Goal: Task Accomplishment & Management: Use online tool/utility

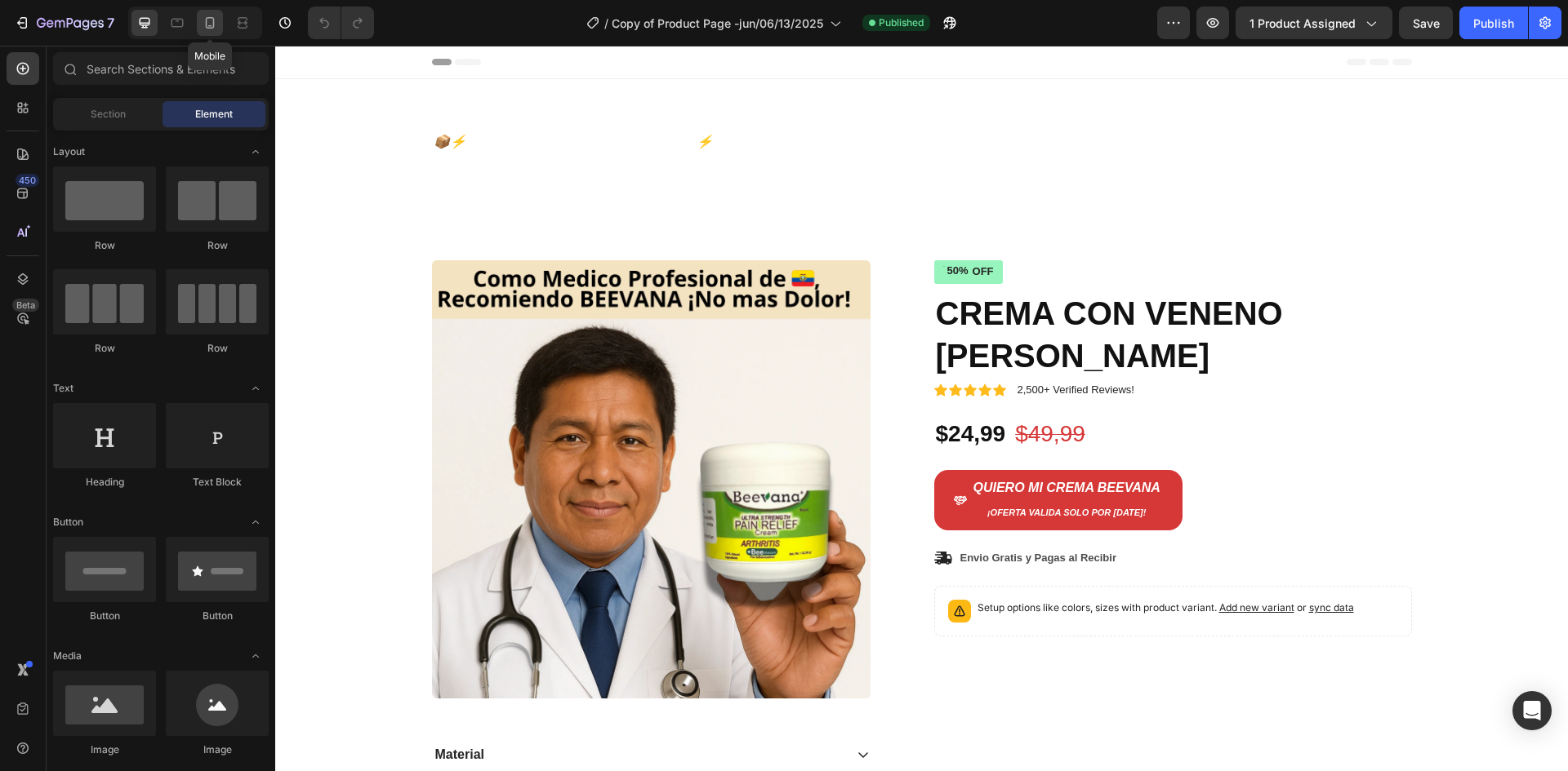
click at [218, 26] on icon at bounding box center [210, 23] width 17 height 17
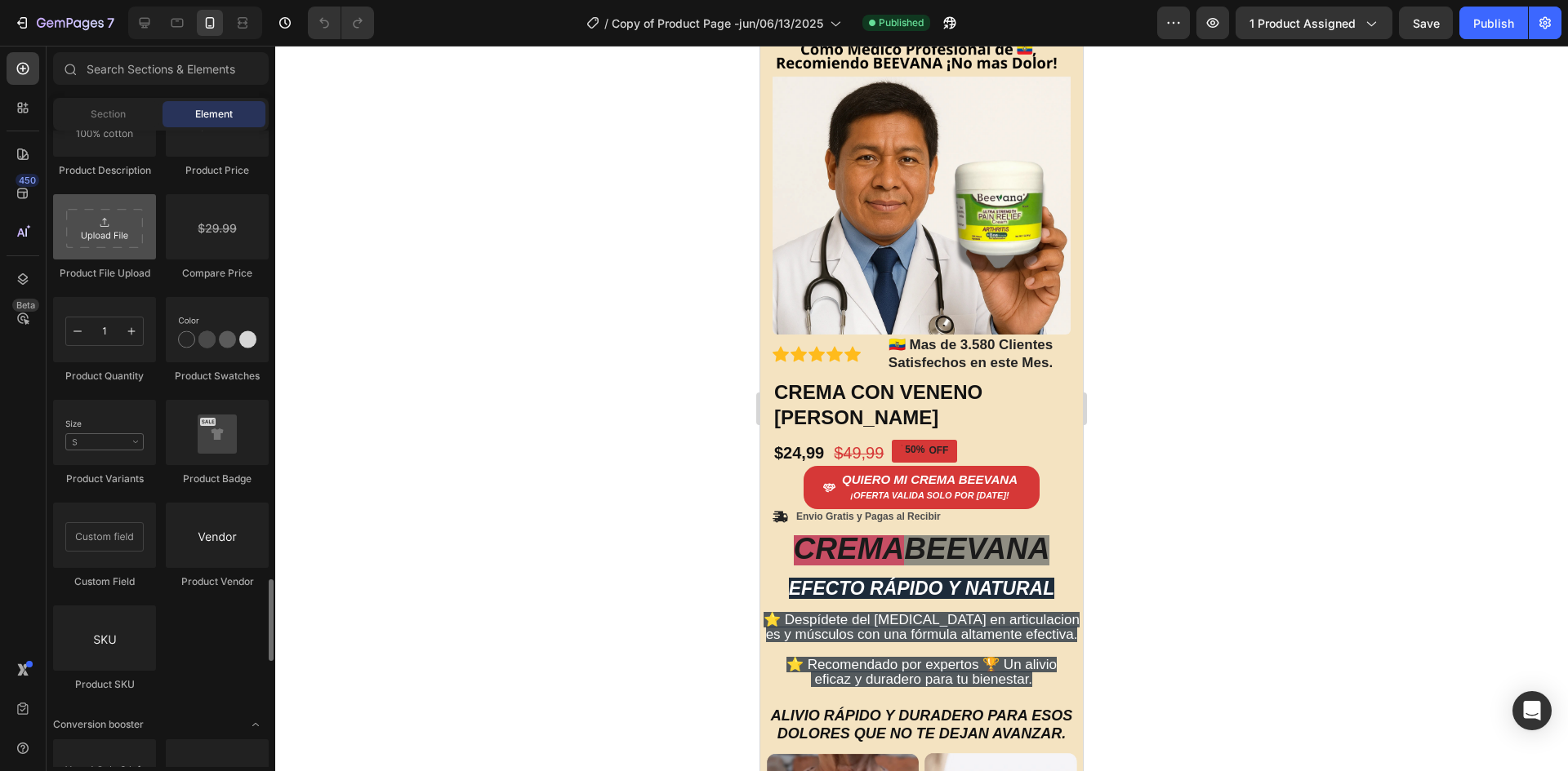
scroll to position [2939, 0]
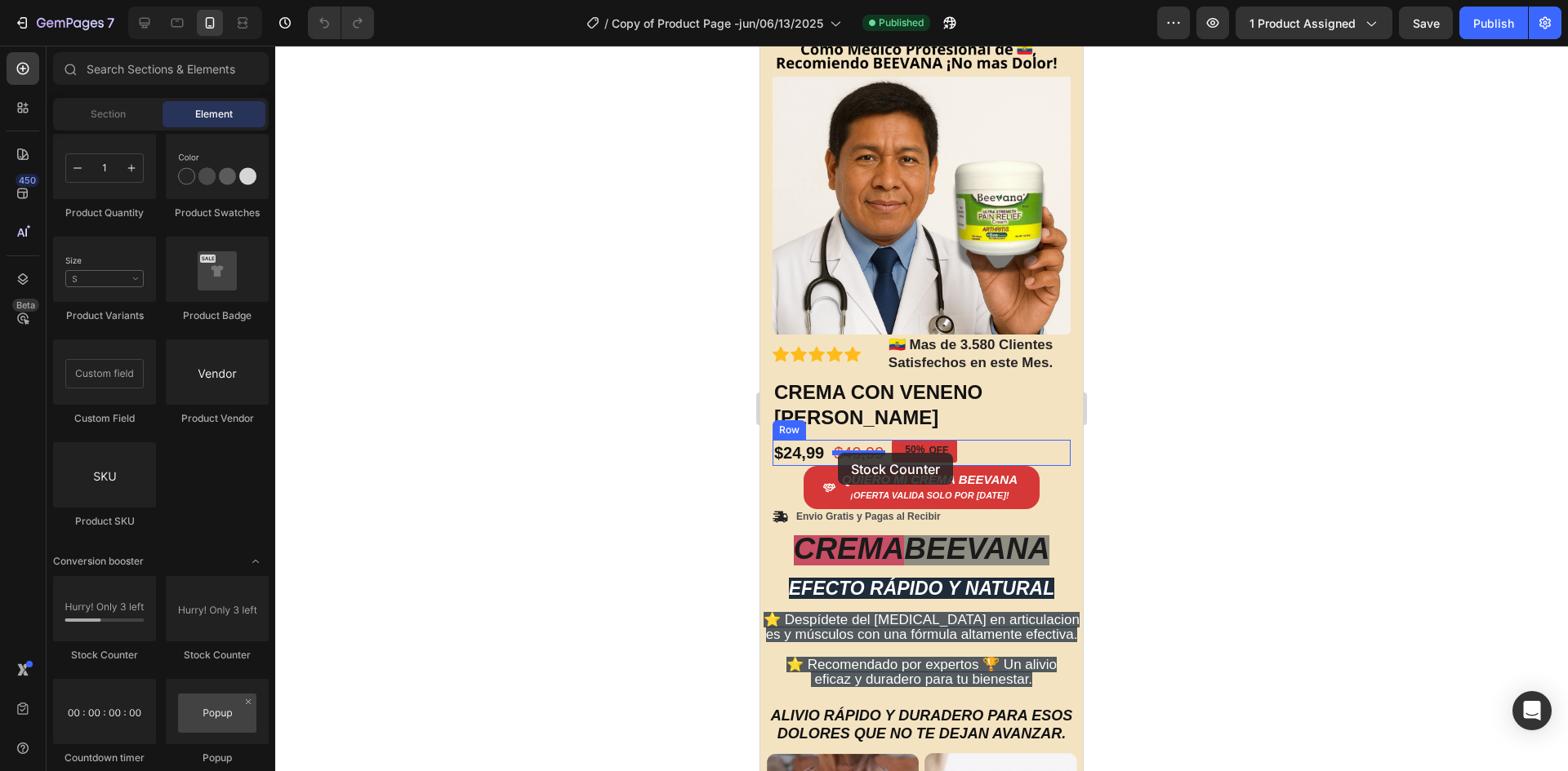
drag, startPoint x: 883, startPoint y: 637, endPoint x: 838, endPoint y: 453, distance: 189.4
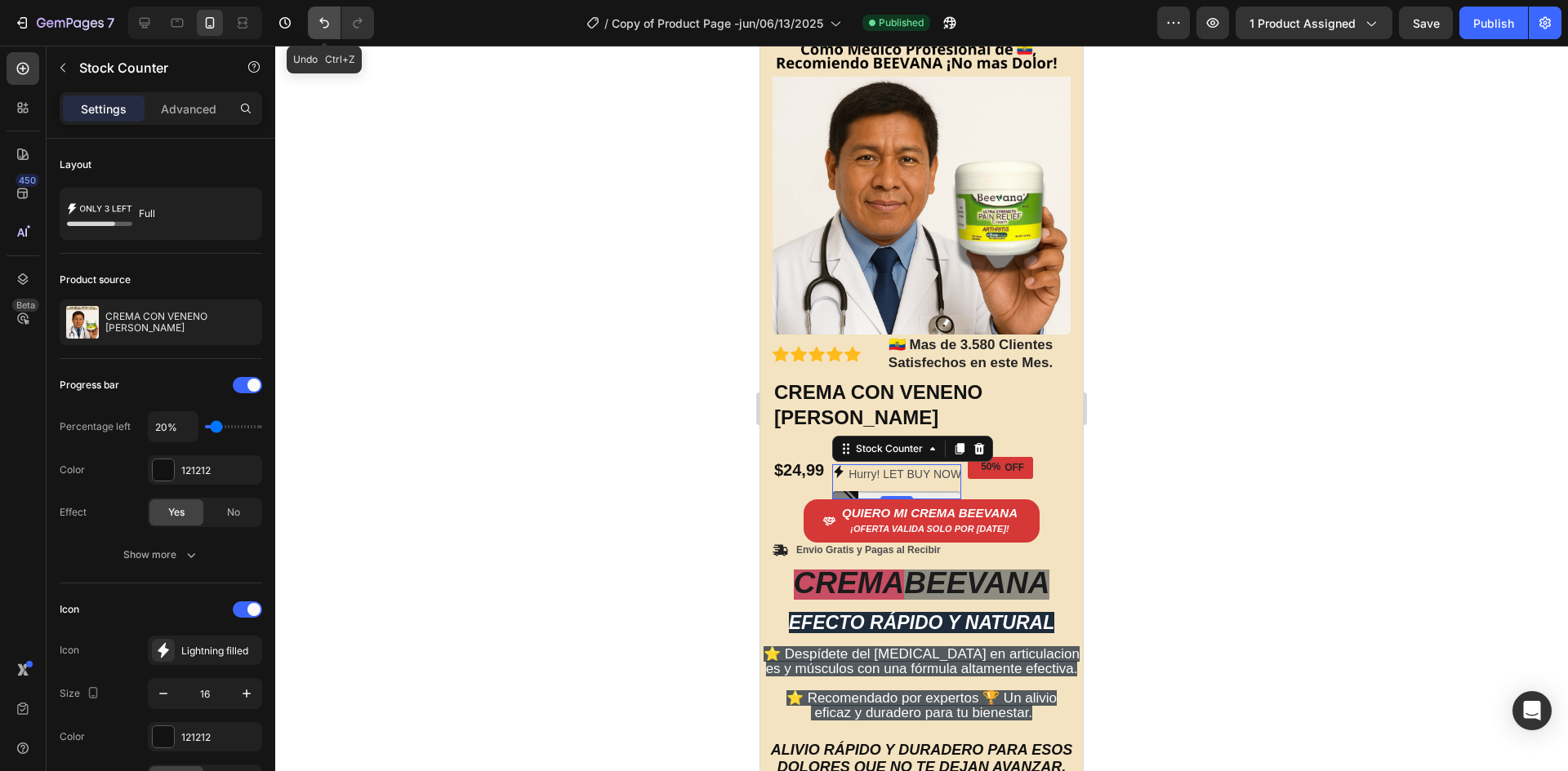
click at [322, 27] on icon "Undo/Redo" at bounding box center [324, 23] width 17 height 17
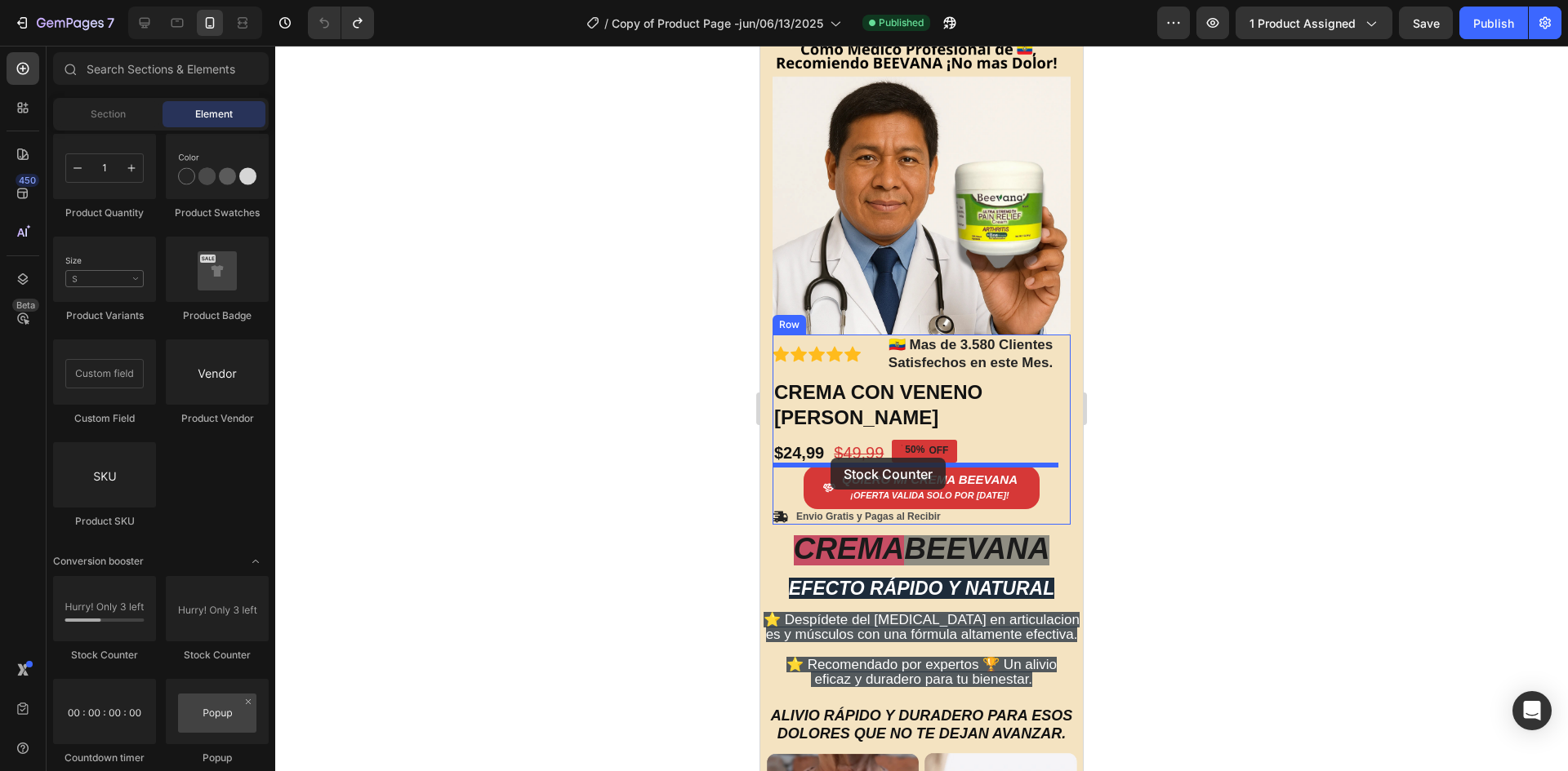
drag, startPoint x: 887, startPoint y: 685, endPoint x: 830, endPoint y: 458, distance: 234.0
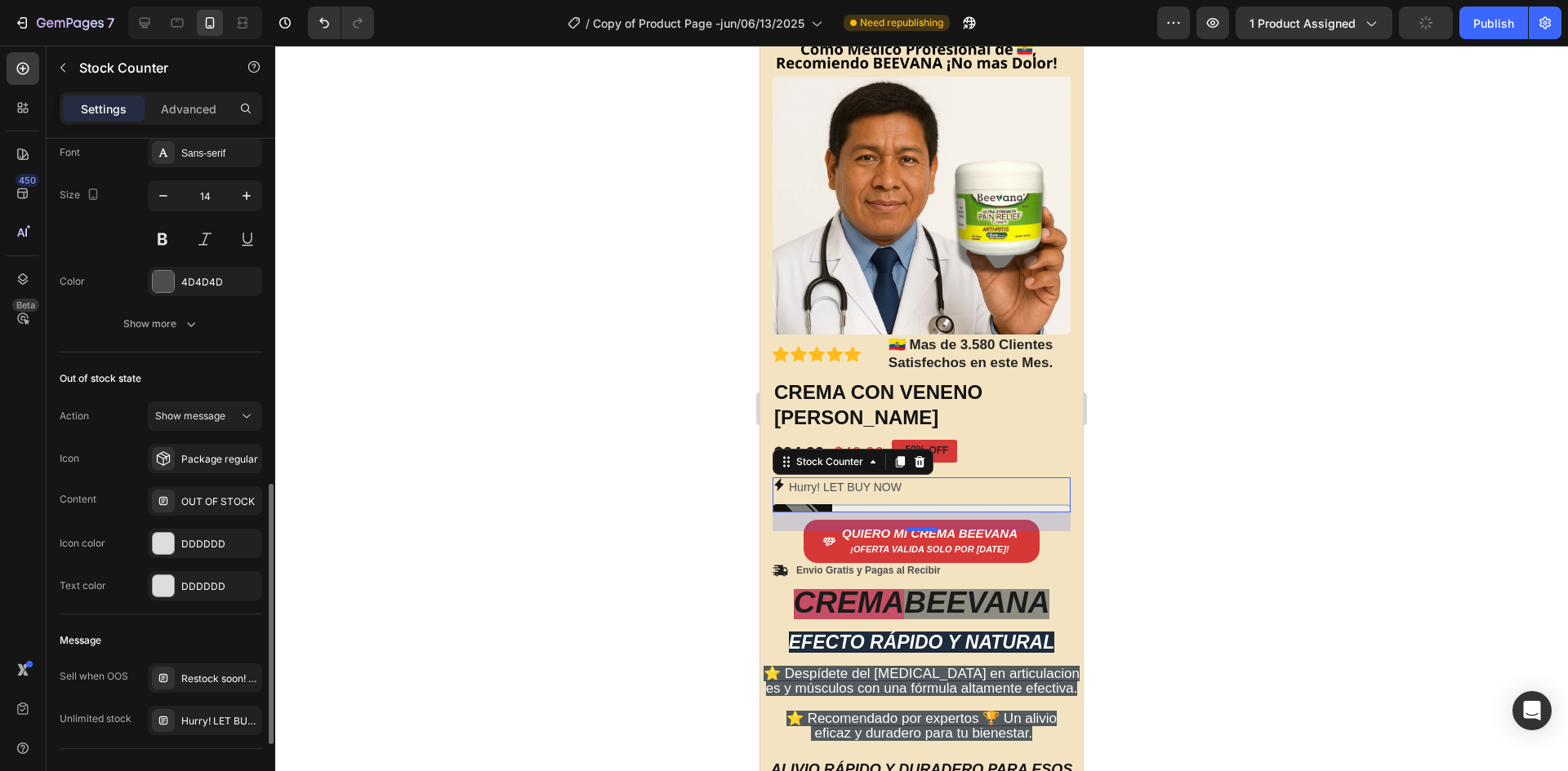
scroll to position [1089, 0]
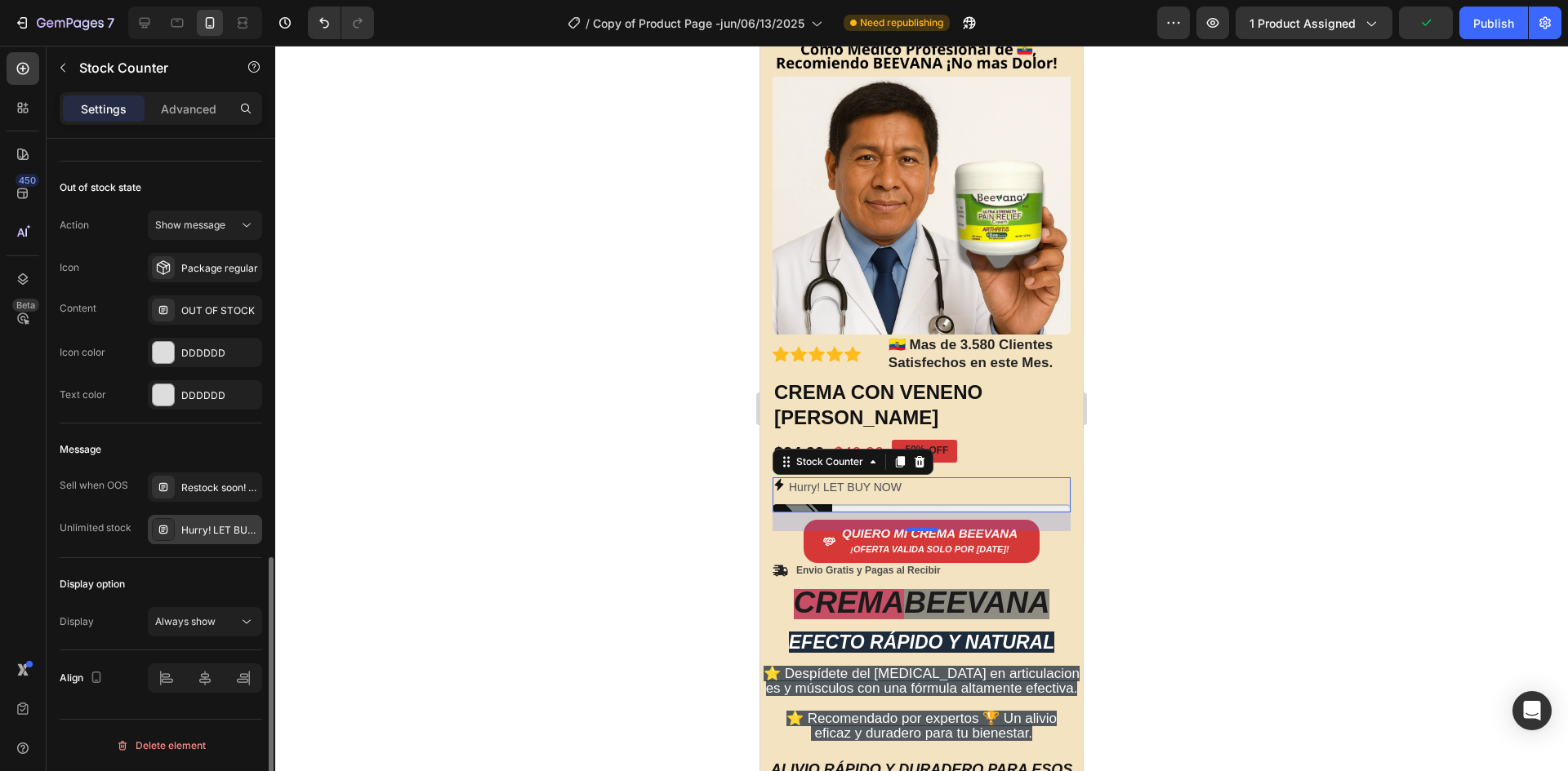
click at [208, 528] on div "Hurry! LET BUY NOW" at bounding box center [220, 530] width 77 height 15
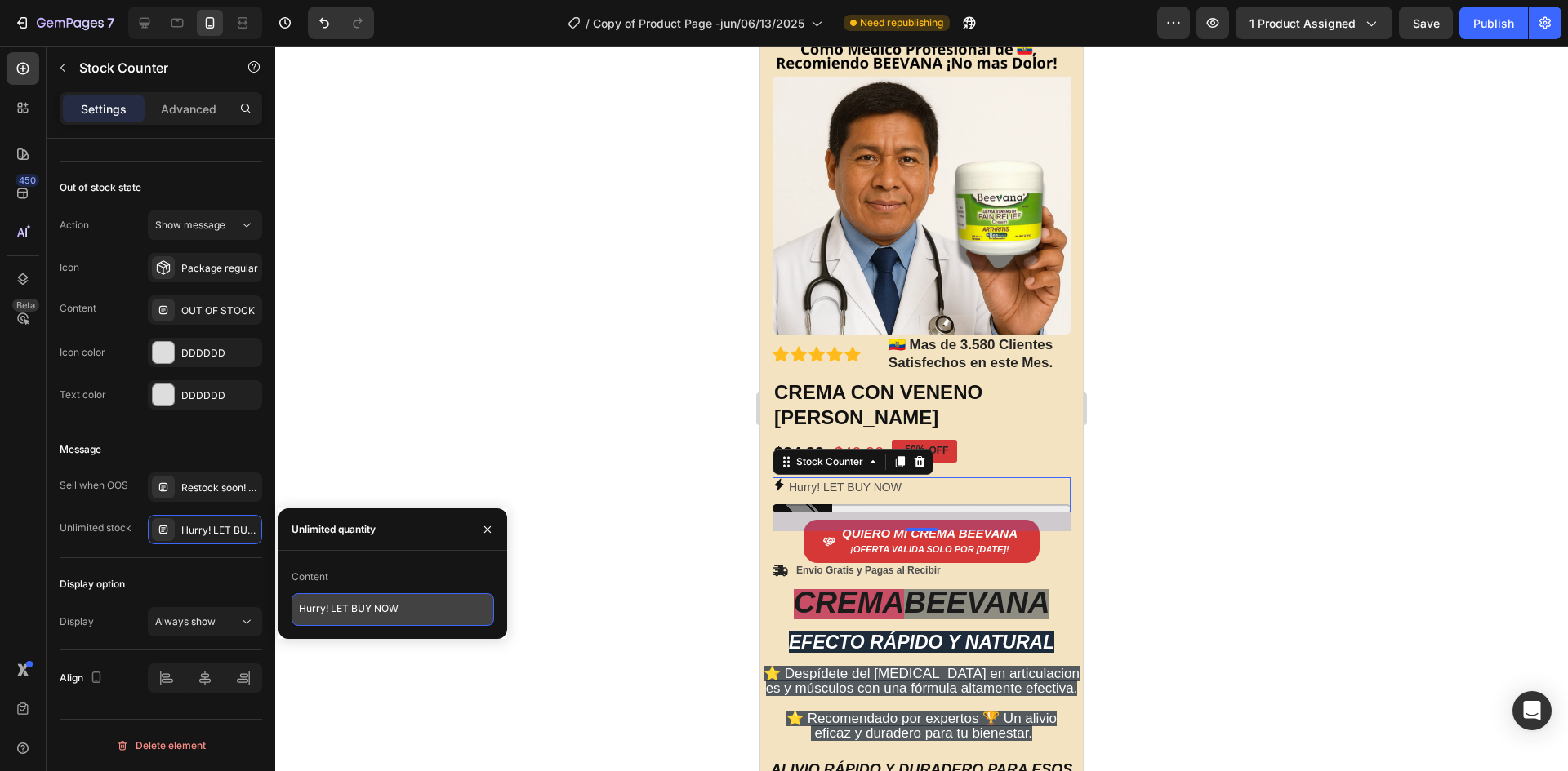
click at [332, 605] on textarea "Hurry! LET BUY NOW" at bounding box center [392, 609] width 202 height 32
click at [300, 599] on textarea "Stock casi agotado, pide la tuya [DATE] mismo." at bounding box center [392, 609] width 202 height 32
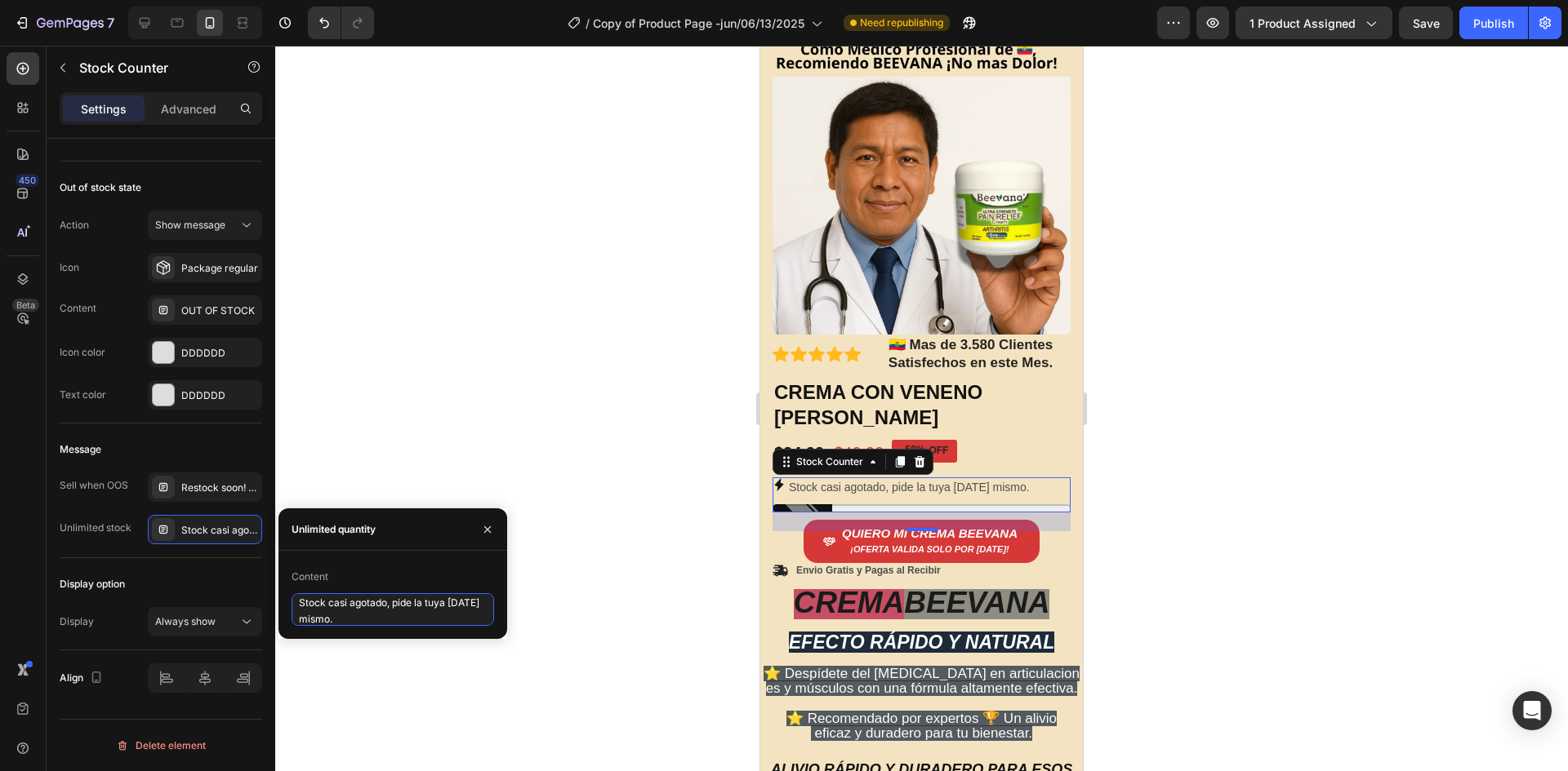
paste textarea "🔴"
type textarea "🔴Stock casi agotado, pide la tuya [DATE] mismo."
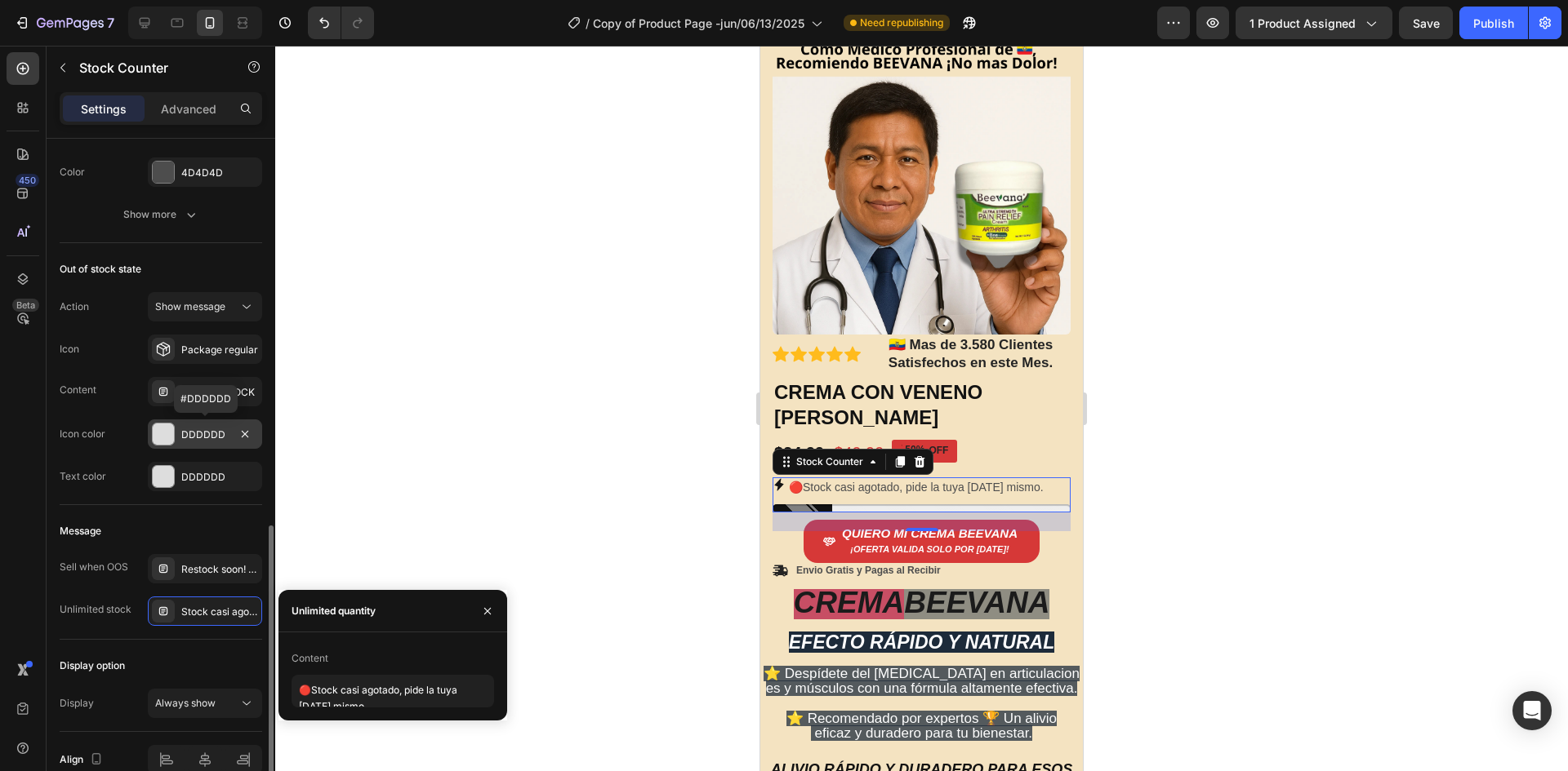
click at [165, 438] on div at bounding box center [164, 435] width 22 height 22
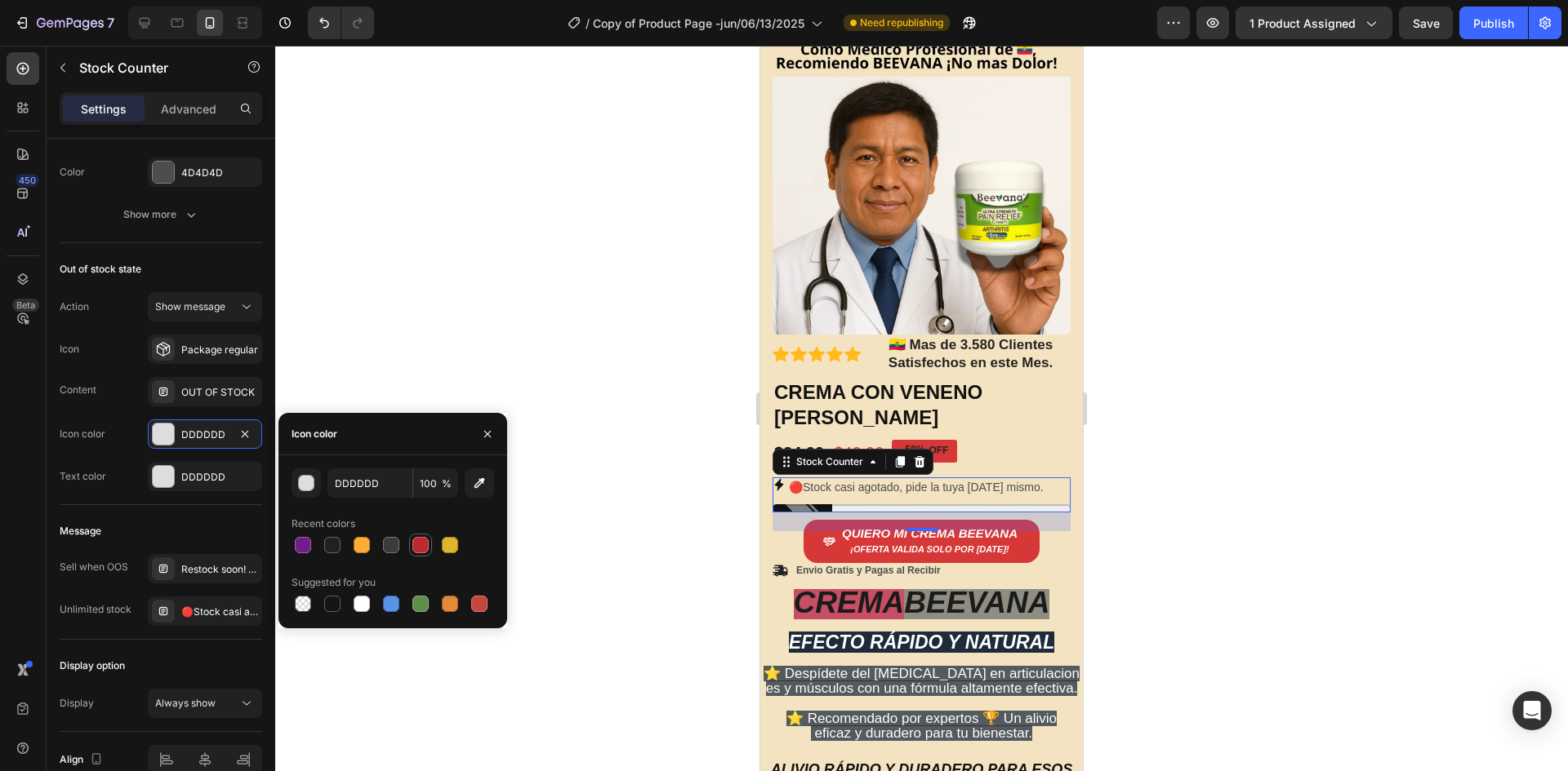
click at [420, 547] on div at bounding box center [420, 545] width 17 height 17
type input "BC2A2E"
click at [169, 484] on div at bounding box center [164, 477] width 22 height 22
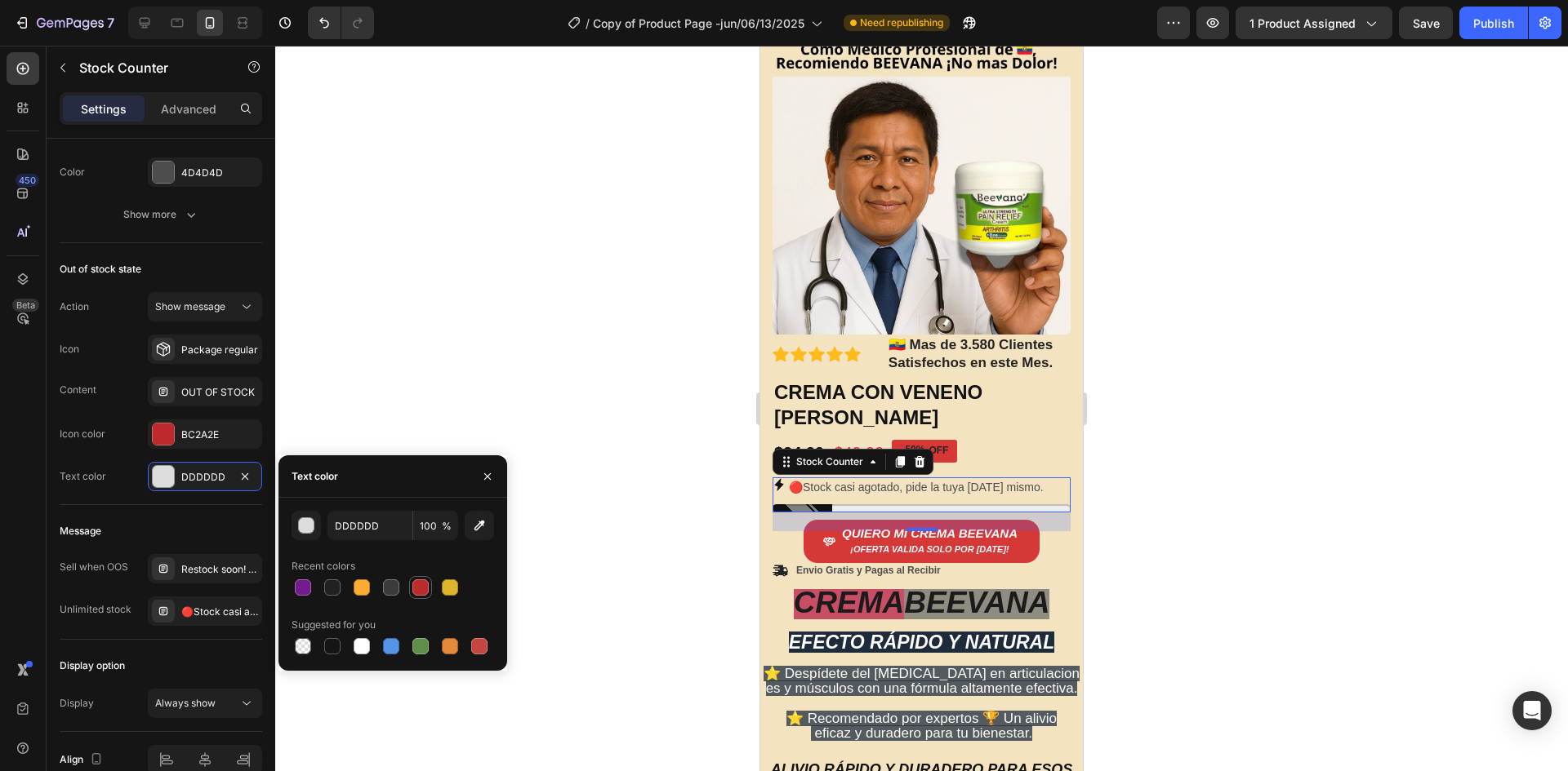
click at [418, 589] on div at bounding box center [420, 588] width 17 height 17
type input "BC2A2E"
click at [418, 589] on div at bounding box center [420, 588] width 17 height 17
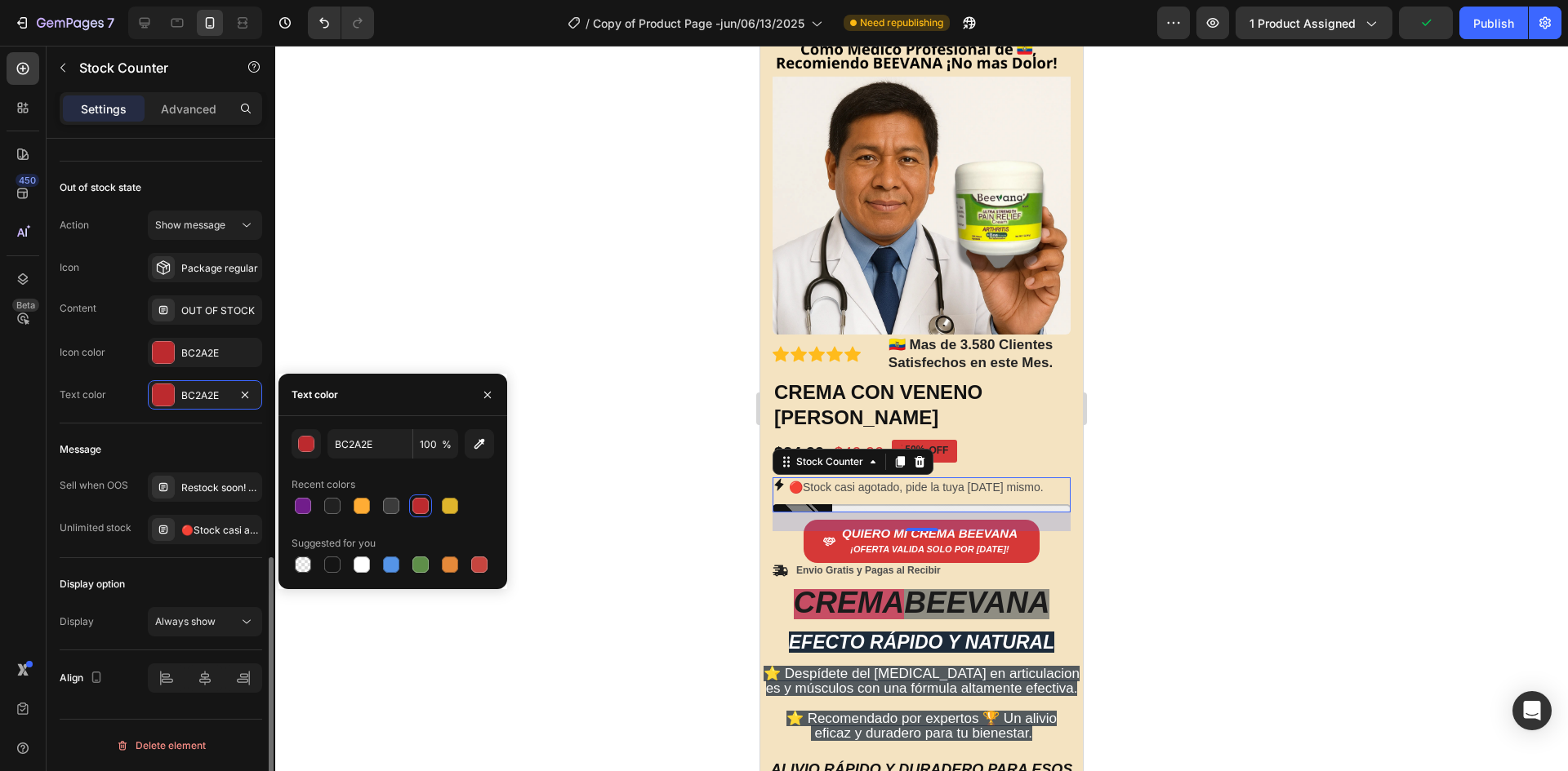
click at [412, 350] on div at bounding box center [920, 409] width 1292 height 726
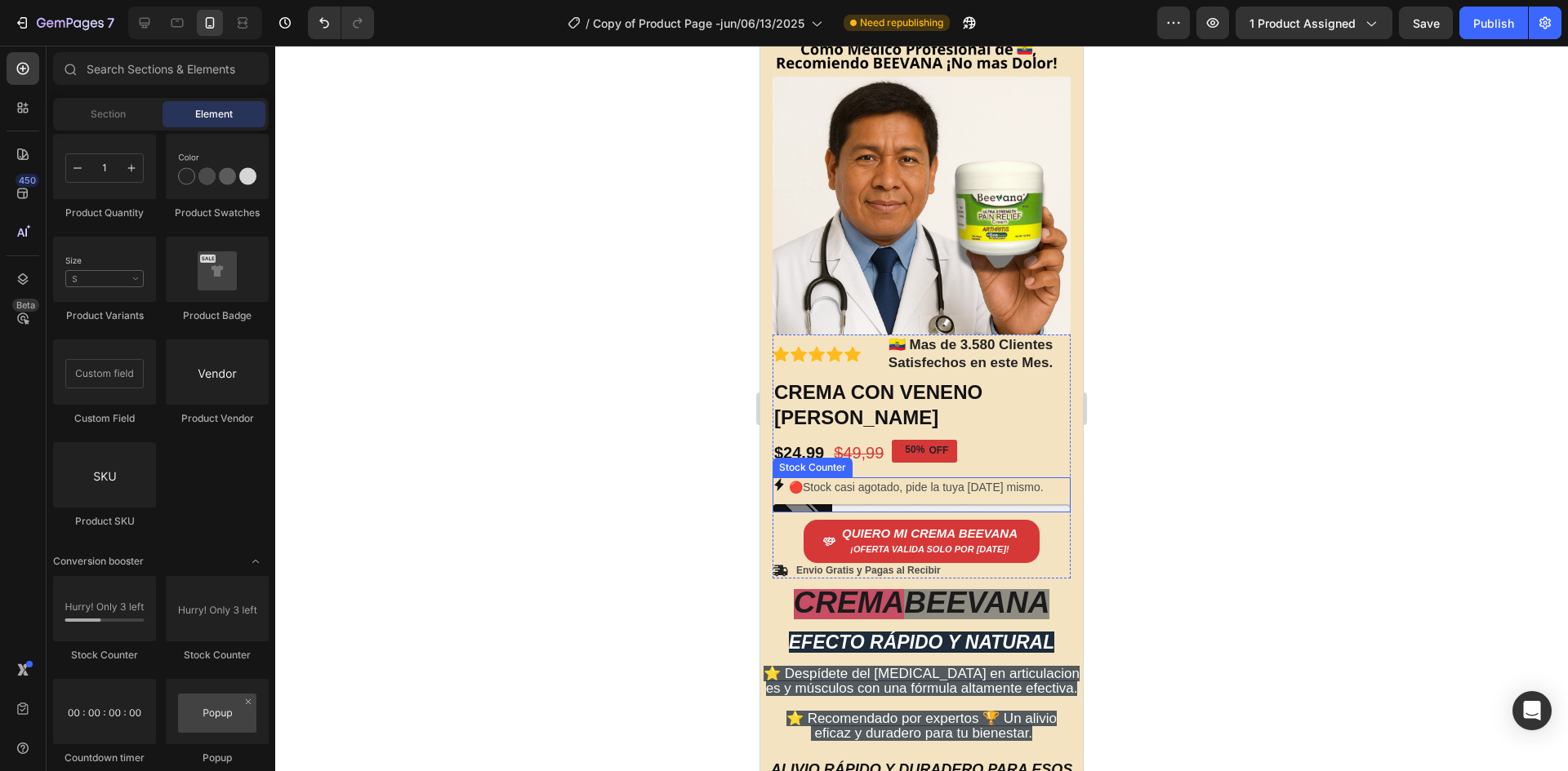
click at [810, 482] on p "🔴Stock casi agotado, pide la tuya [DATE] mismo." at bounding box center [916, 488] width 255 height 21
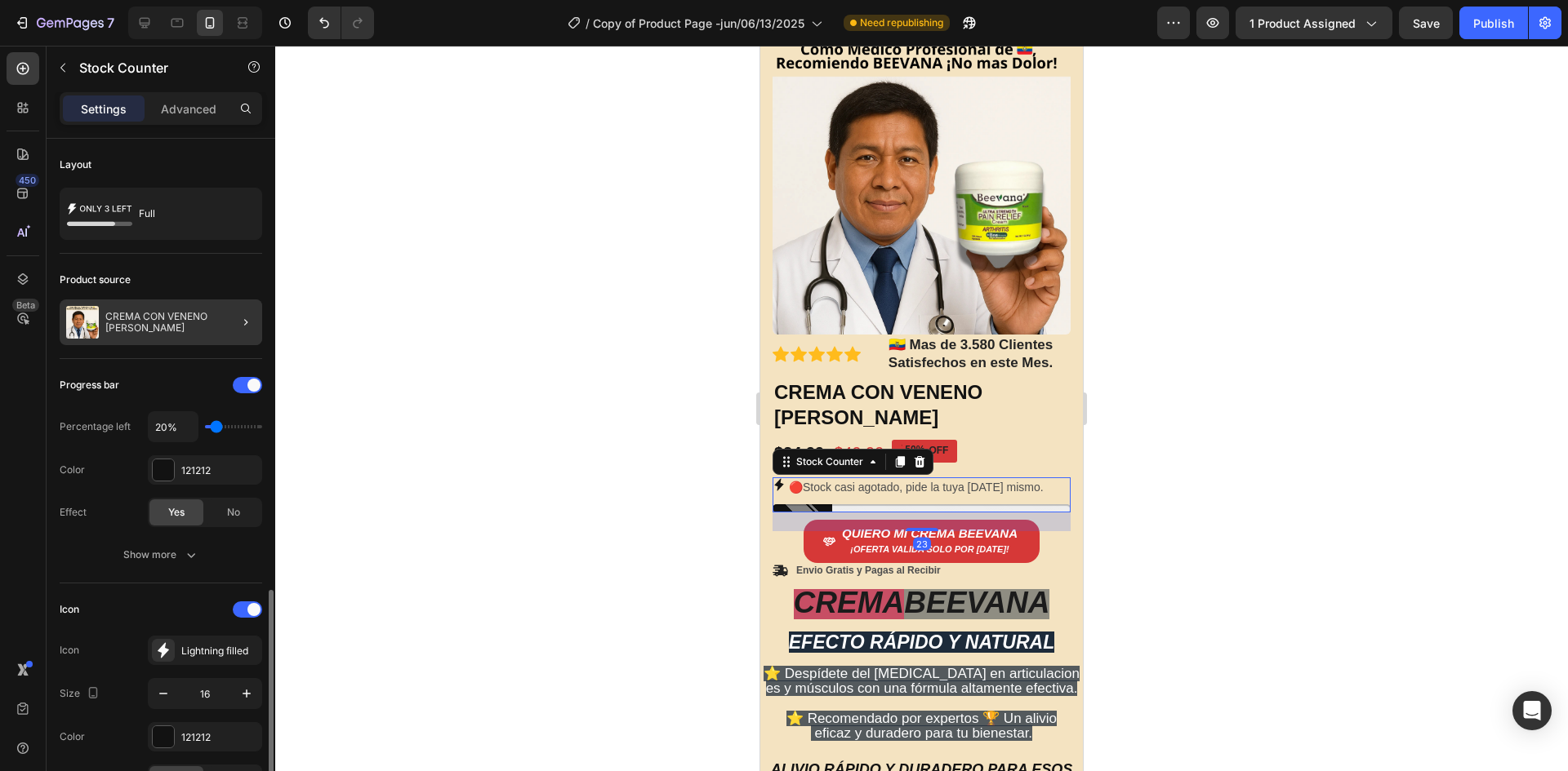
scroll to position [327, 0]
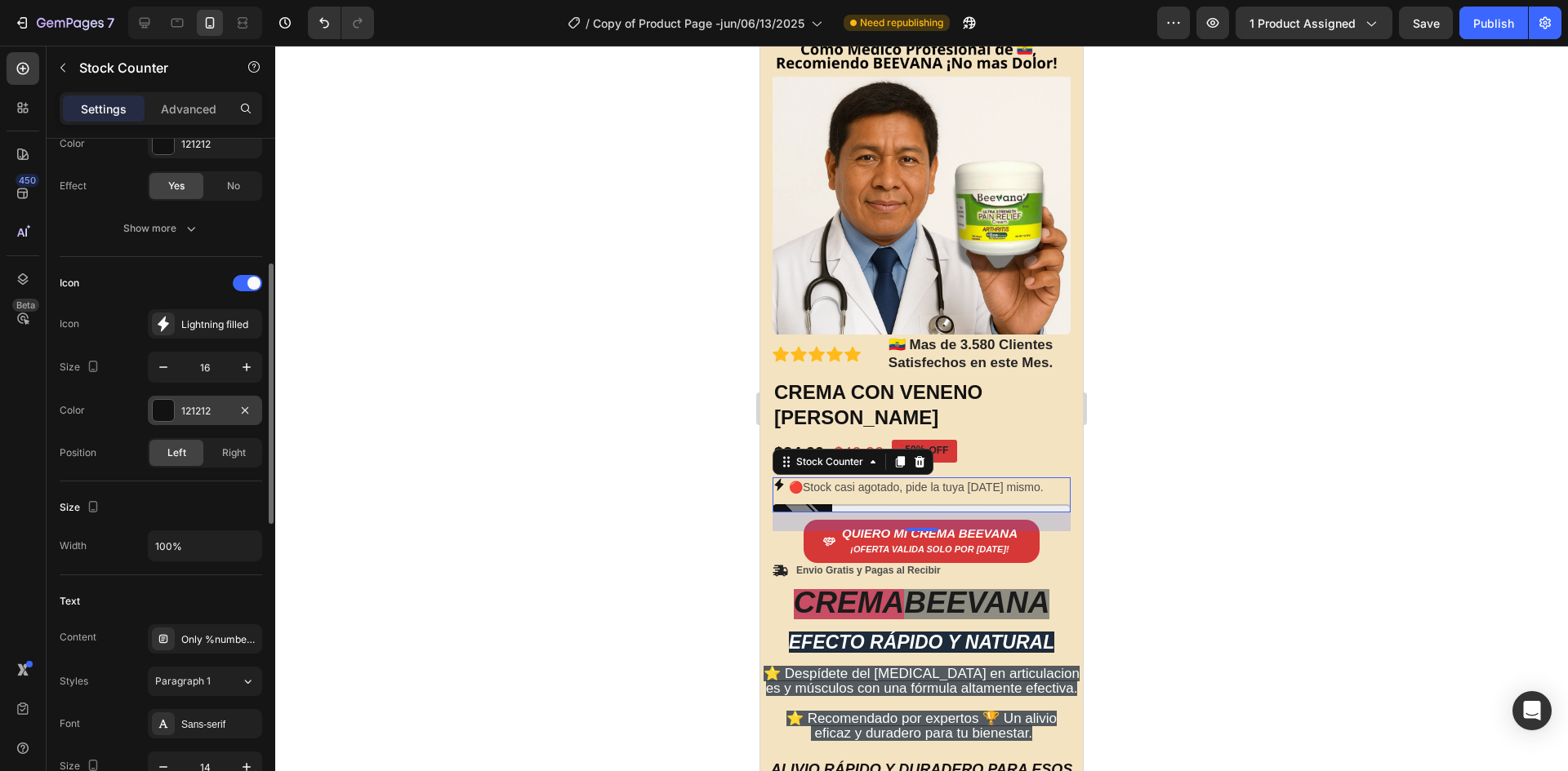
click at [161, 411] on div at bounding box center [164, 411] width 22 height 22
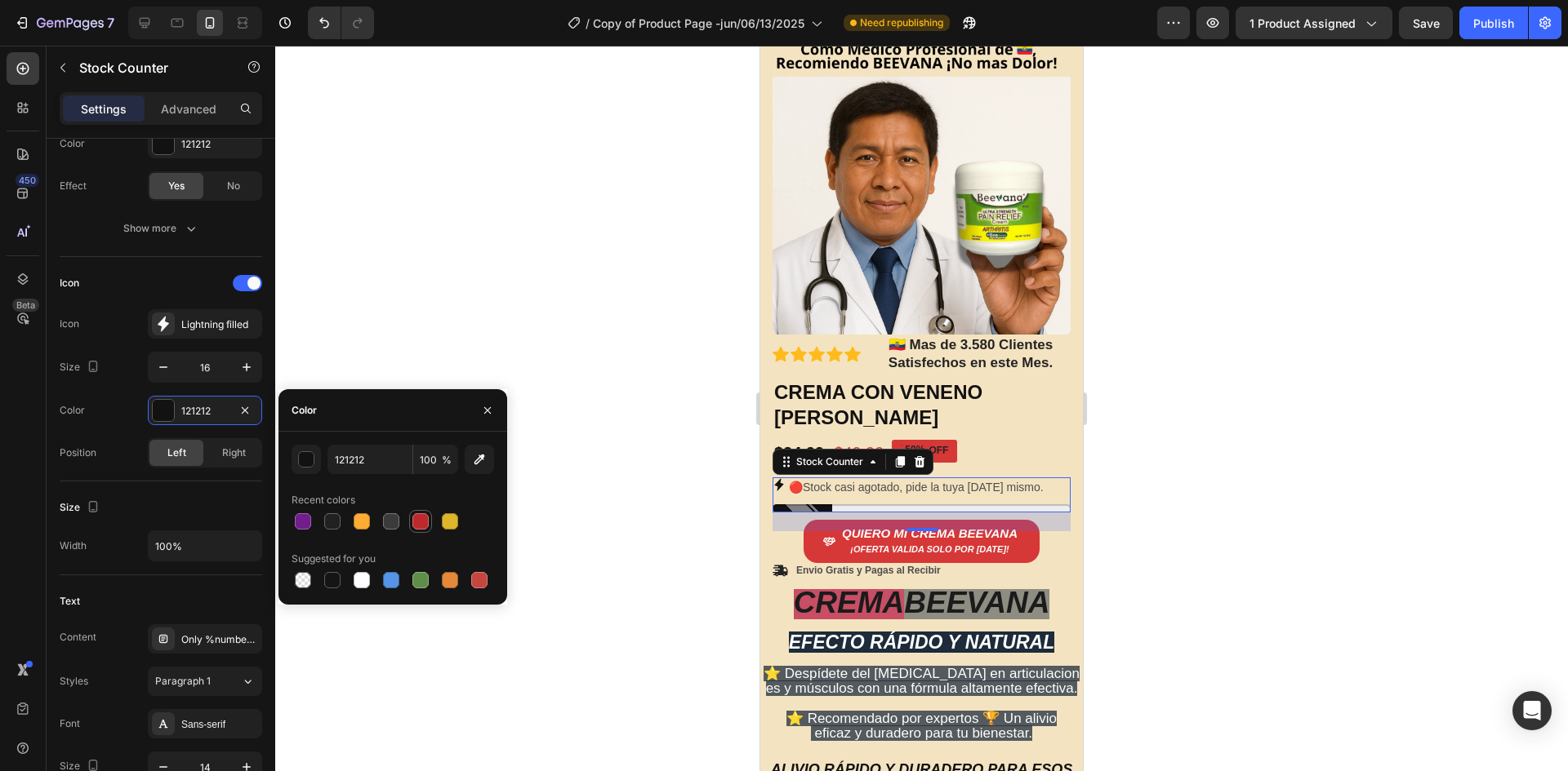
click at [424, 522] on div at bounding box center [420, 521] width 17 height 17
type input "BC2A2E"
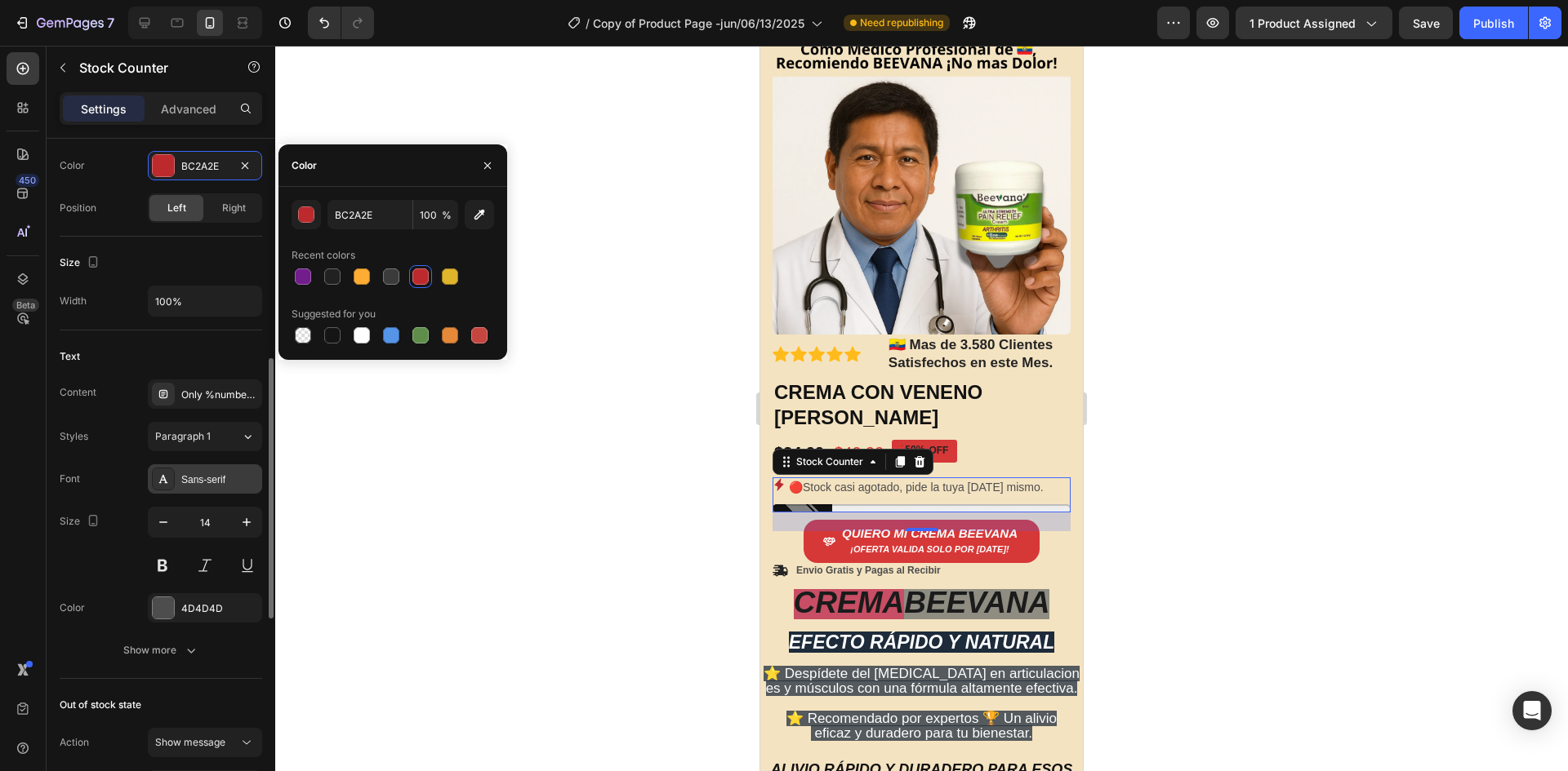
scroll to position [735, 0]
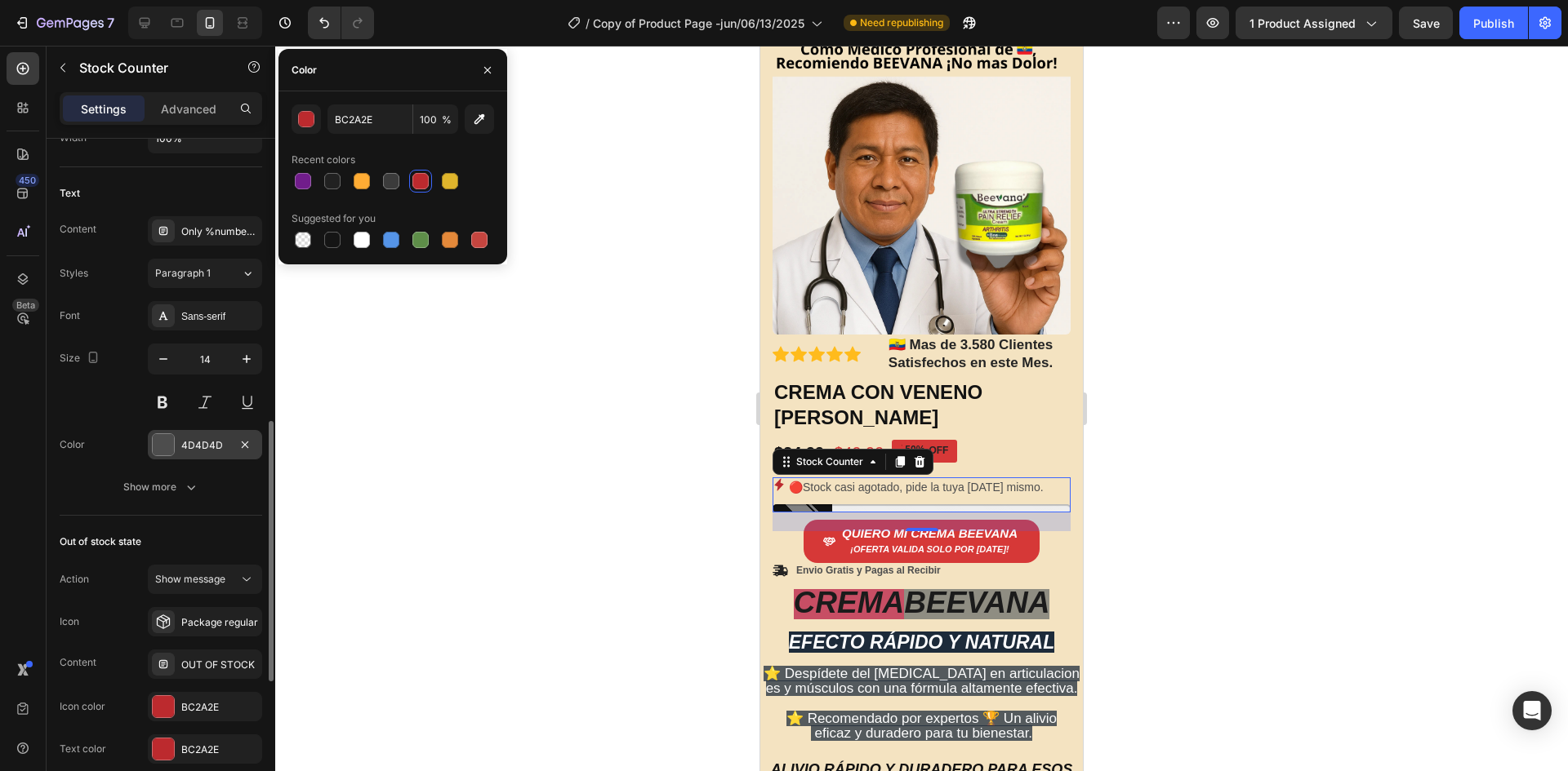
click at [172, 456] on div "4D4D4D" at bounding box center [205, 445] width 114 height 29
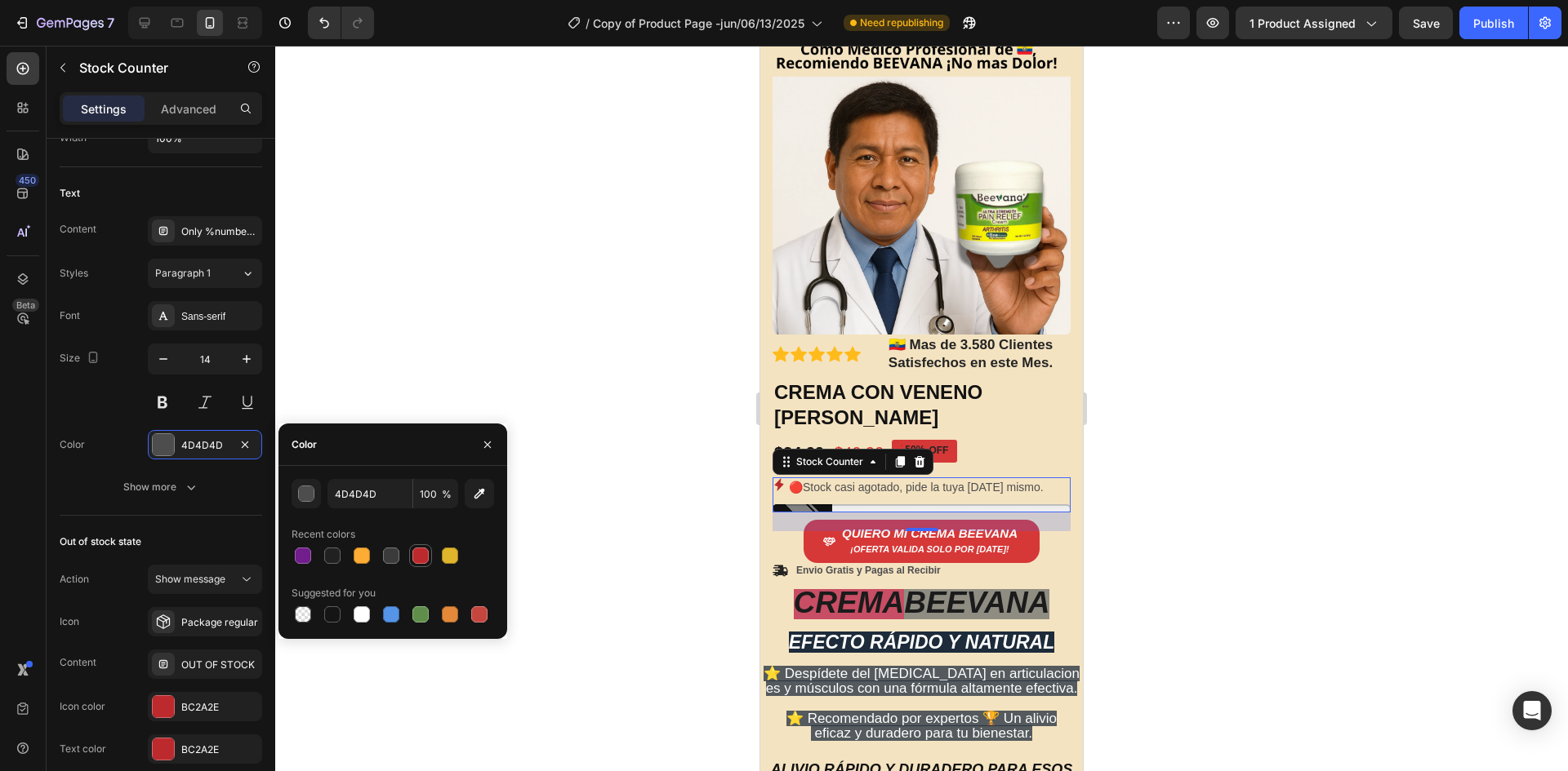
click at [418, 555] on div at bounding box center [420, 555] width 17 height 17
type input "BC2A2E"
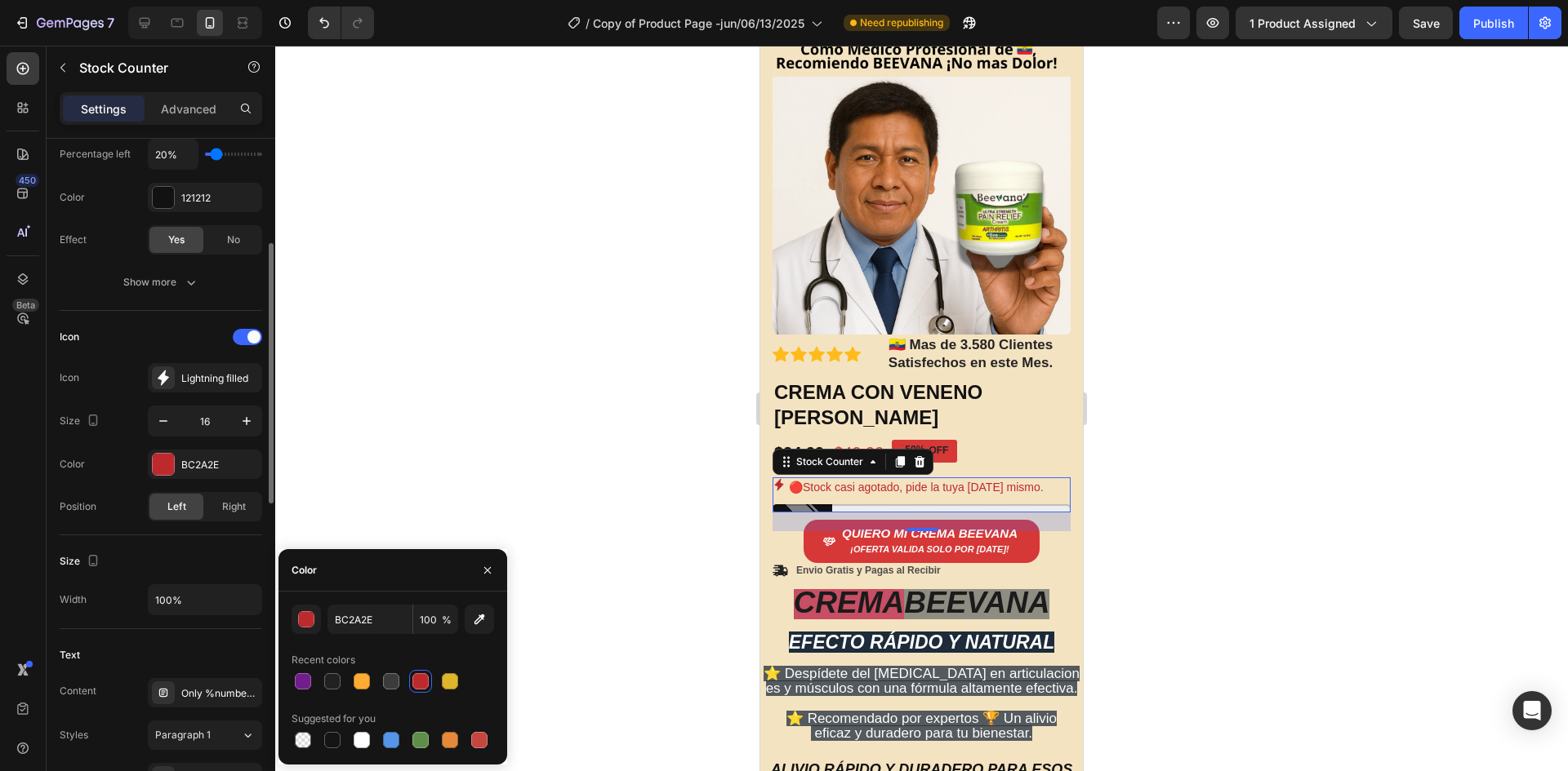
scroll to position [110, 0]
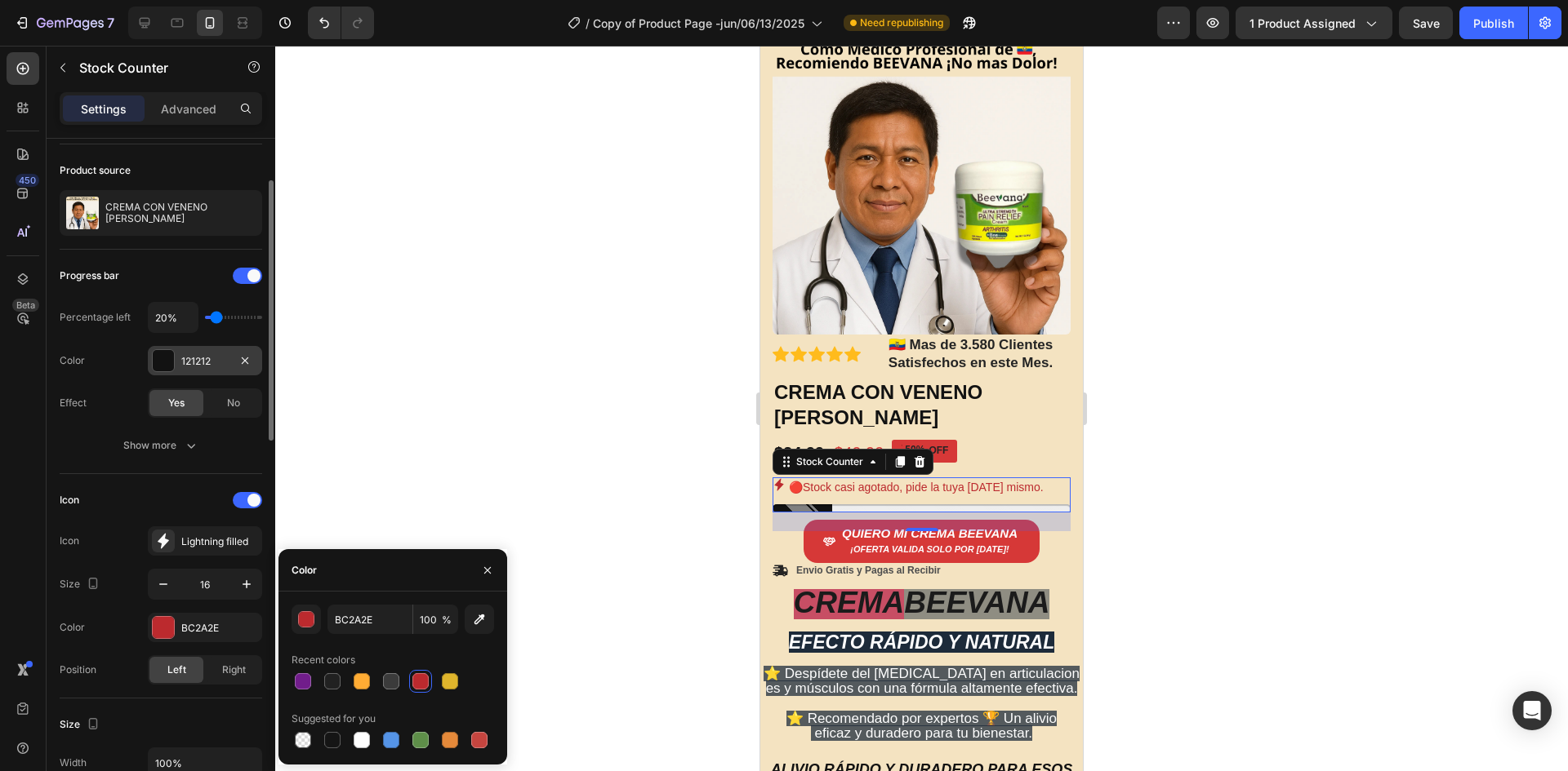
click at [178, 371] on div "121212" at bounding box center [205, 361] width 114 height 29
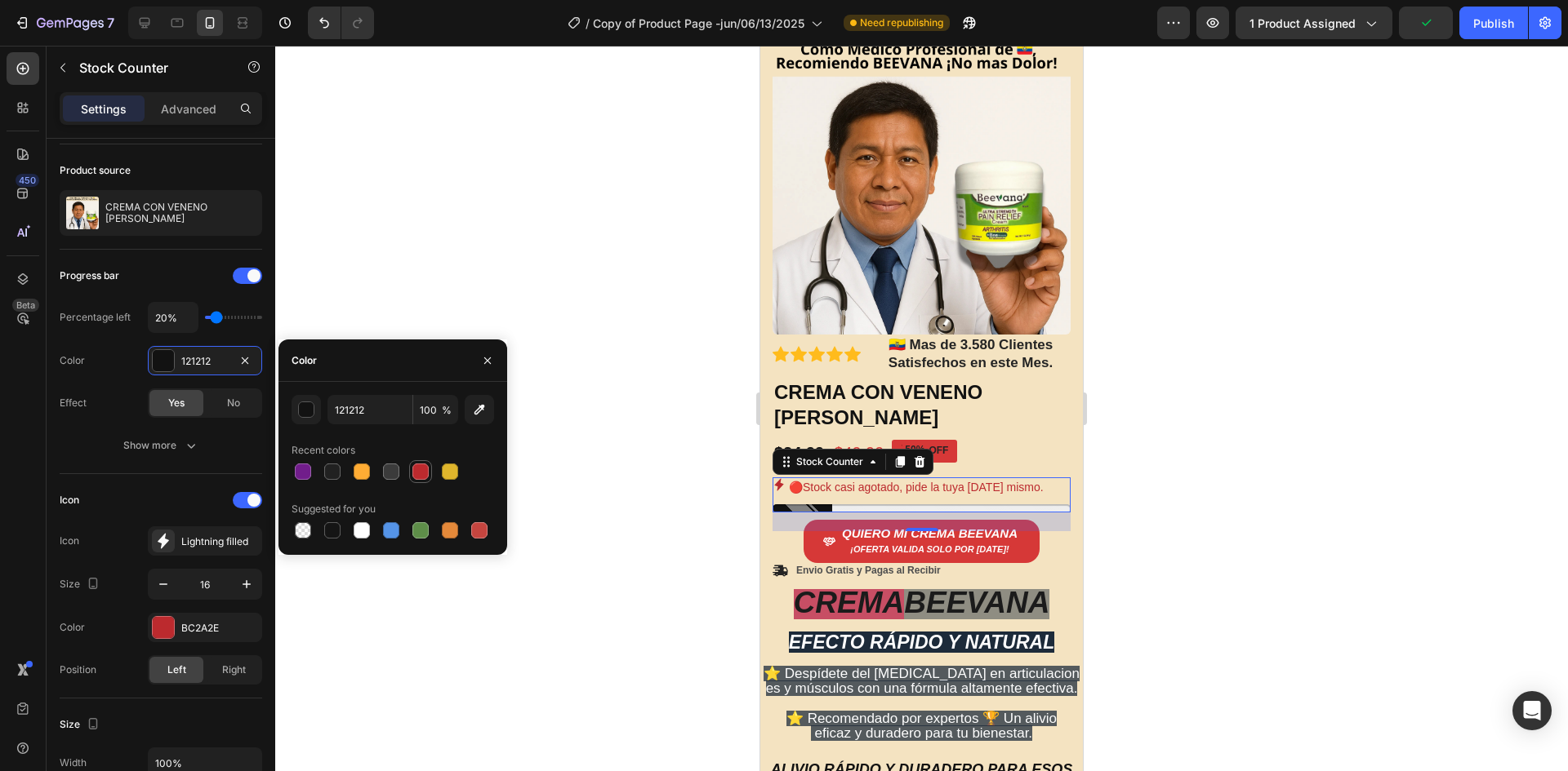
click at [428, 471] on div at bounding box center [420, 472] width 17 height 17
type input "BC2A2E"
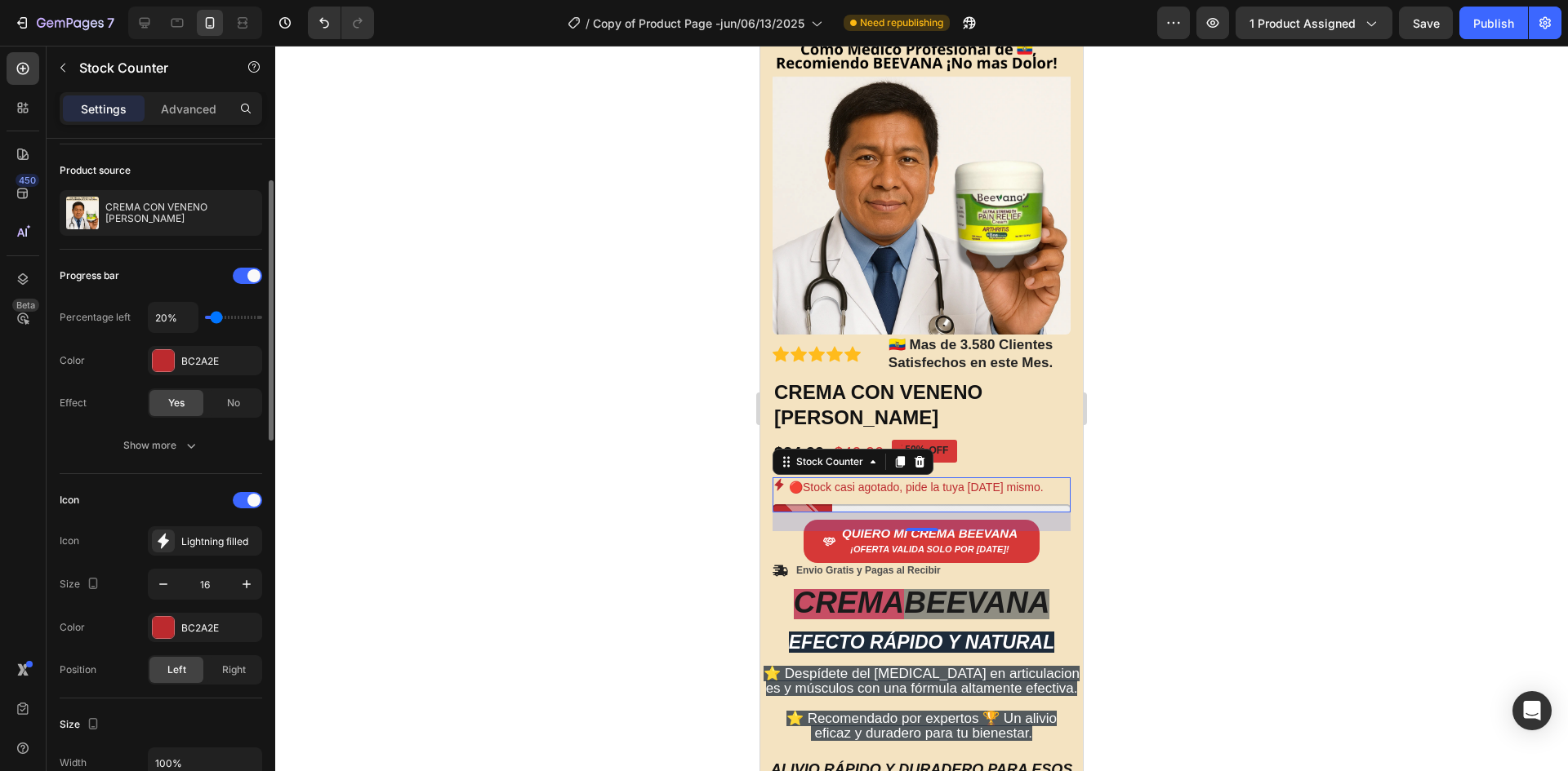
type input "30%"
type input "30"
type input "40%"
type input "40"
type input "50%"
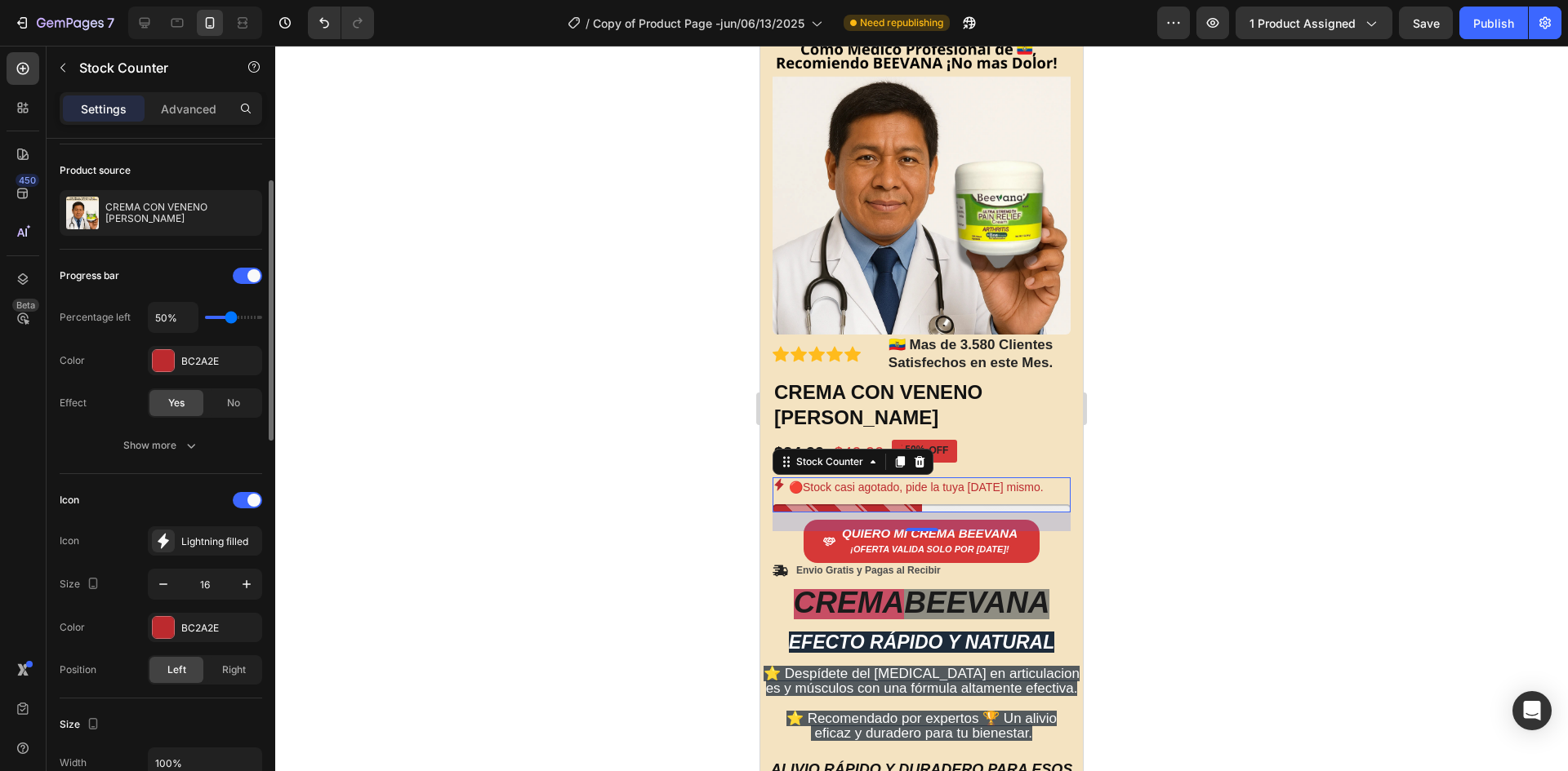
drag, startPoint x: 217, startPoint y: 318, endPoint x: 229, endPoint y: 322, distance: 12.6
type input "50"
click at [229, 319] on input "range" at bounding box center [234, 317] width 57 height 3
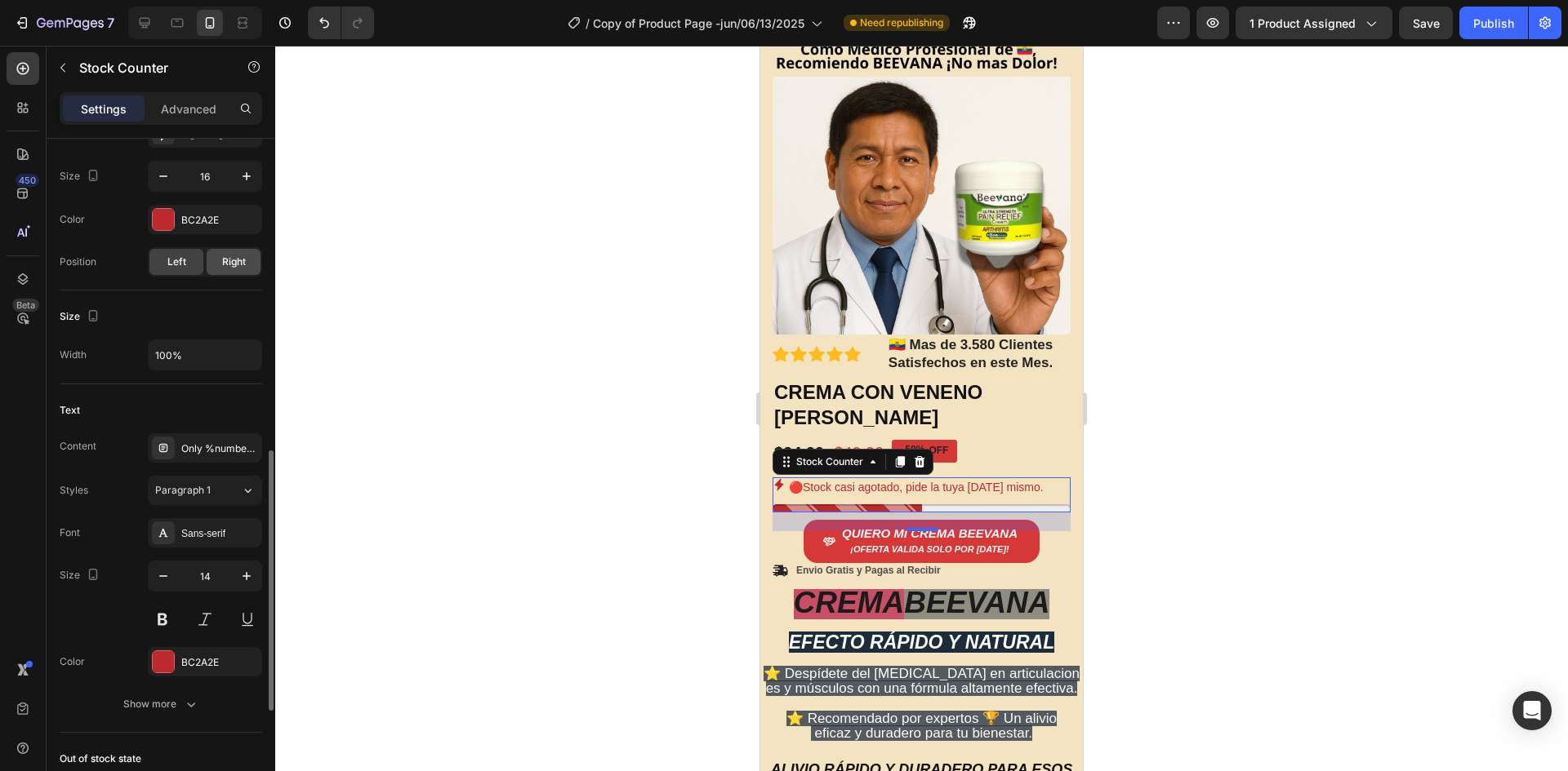
scroll to position [599, 0]
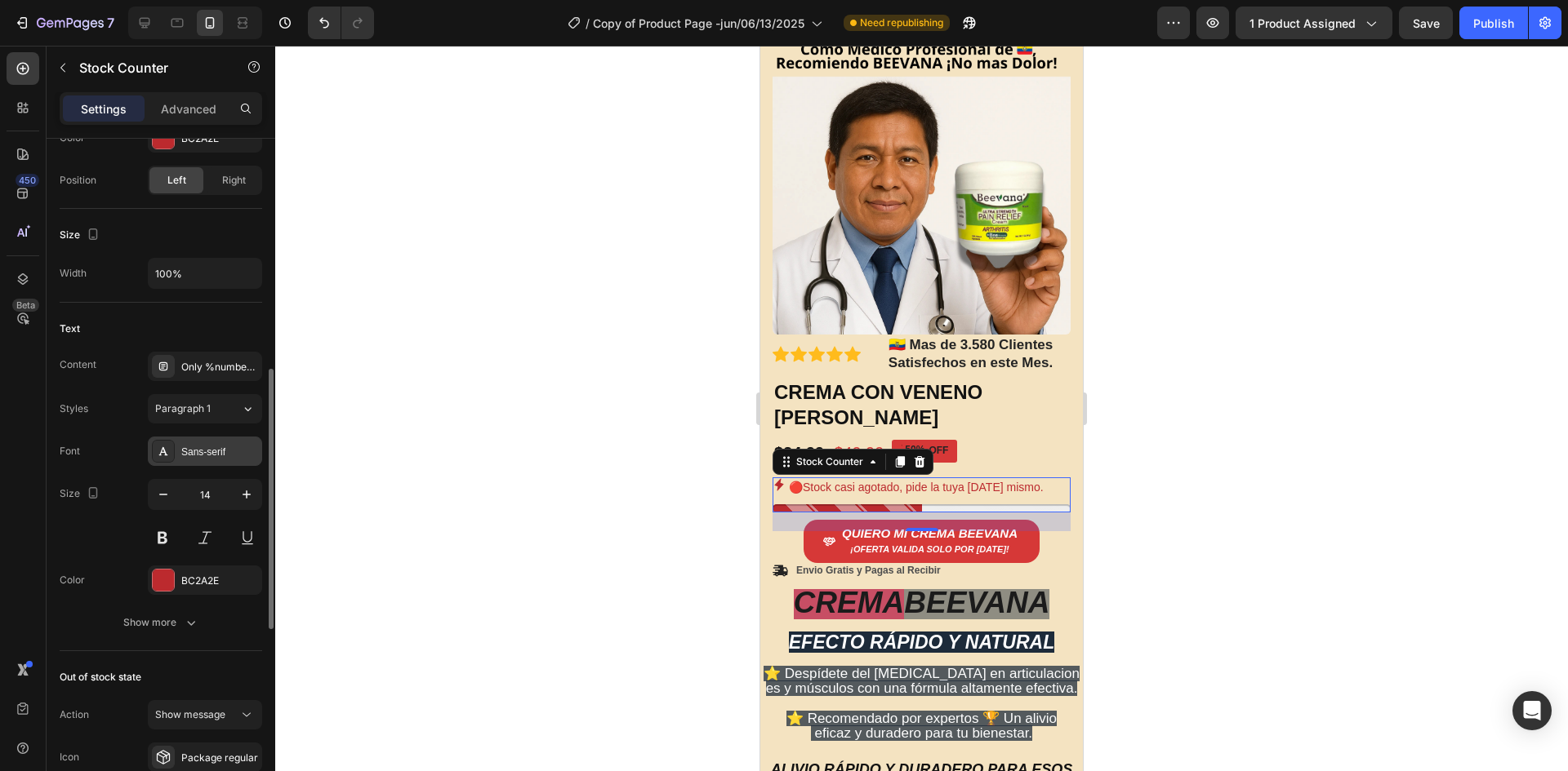
click at [173, 446] on div at bounding box center [163, 451] width 23 height 23
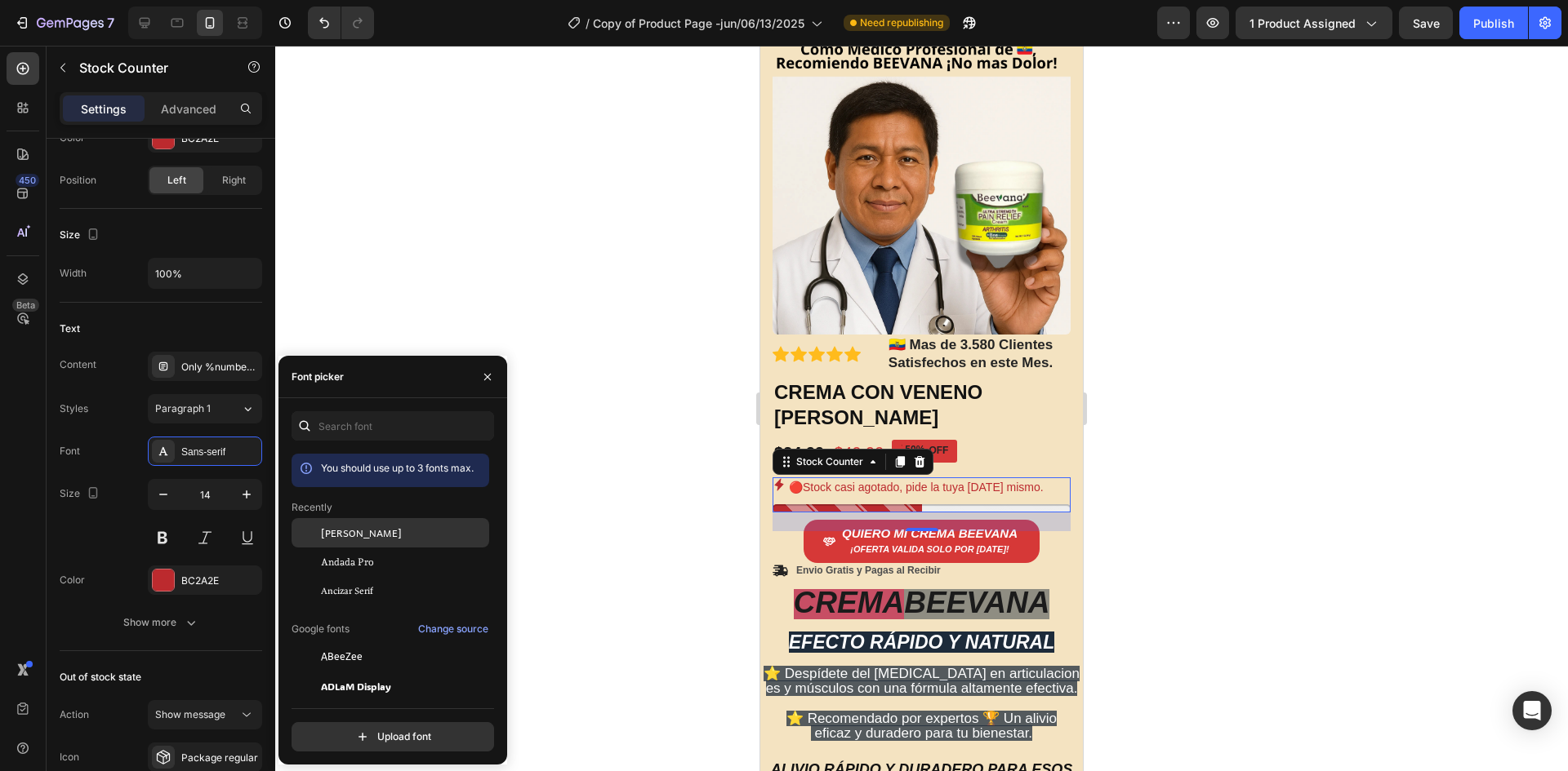
click at [383, 523] on div "[PERSON_NAME]" at bounding box center [390, 533] width 197 height 29
click at [382, 549] on div "Andada Pro" at bounding box center [390, 562] width 197 height 29
click at [377, 583] on div "Ancizar Serif" at bounding box center [390, 591] width 197 height 29
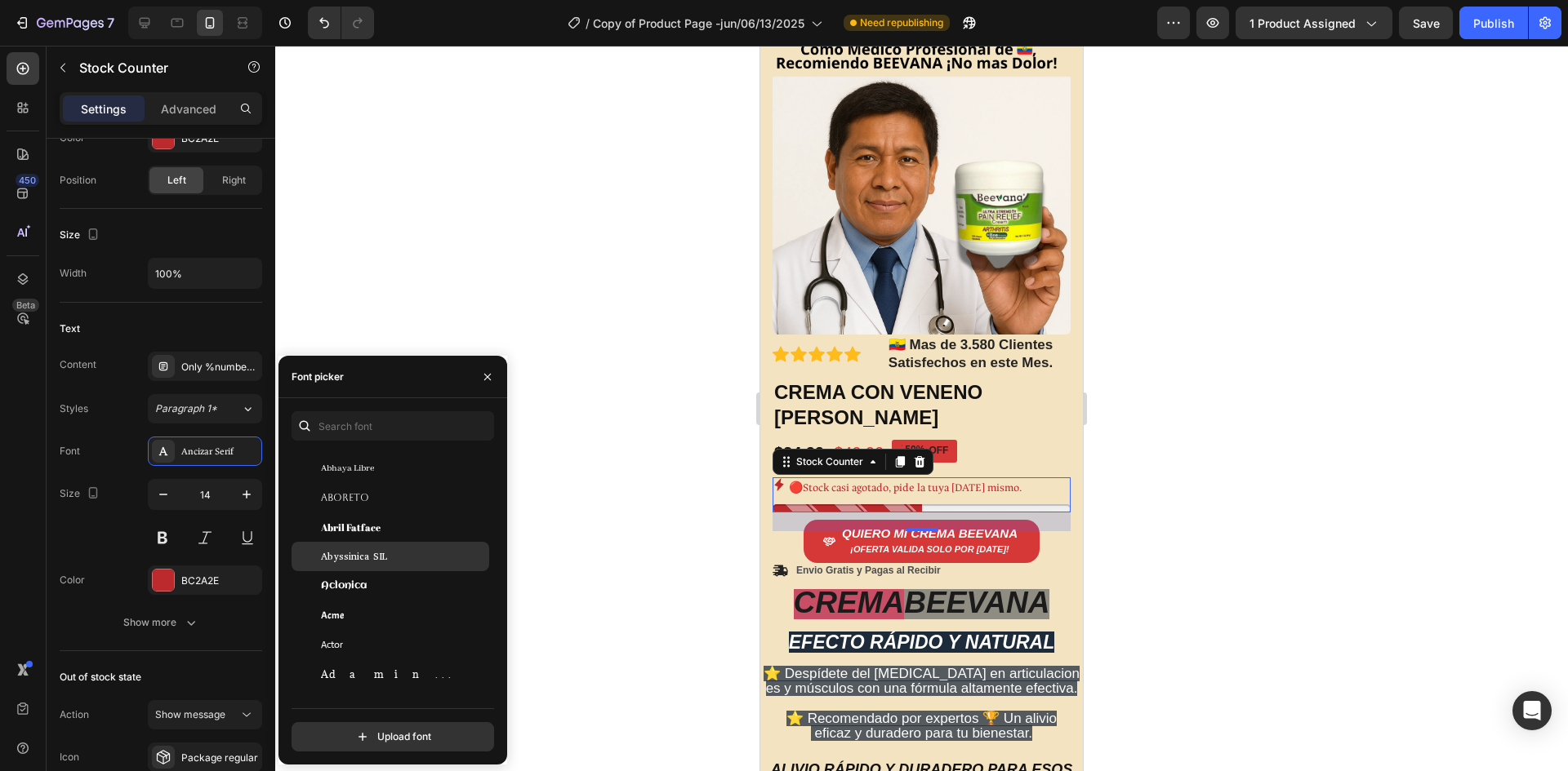
scroll to position [327, 0]
click at [381, 507] on div "Abril Fatface" at bounding box center [403, 505] width 165 height 15
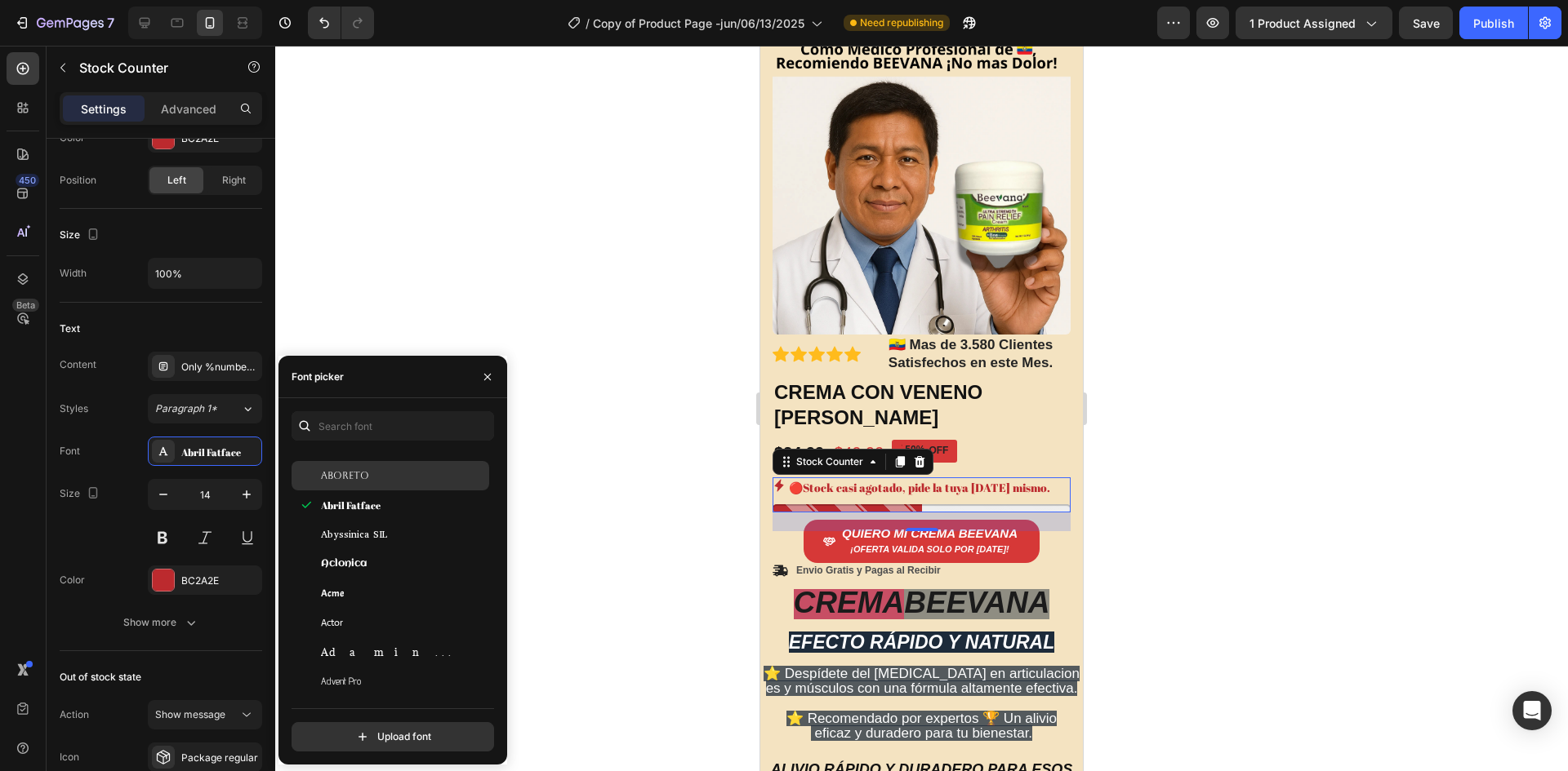
click at [370, 481] on div "Aboreto" at bounding box center [403, 476] width 165 height 15
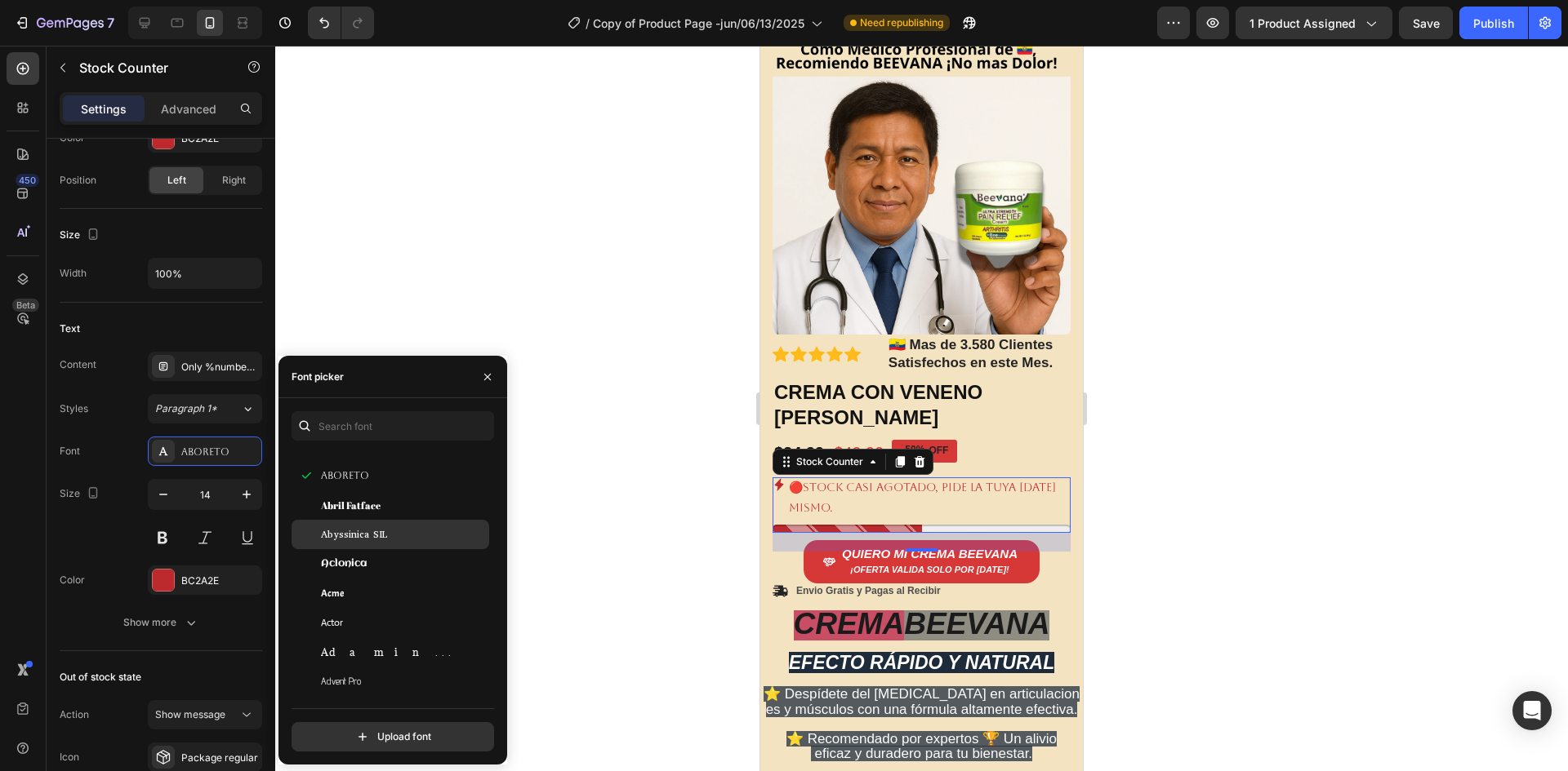
click at [377, 542] on div "Abyssinica SIL" at bounding box center [390, 535] width 197 height 29
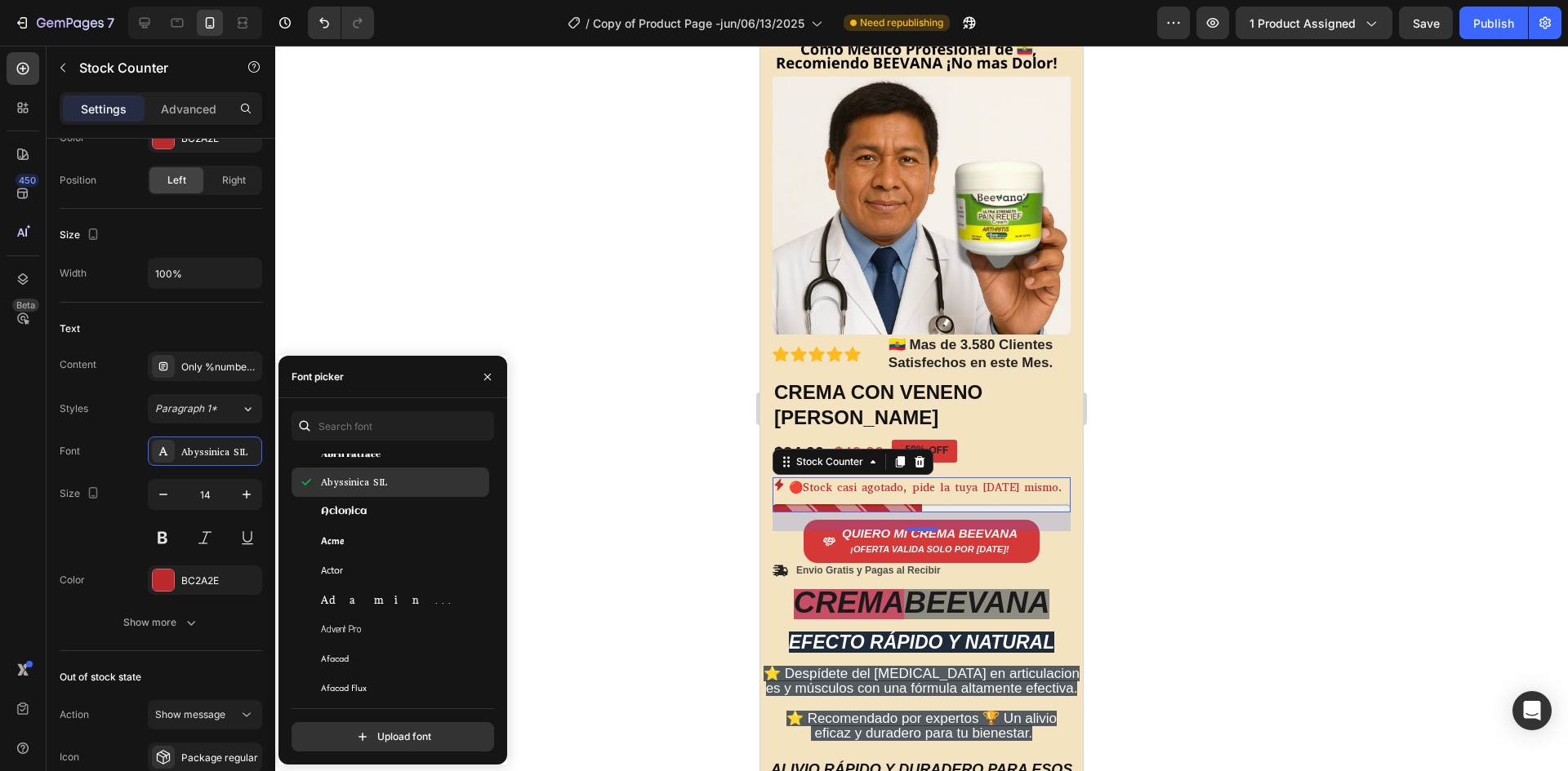
scroll to position [408, 0]
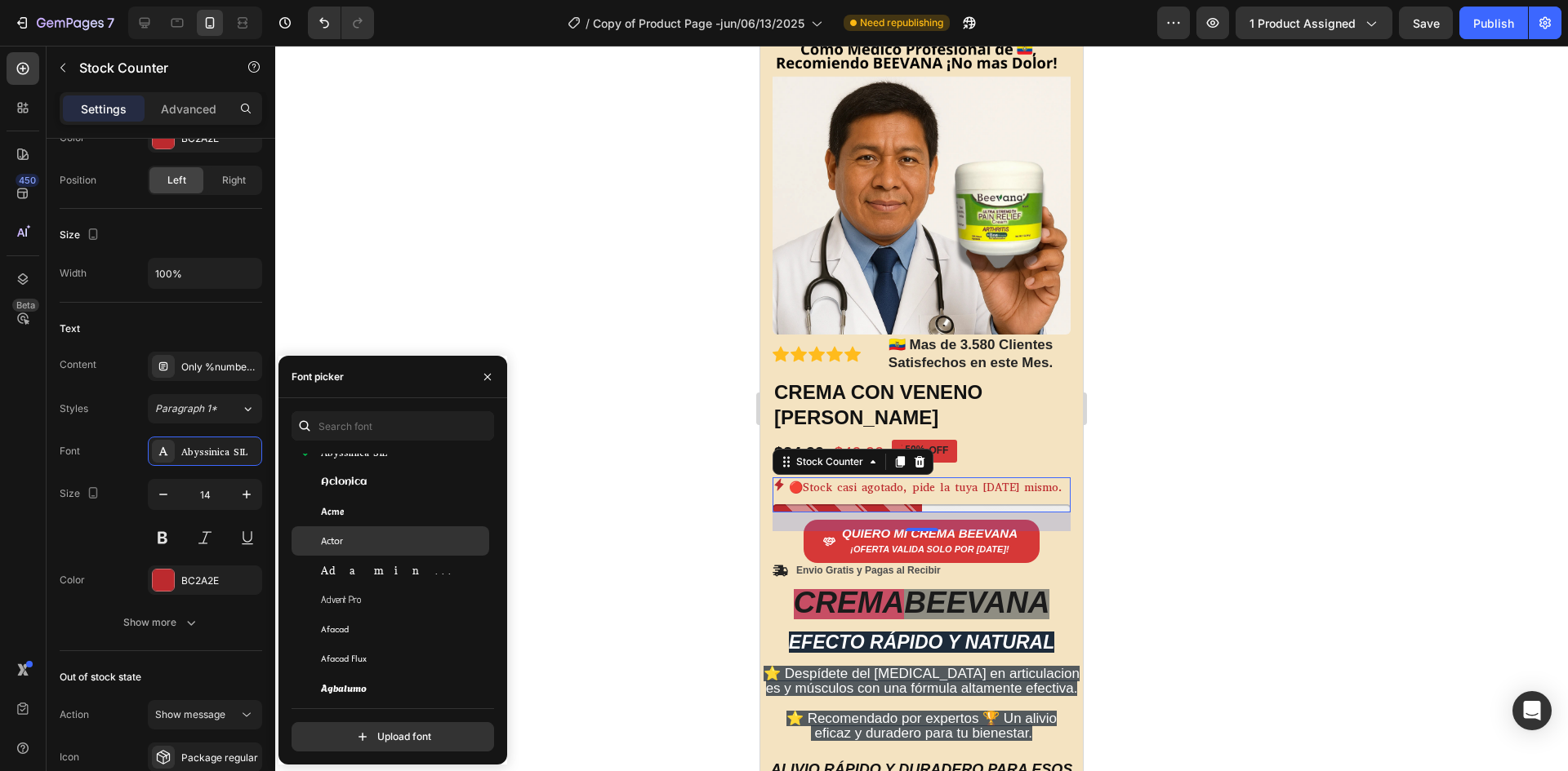
click at [377, 540] on div "Actor" at bounding box center [403, 540] width 165 height 15
click at [378, 571] on div "Adamina" at bounding box center [403, 570] width 165 height 15
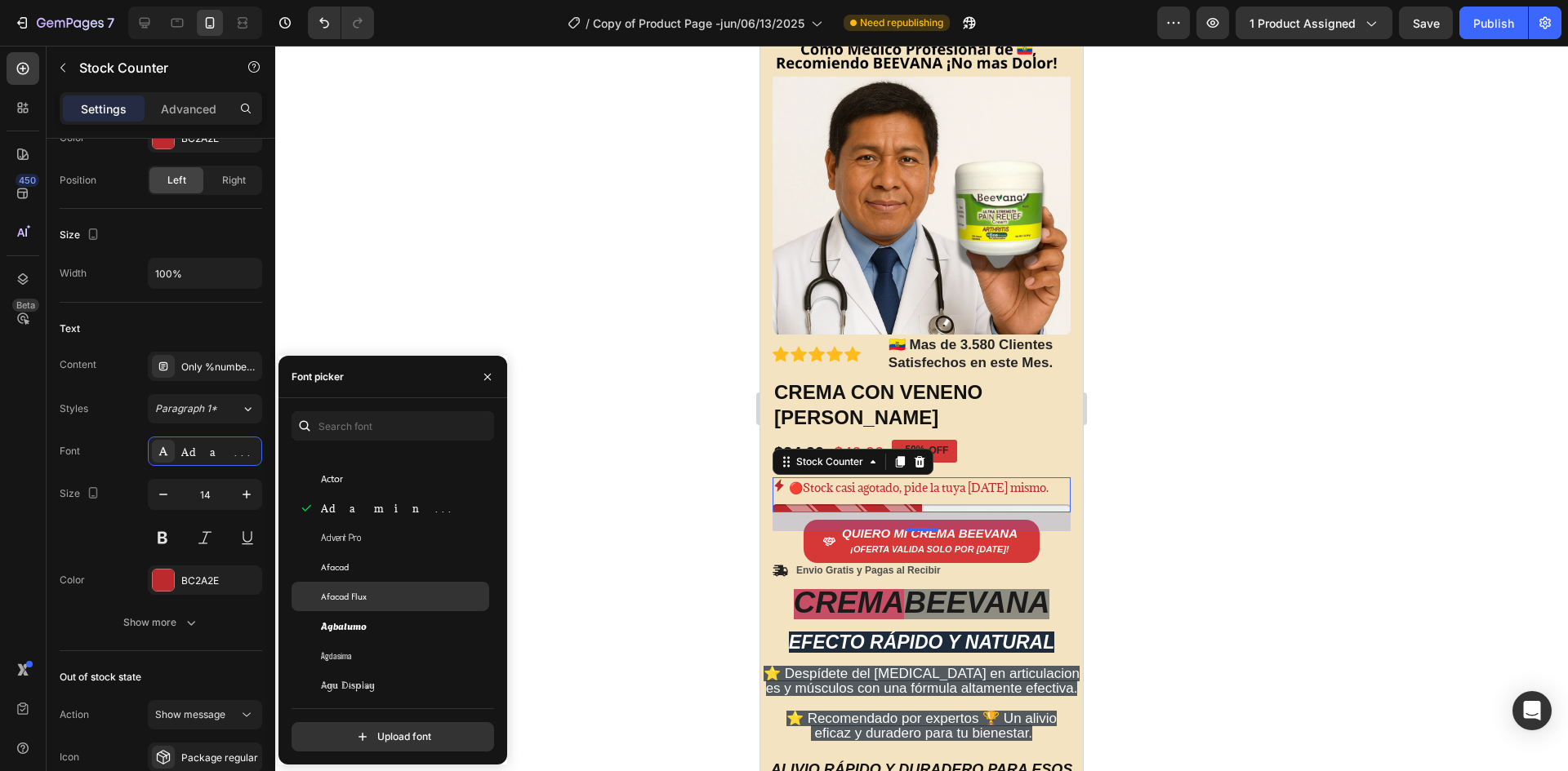
scroll to position [489, 0]
click at [377, 553] on div "Afacad" at bounding box center [390, 541] width 197 height 29
click at [380, 595] on div "Agbalumo" at bounding box center [403, 599] width 165 height 15
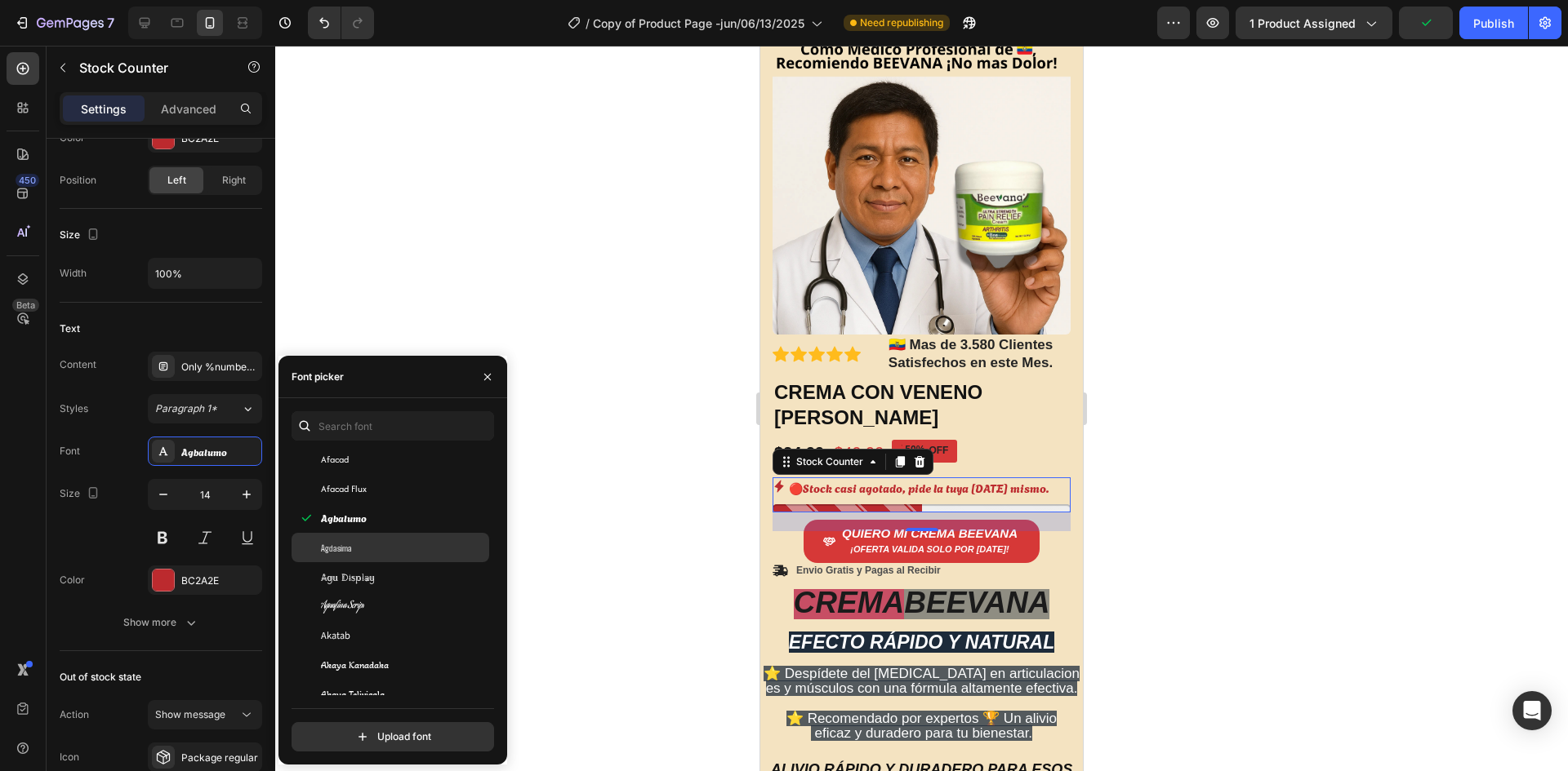
click at [362, 540] on div "Agdasima" at bounding box center [403, 547] width 165 height 15
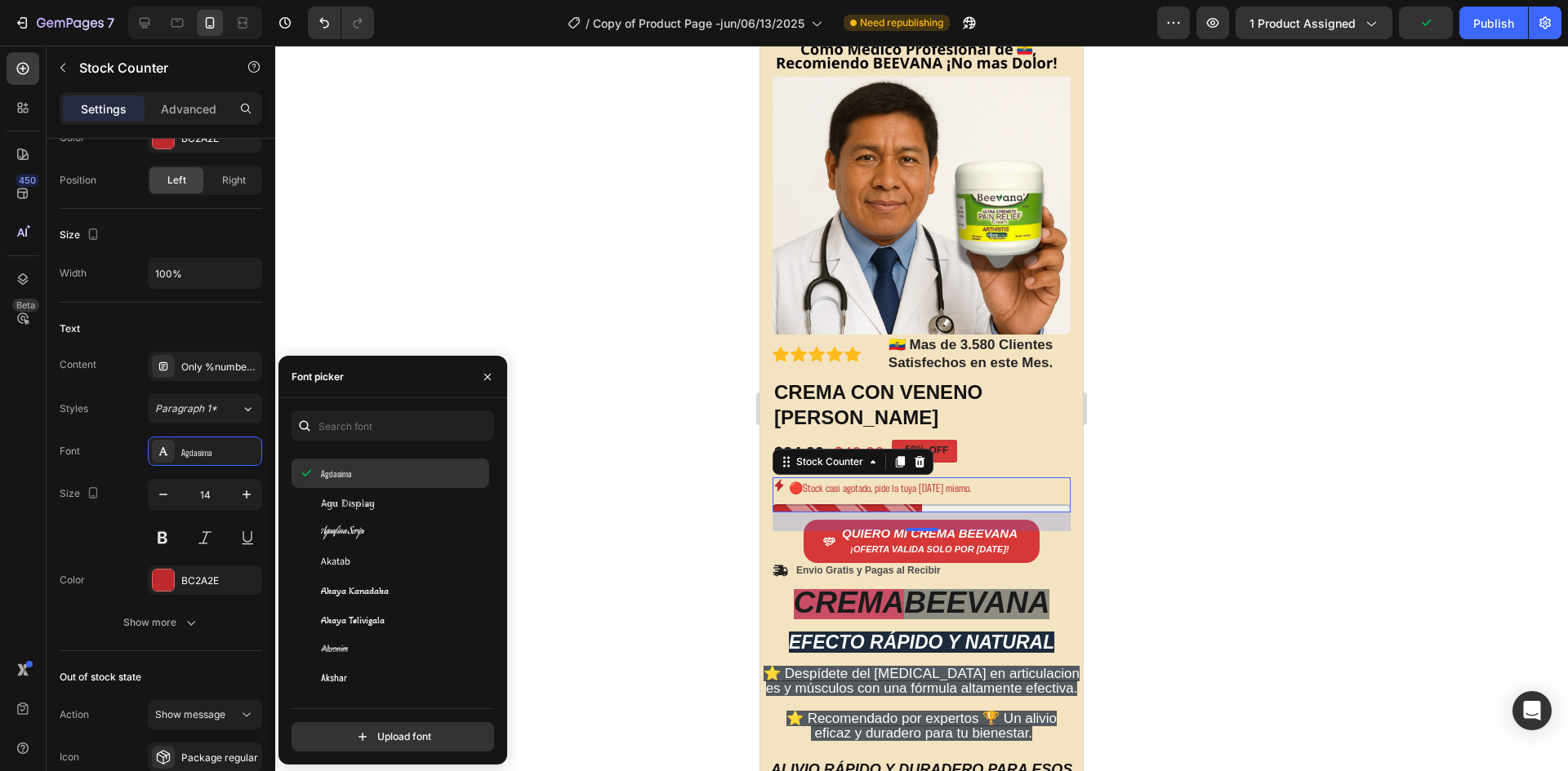
scroll to position [653, 0]
click at [367, 540] on div "Akatab" at bounding box center [390, 554] width 197 height 29
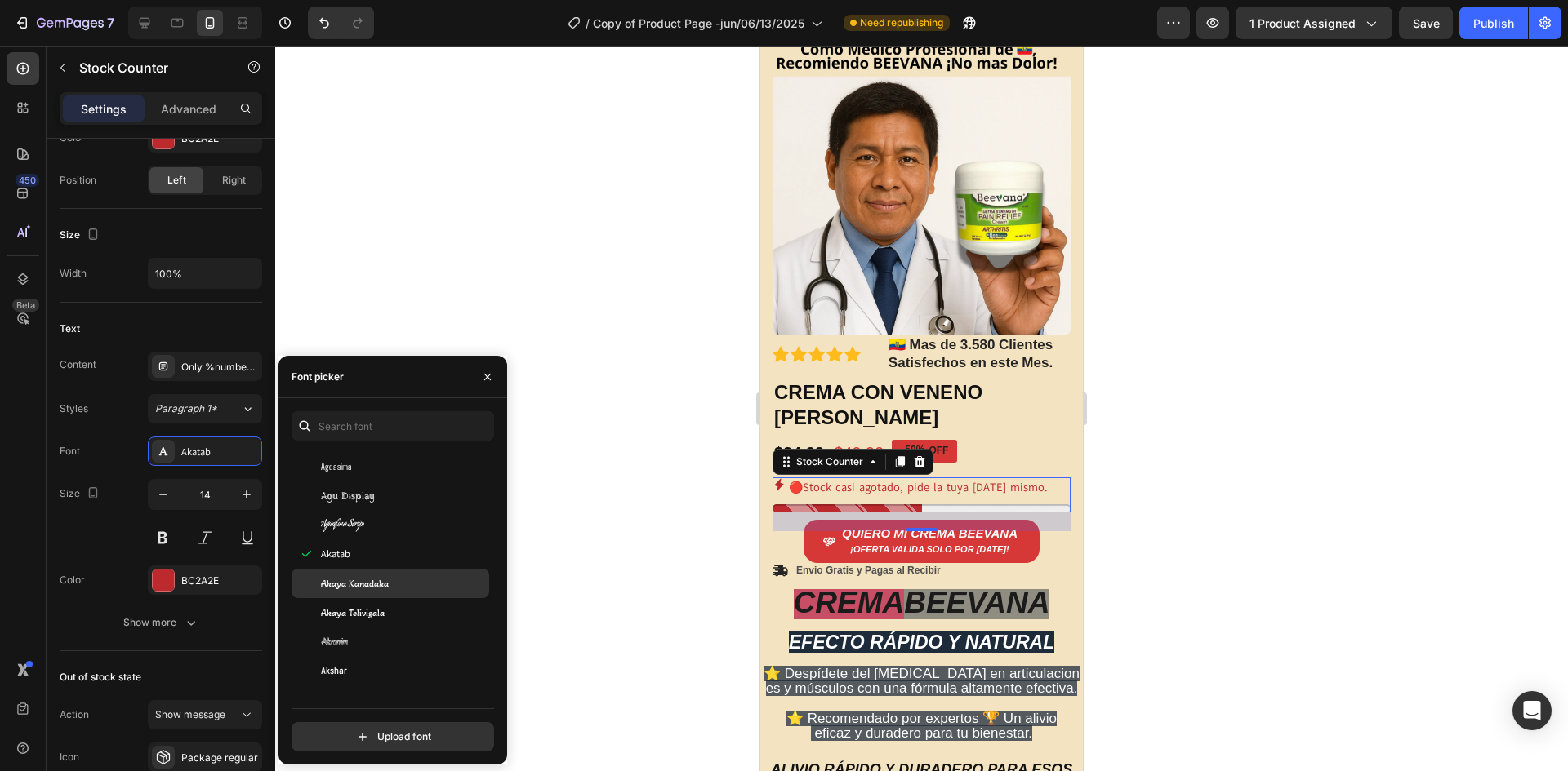
click at [382, 577] on span "Akaya Kanadaka" at bounding box center [354, 583] width 68 height 15
click at [386, 606] on div "Akaya Telivigala" at bounding box center [403, 612] width 165 height 15
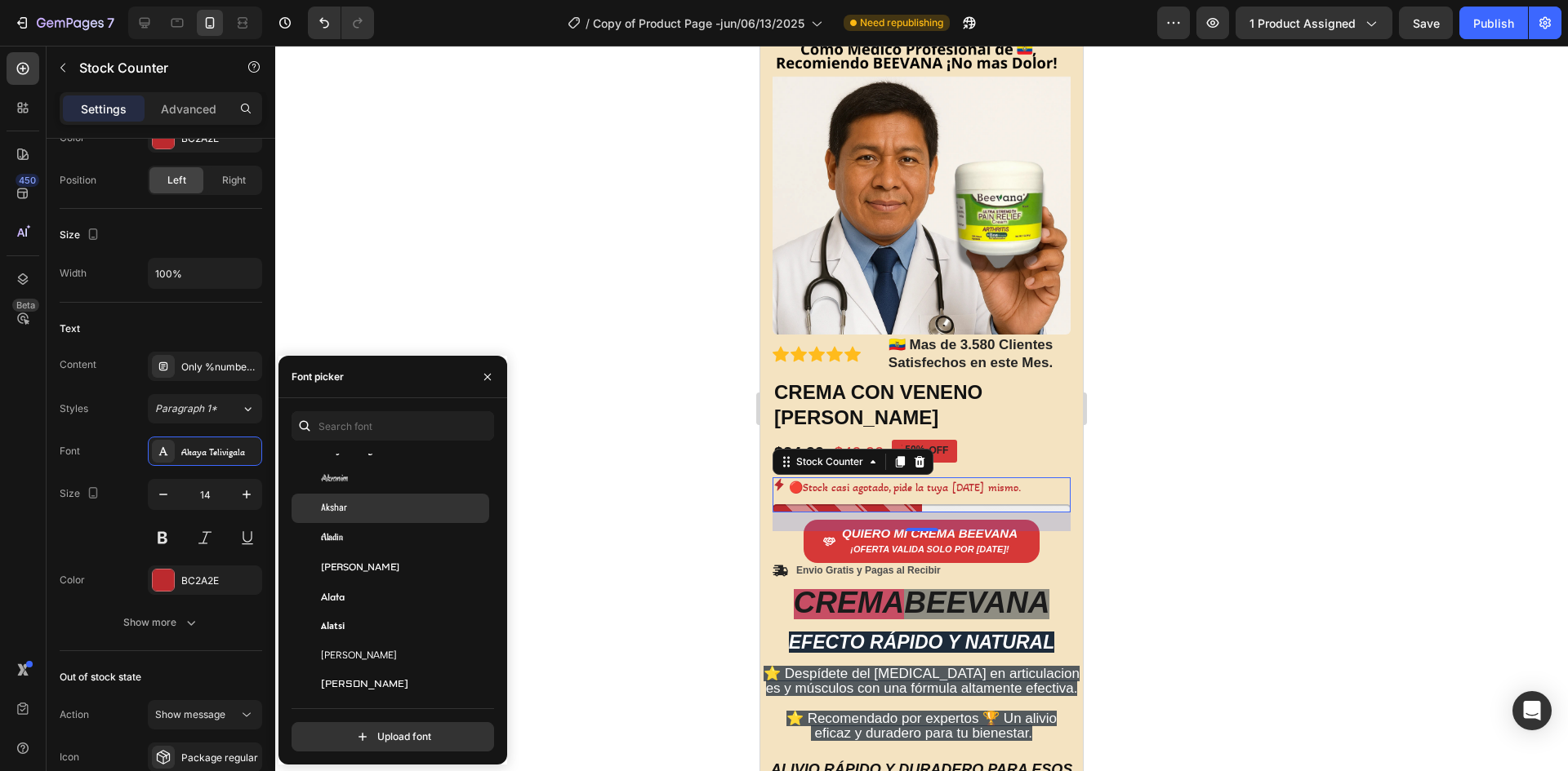
click at [374, 519] on div "Akshar" at bounding box center [390, 508] width 197 height 29
click at [372, 508] on div "Akshar" at bounding box center [403, 508] width 165 height 15
click at [377, 489] on div "Akronim" at bounding box center [390, 479] width 197 height 29
click at [392, 506] on div "[PERSON_NAME]" at bounding box center [390, 492] width 197 height 29
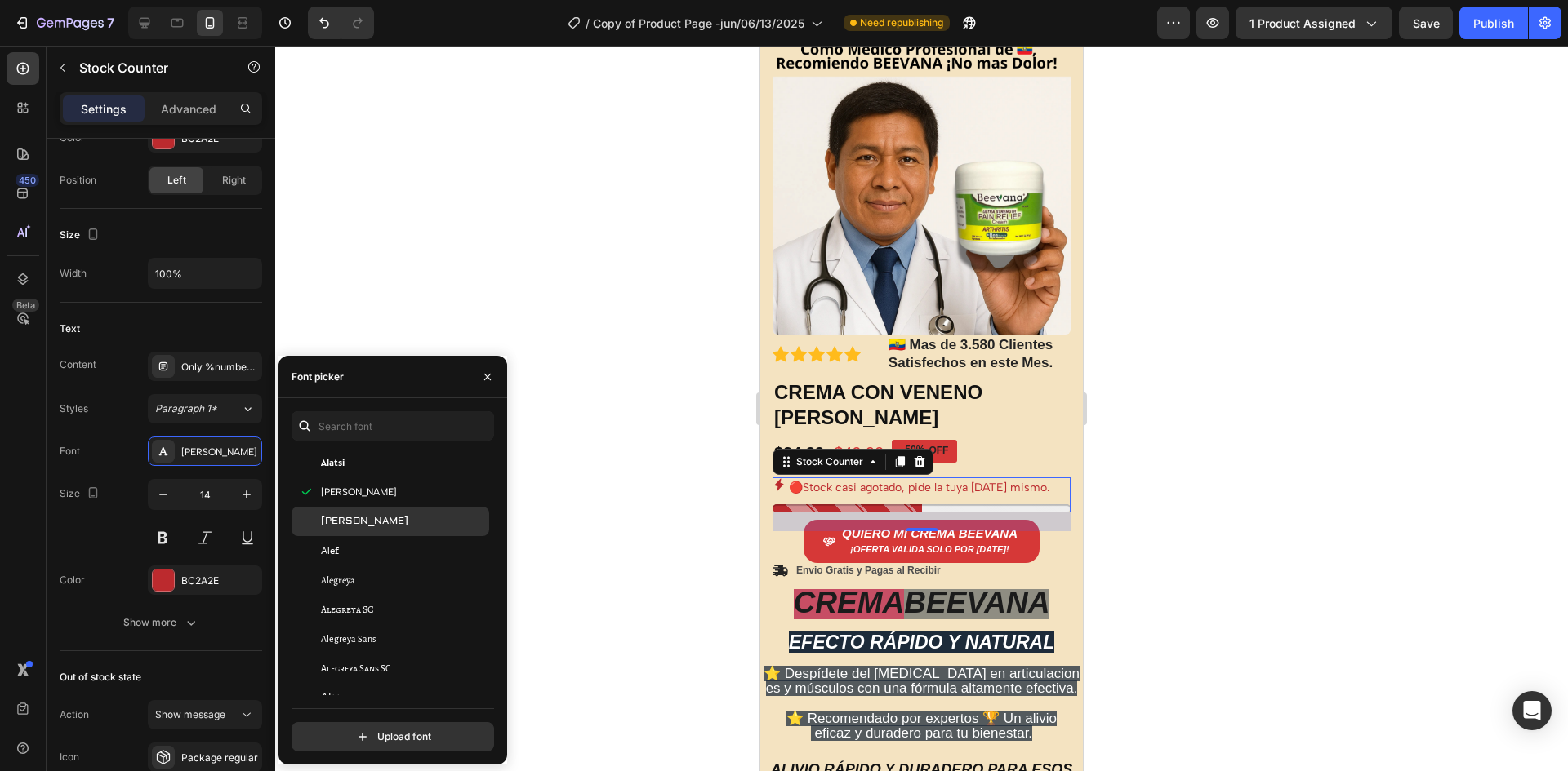
click at [382, 517] on div "[PERSON_NAME]" at bounding box center [403, 521] width 165 height 15
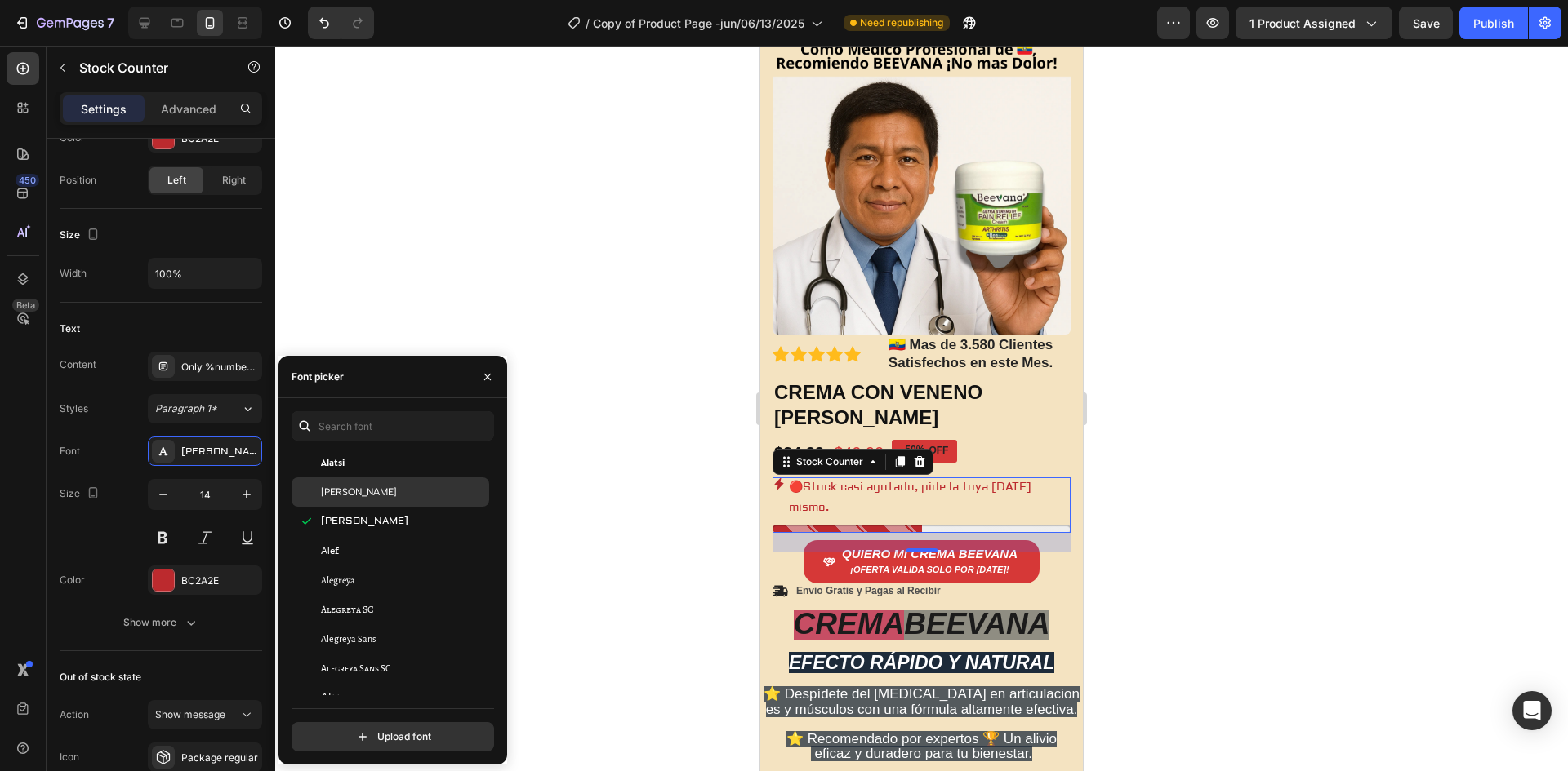
click at [379, 498] on div "[PERSON_NAME]" at bounding box center [403, 491] width 165 height 15
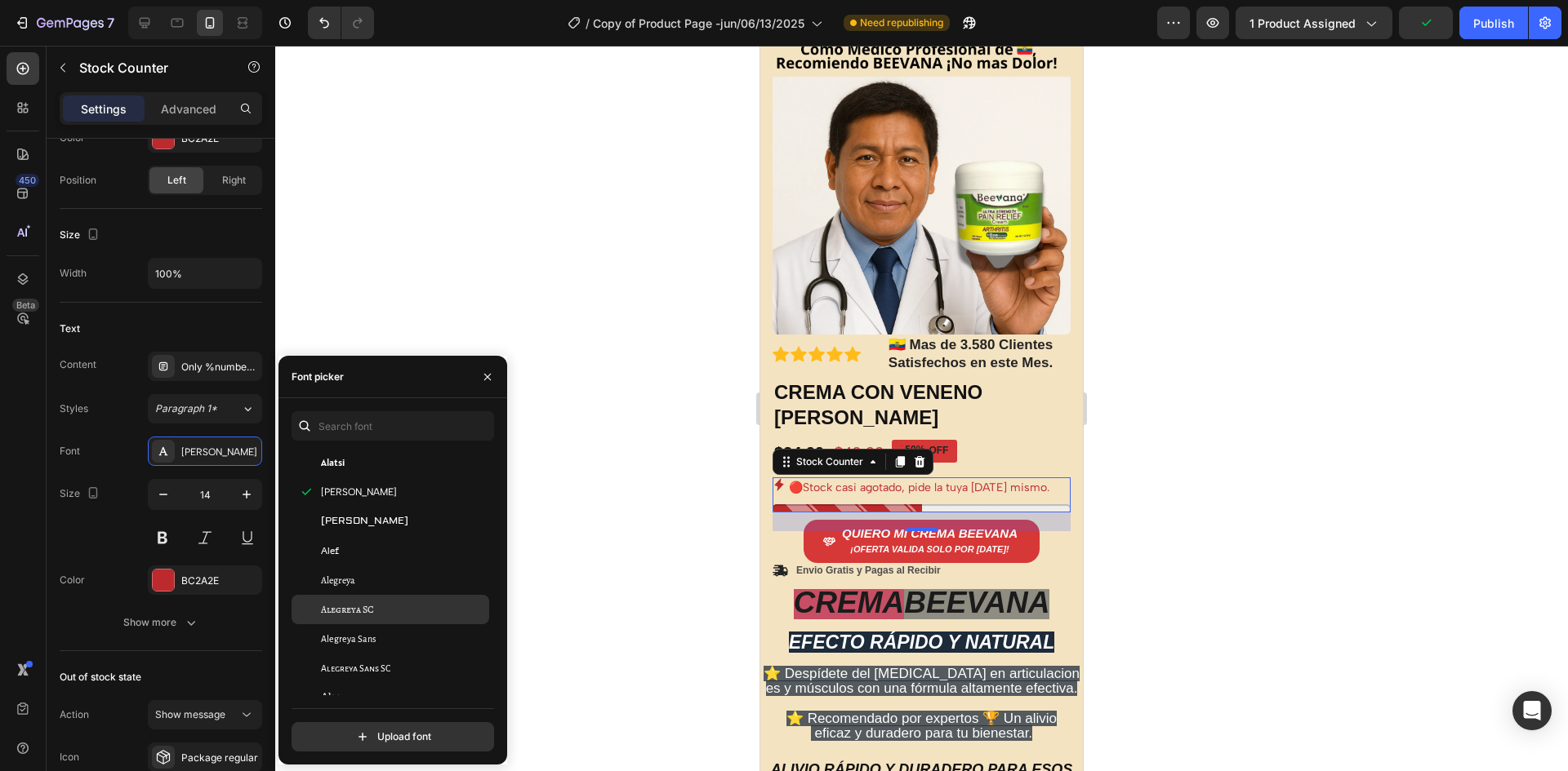
click at [387, 605] on div "Alegreya SC" at bounding box center [403, 609] width 165 height 15
click at [367, 532] on div "[PERSON_NAME]" at bounding box center [390, 522] width 197 height 29
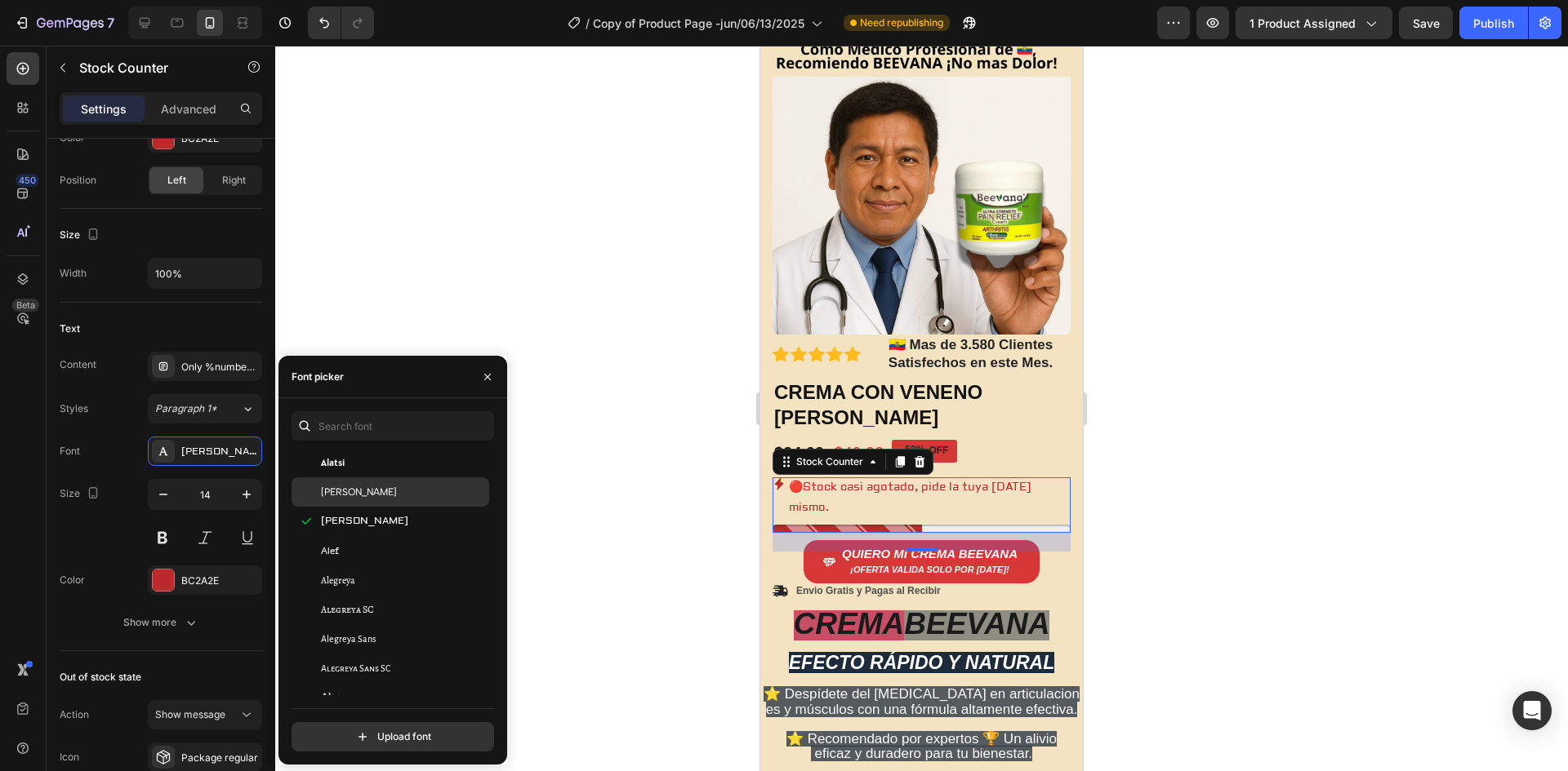
click at [367, 498] on span "[PERSON_NAME]" at bounding box center [358, 491] width 76 height 15
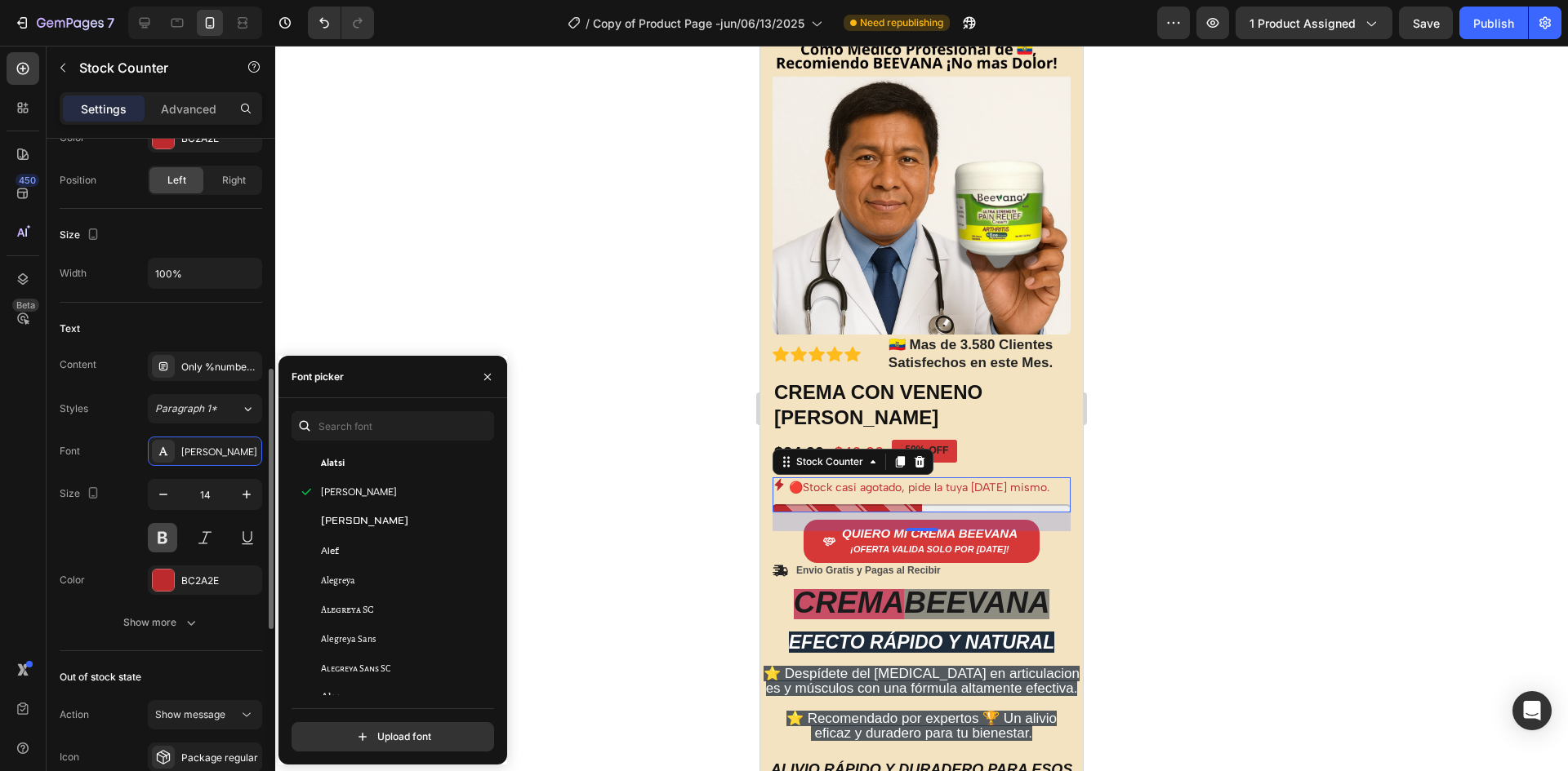
click at [158, 533] on button at bounding box center [163, 538] width 29 height 29
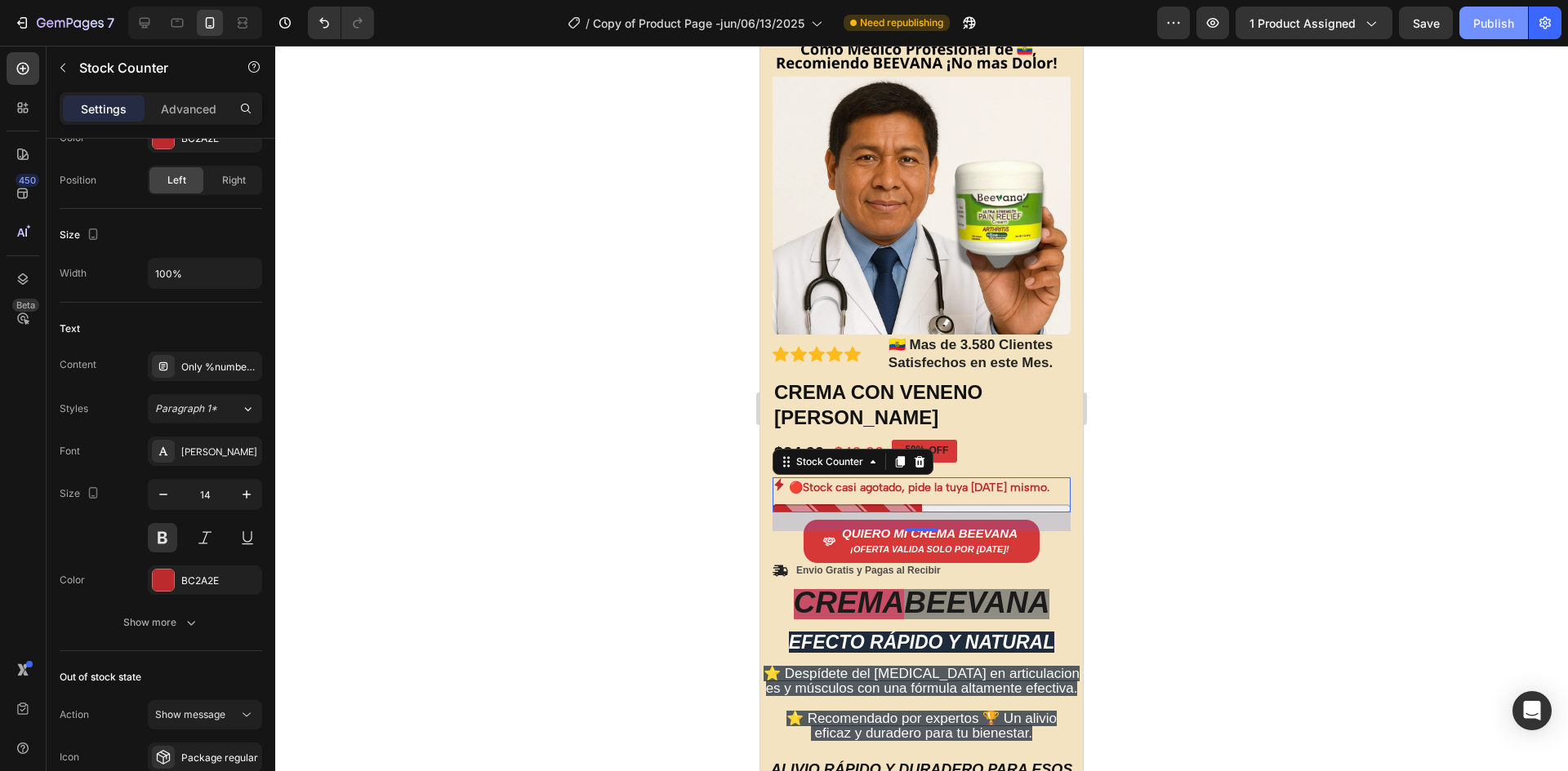
click at [1466, 26] on button "Publish" at bounding box center [1493, 23] width 69 height 32
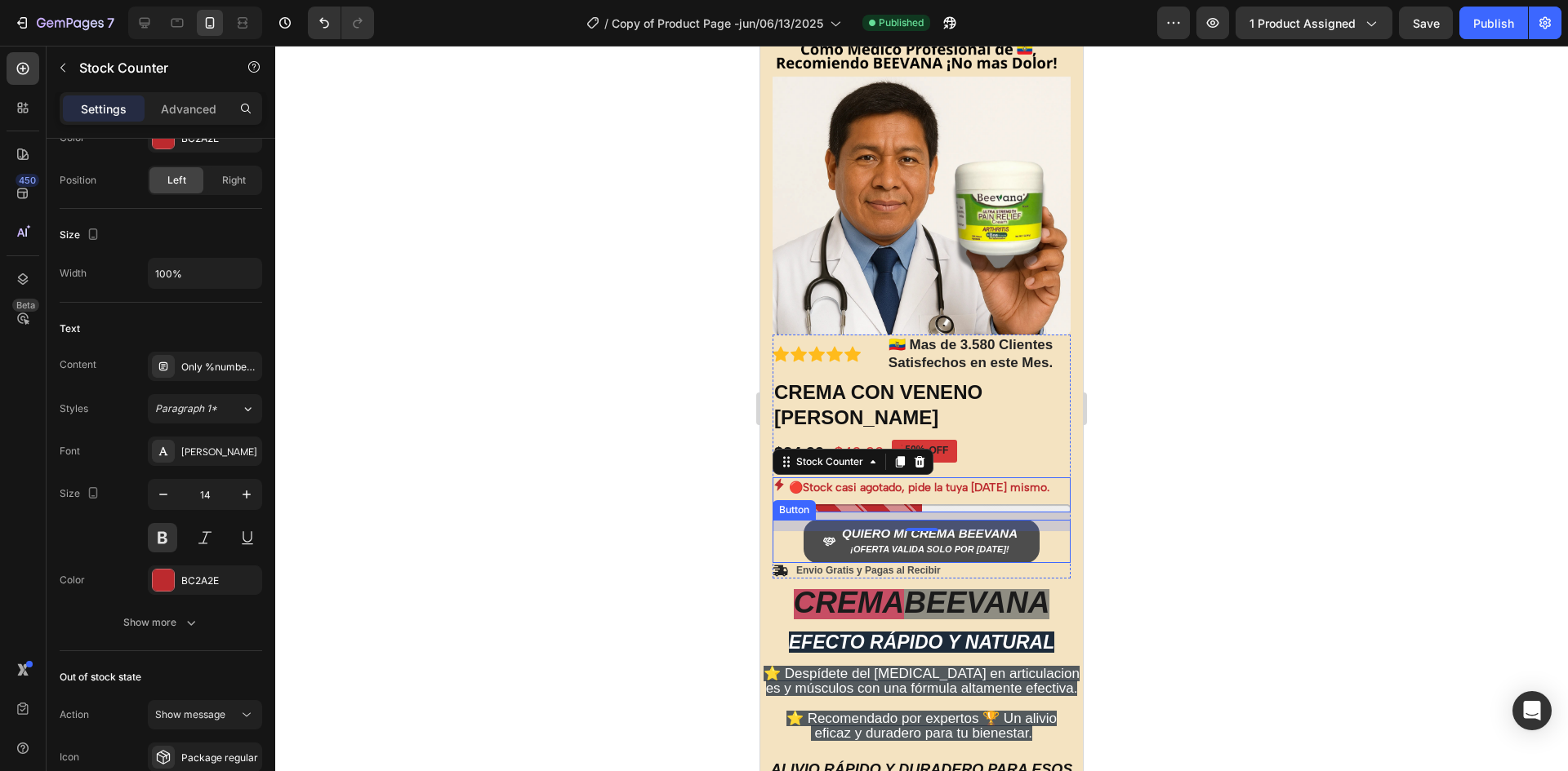
click at [810, 524] on button "QUIERO MI CREMA BEEVANA ¡OFERTA VALIDA SOLO POR [DATE]!" at bounding box center [921, 541] width 235 height 43
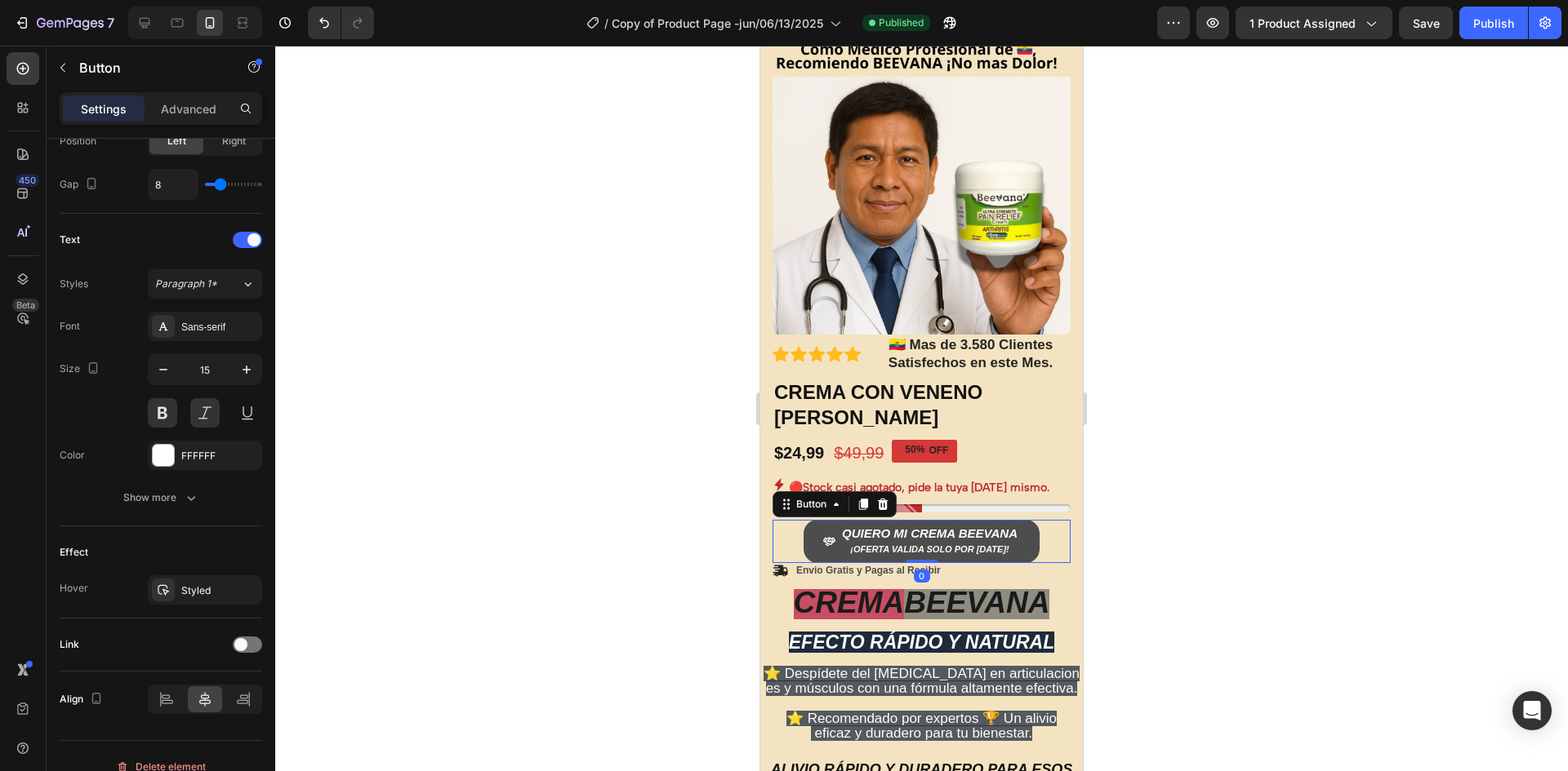
scroll to position [0, 0]
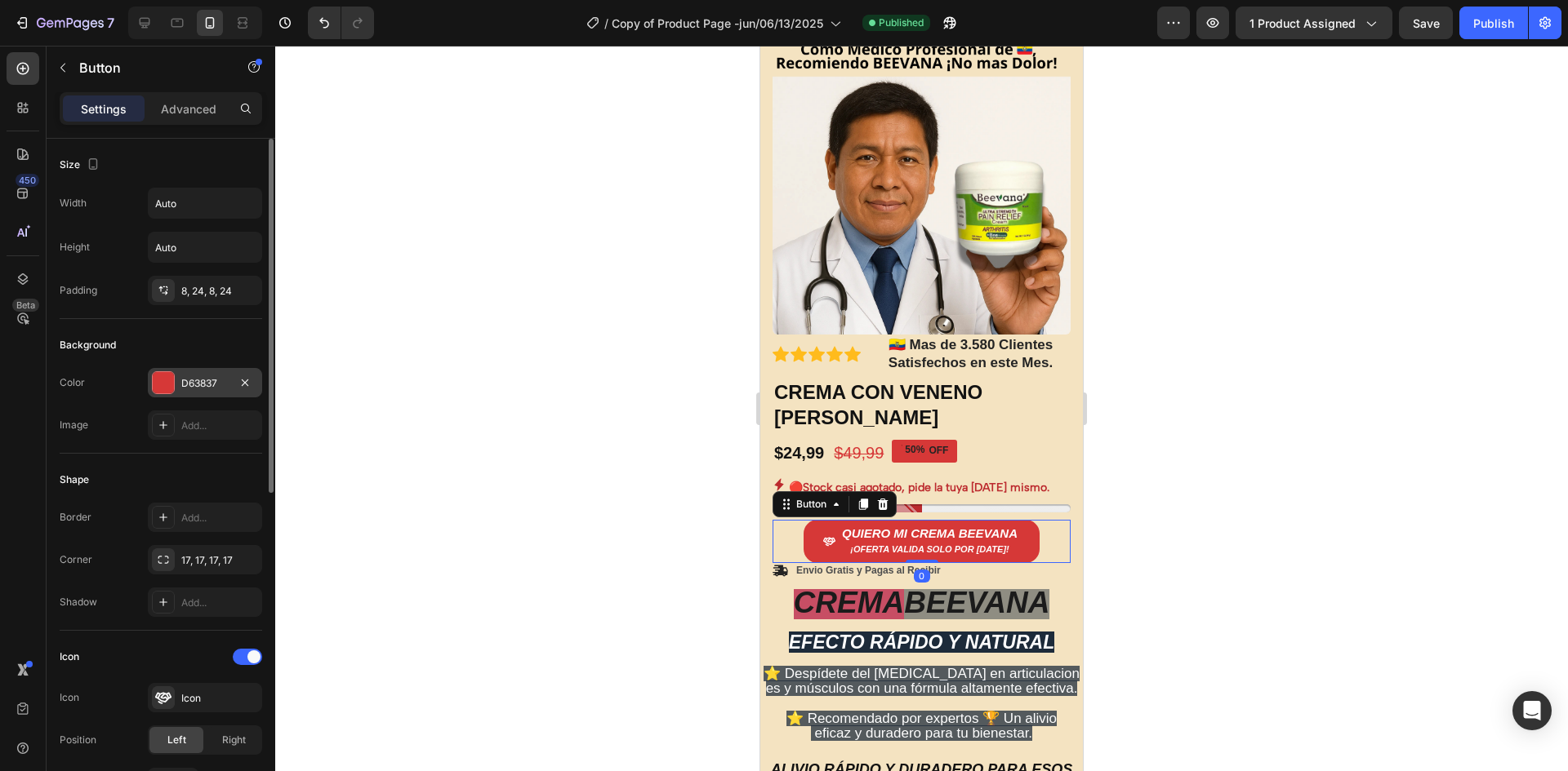
click at [164, 379] on div at bounding box center [164, 383] width 22 height 22
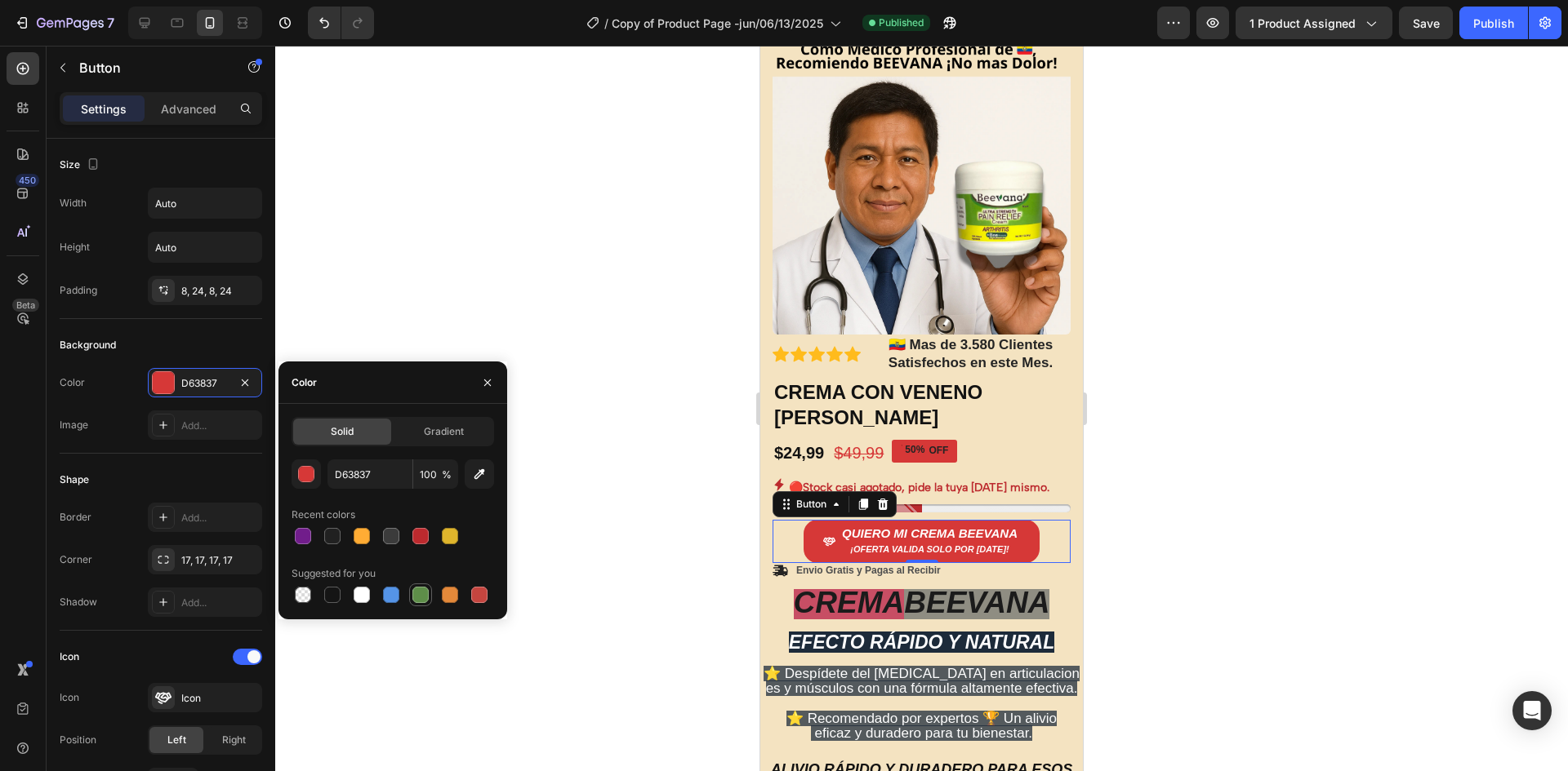
click at [415, 599] on div at bounding box center [420, 594] width 17 height 17
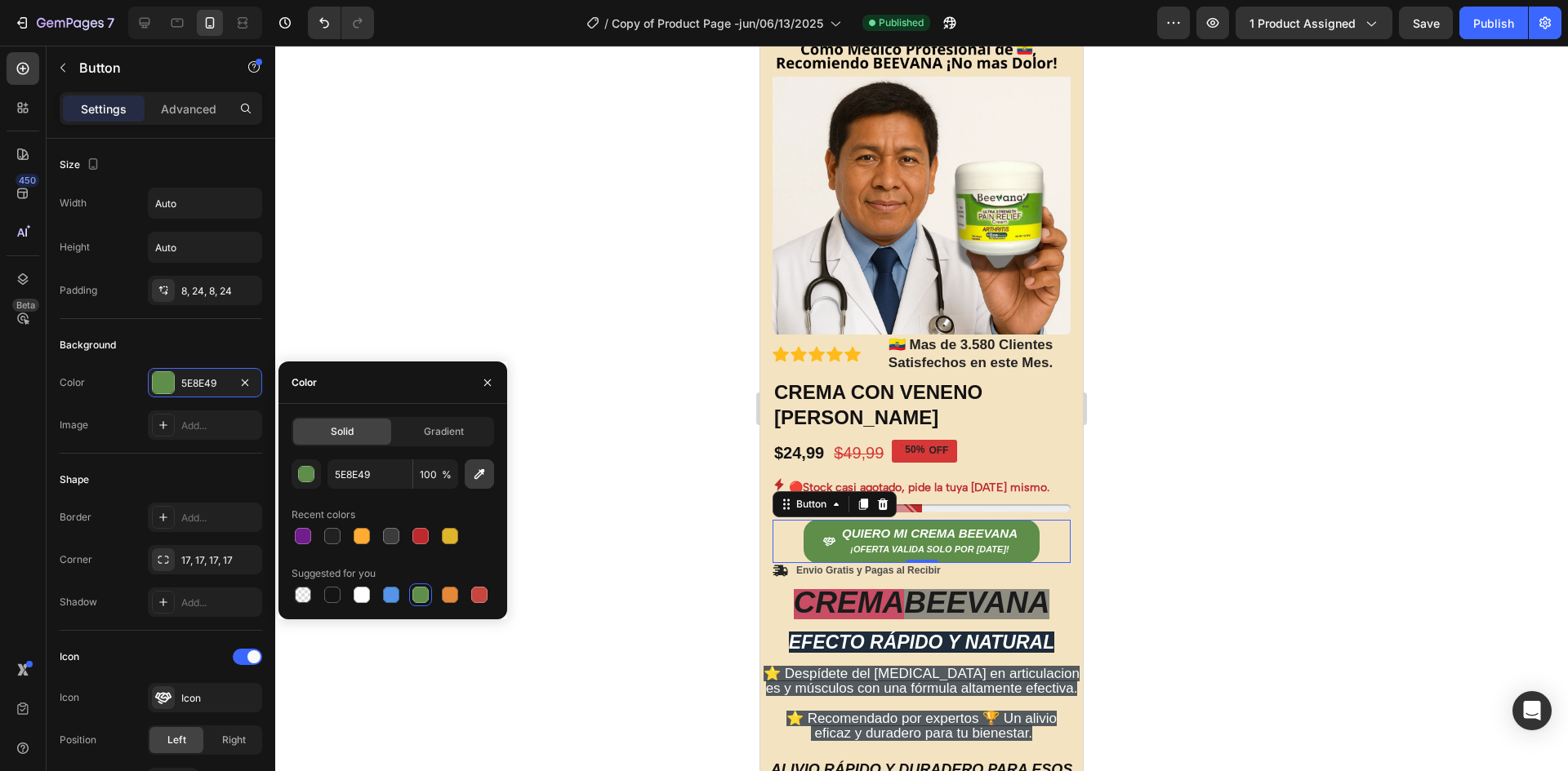
click at [478, 469] on icon "button" at bounding box center [479, 474] width 17 height 17
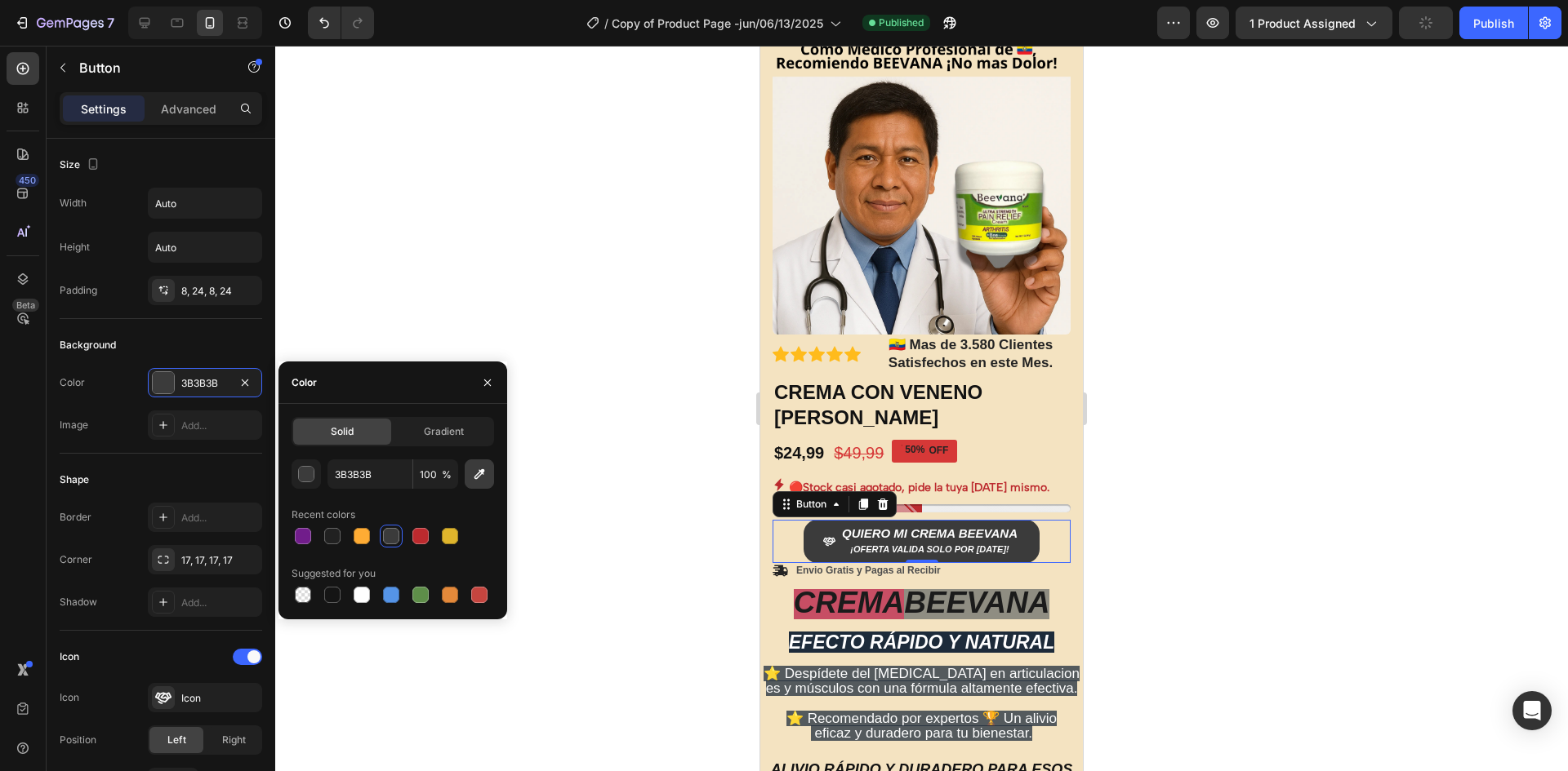
click at [490, 469] on button "button" at bounding box center [479, 474] width 29 height 29
click at [479, 473] on icon "button" at bounding box center [479, 474] width 11 height 11
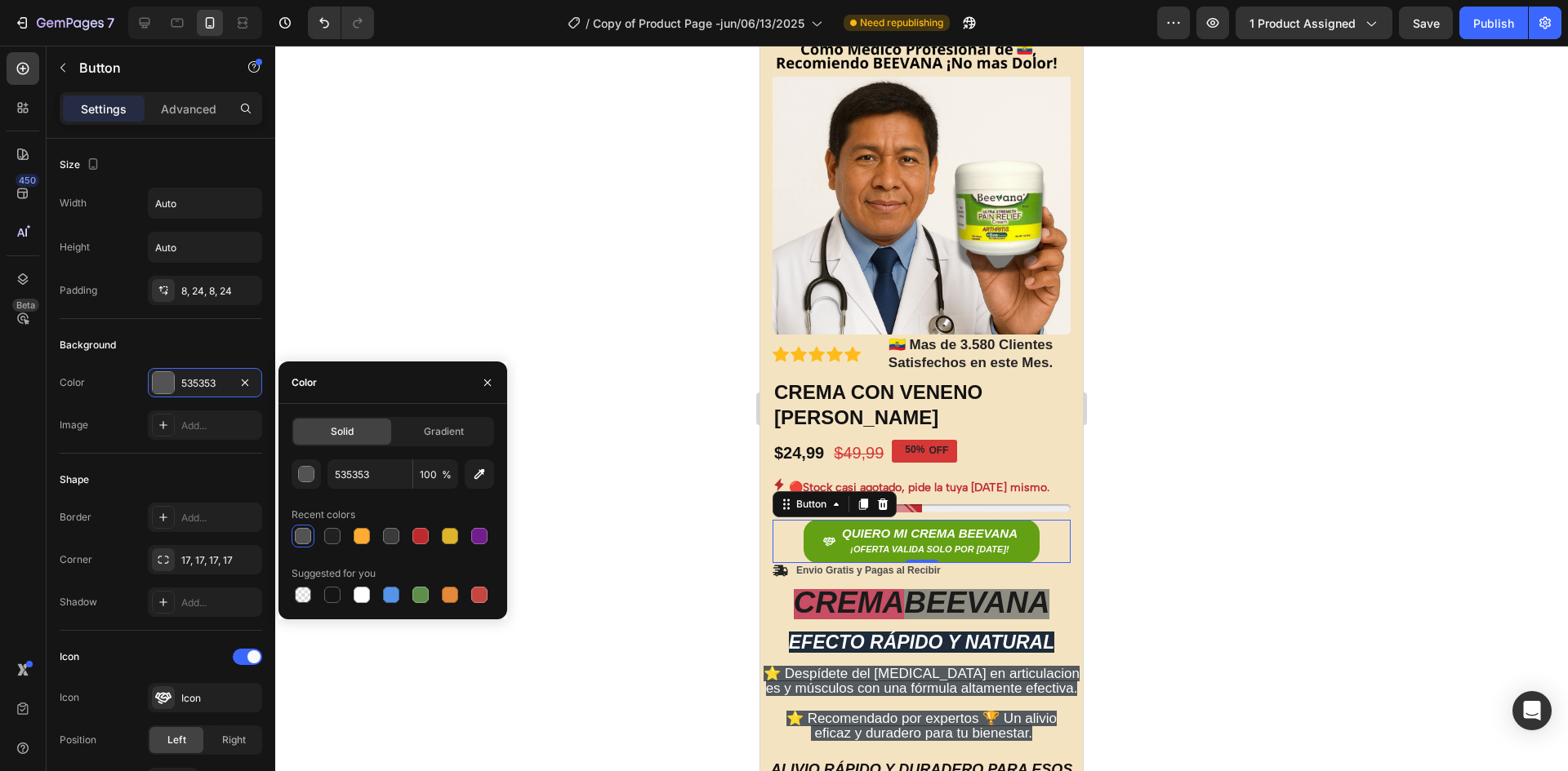
type input "64A013"
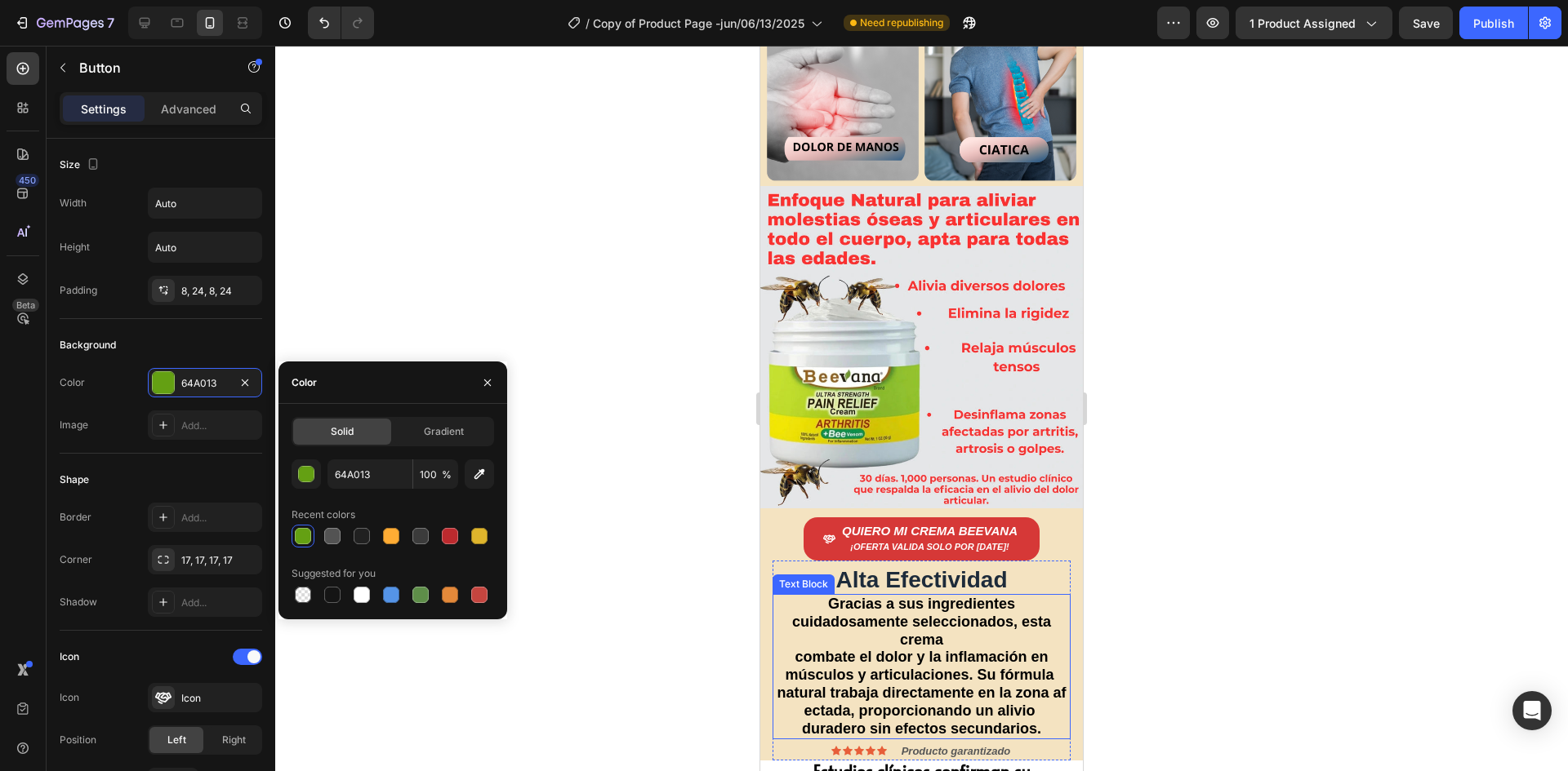
scroll to position [1388, 0]
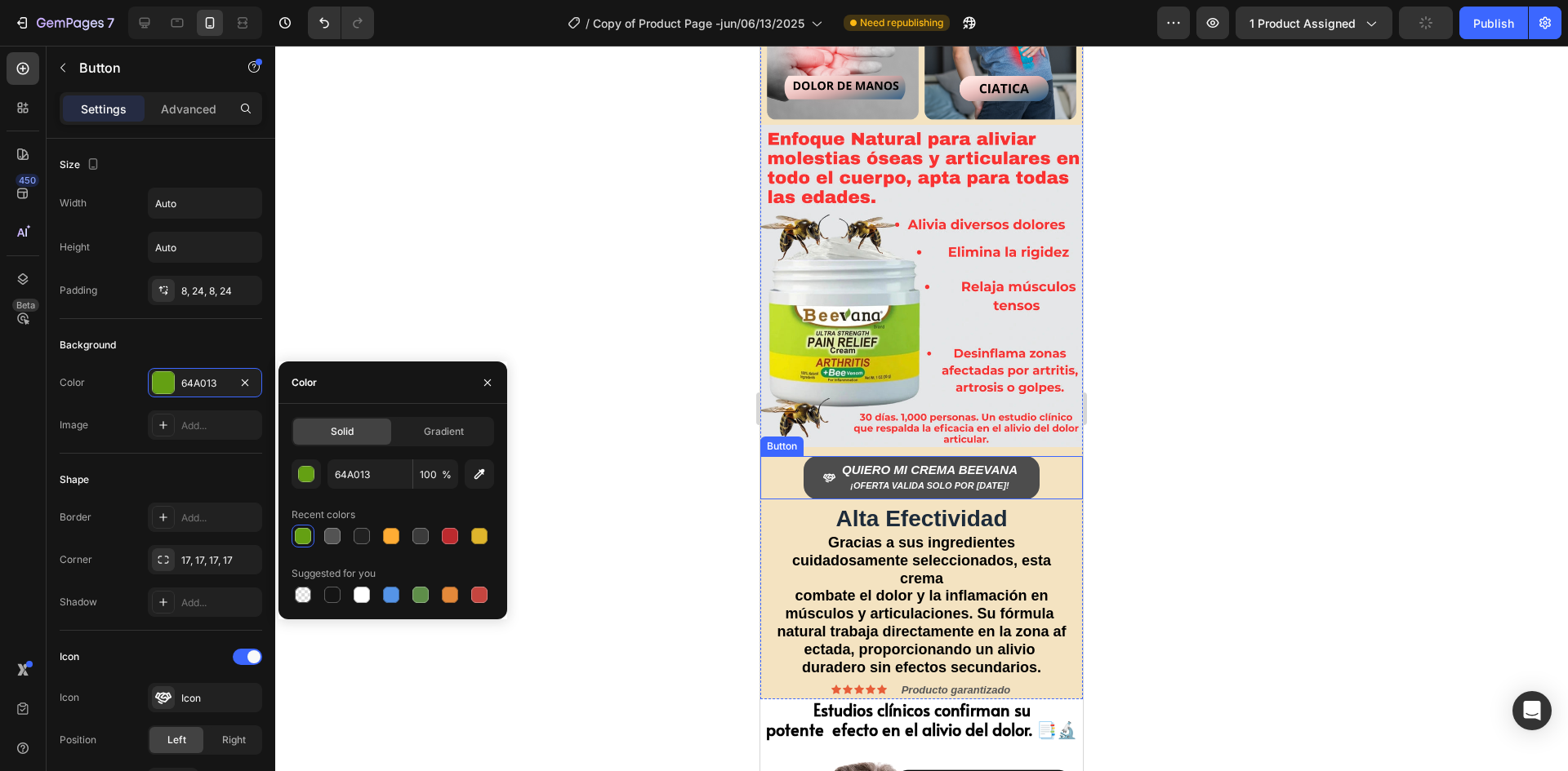
click at [810, 456] on button "QUIERO MI CREMA BEEVANA ¡OFERTA VALIDA SOLO POR [DATE]!" at bounding box center [921, 478] width 235 height 43
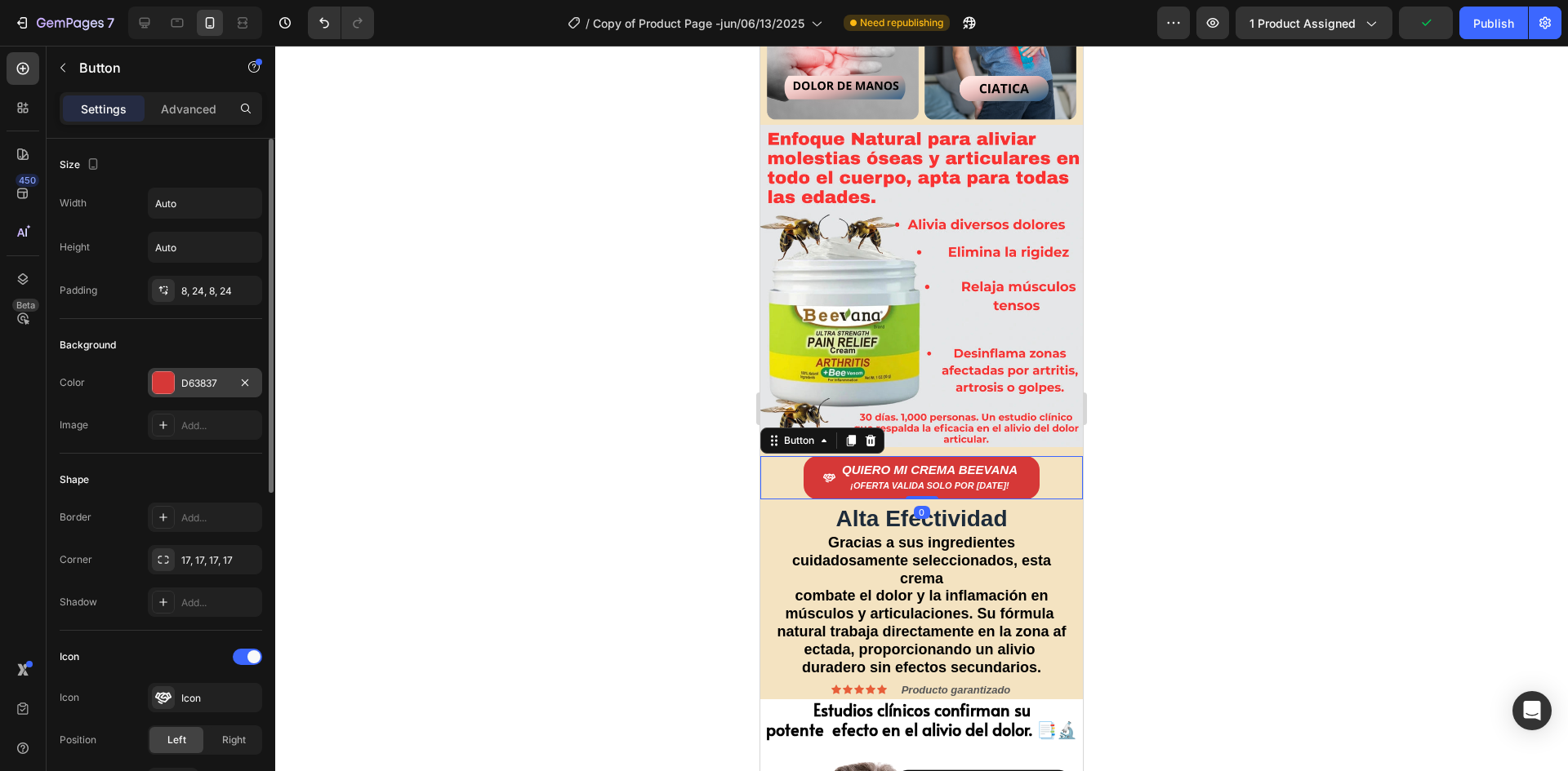
click at [163, 379] on div at bounding box center [164, 383] width 22 height 22
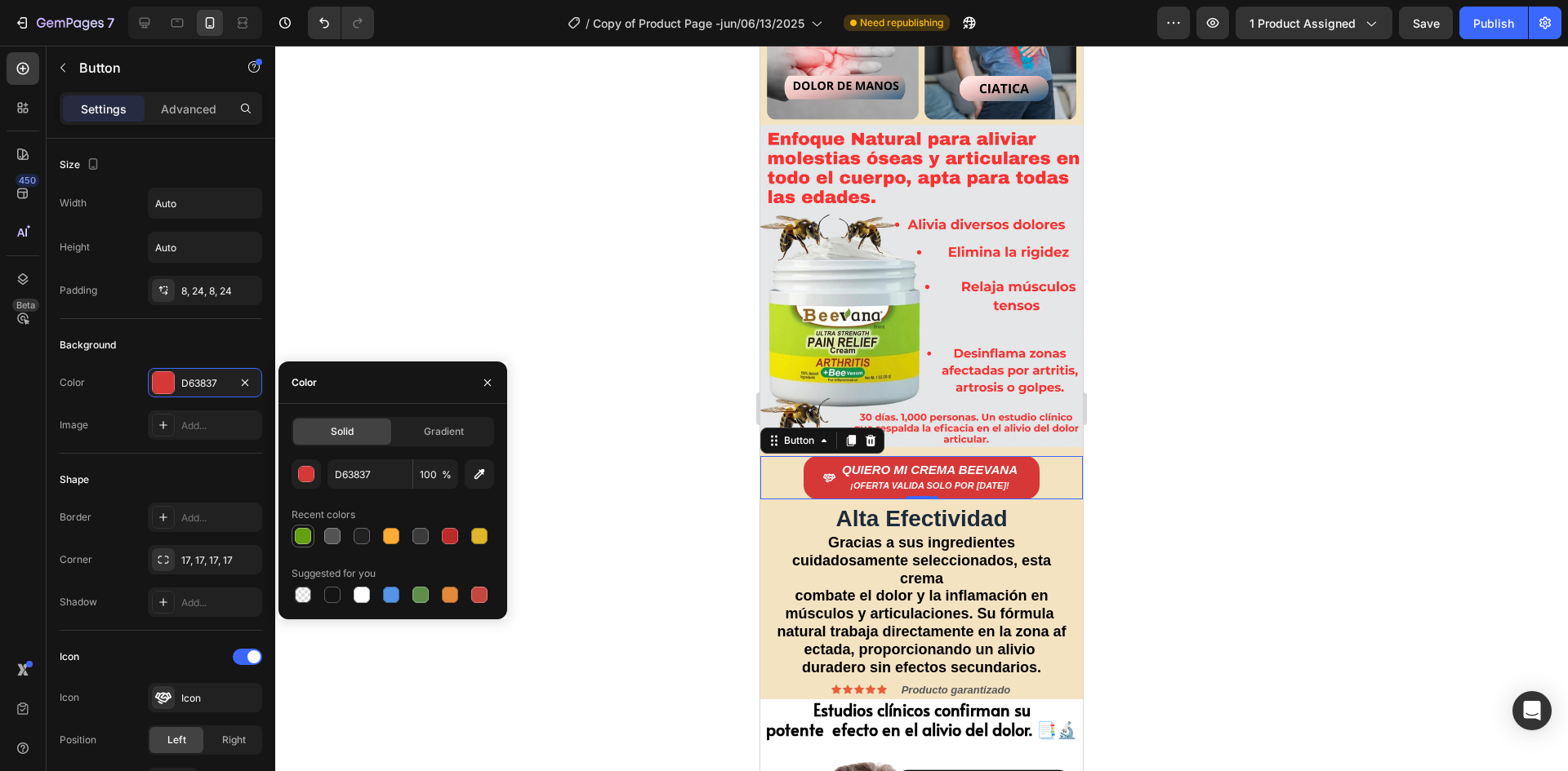
click at [304, 533] on div at bounding box center [302, 536] width 17 height 17
type input "64A013"
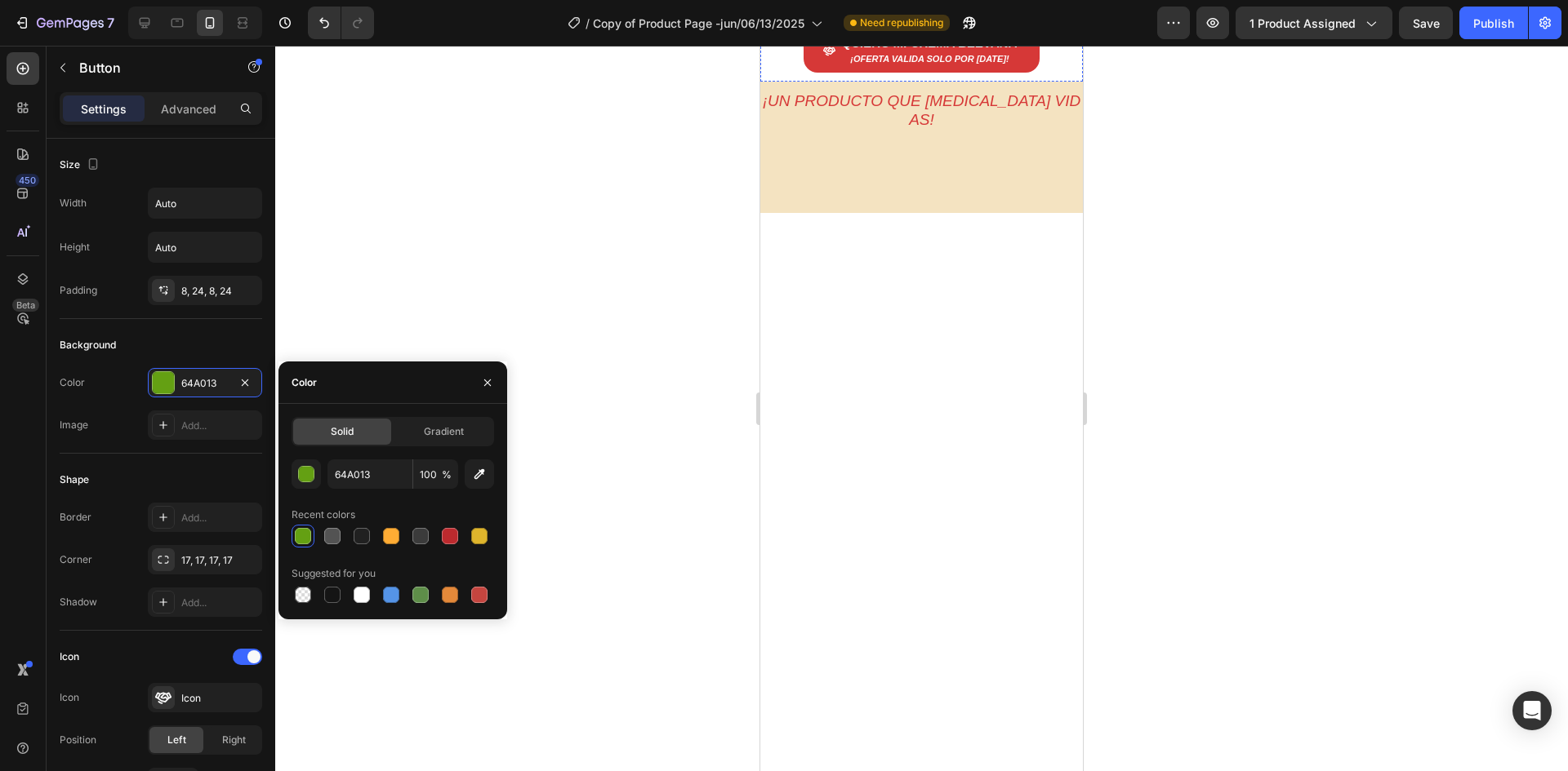
scroll to position [2939, 0]
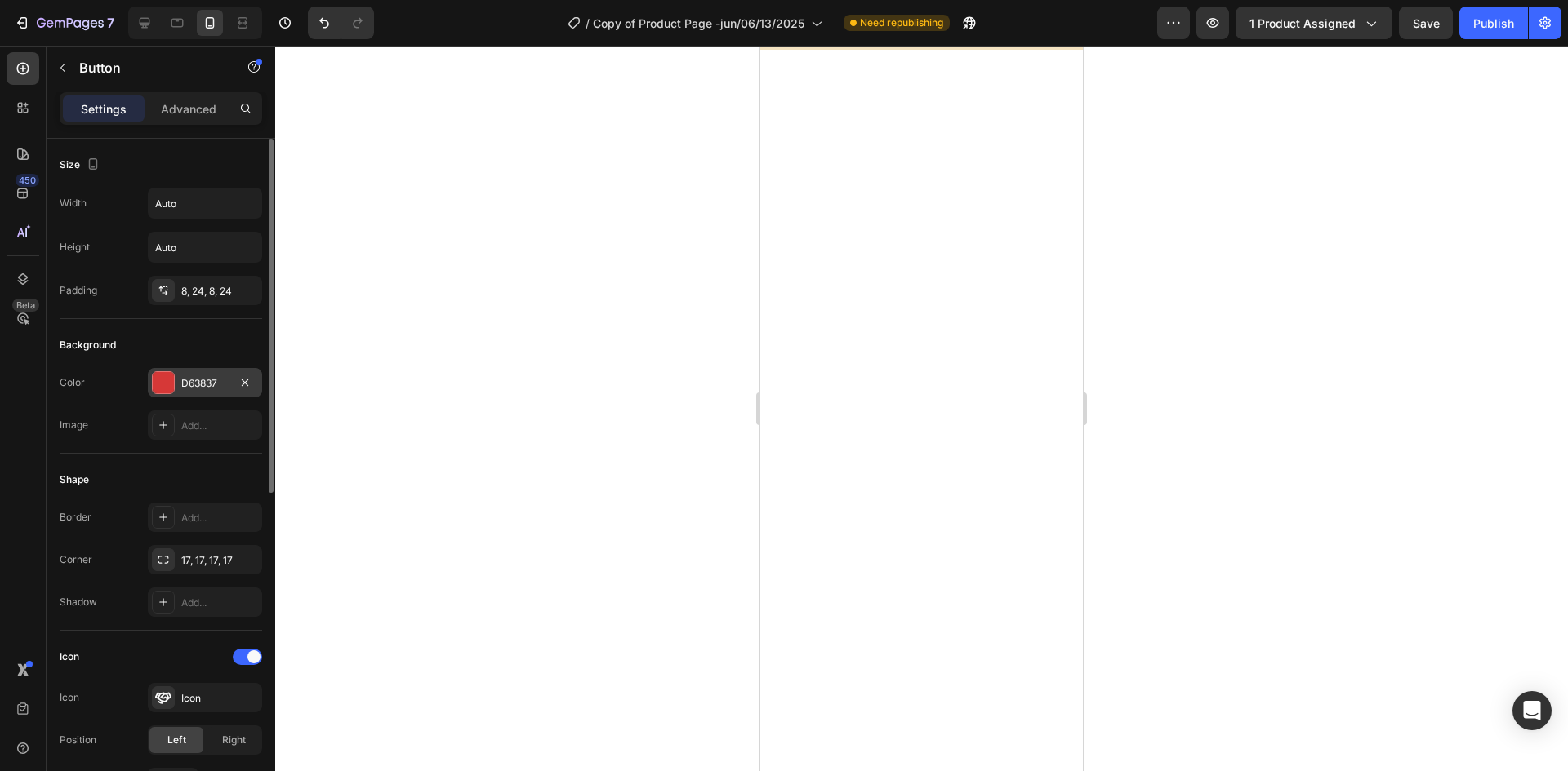
click at [174, 385] on div at bounding box center [163, 383] width 23 height 23
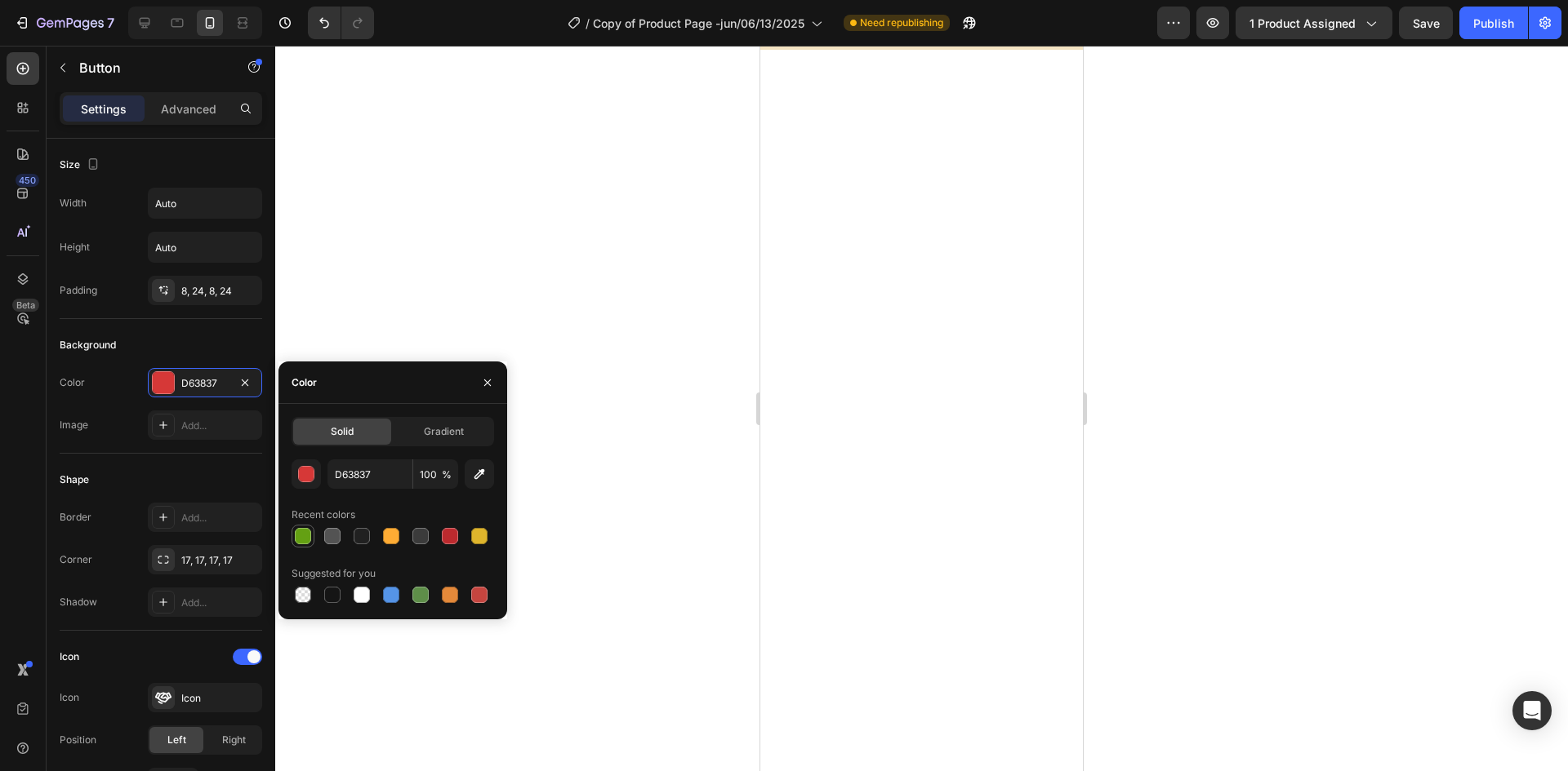
click at [306, 538] on div at bounding box center [302, 536] width 17 height 17
type input "64A013"
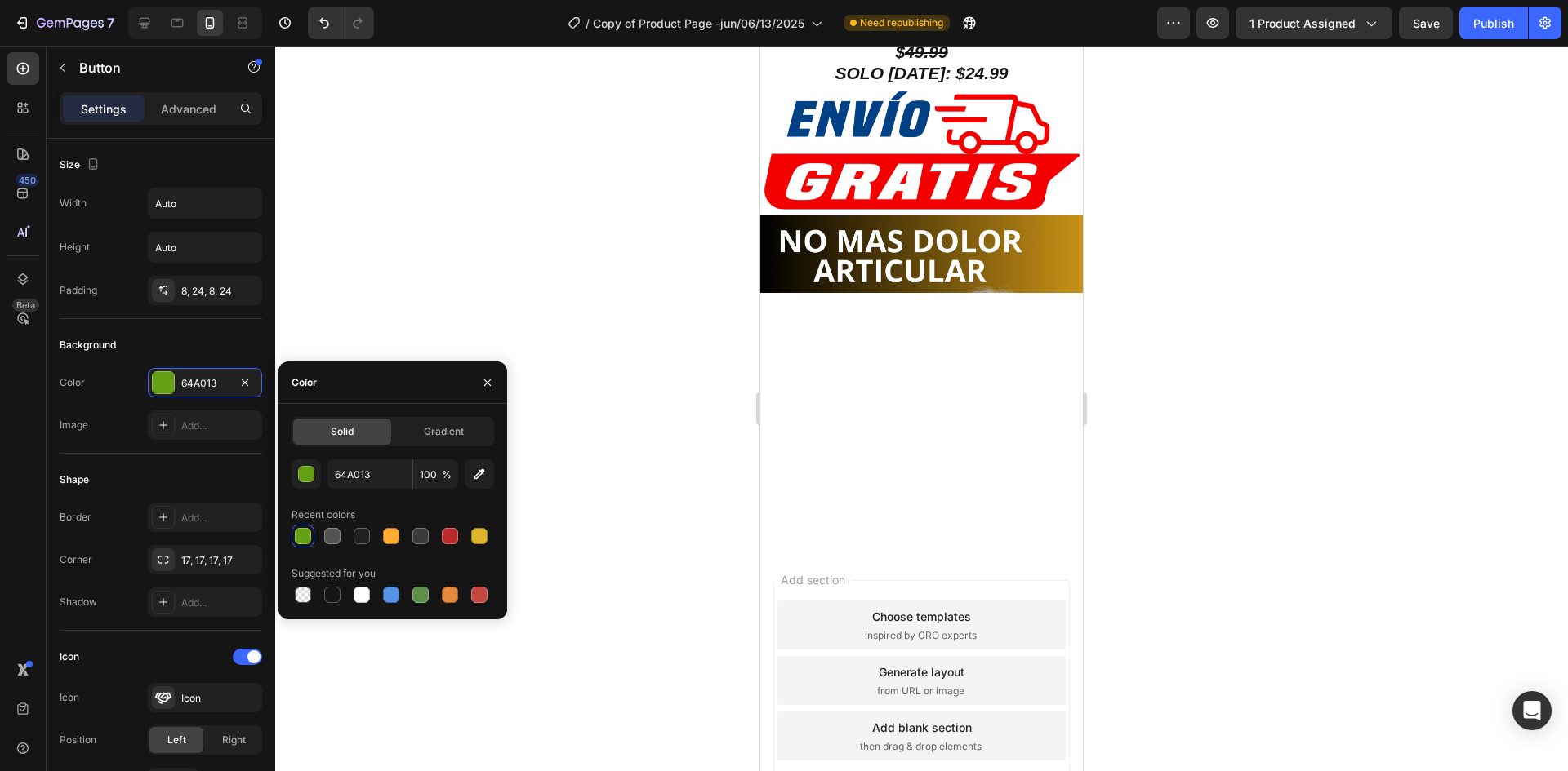
scroll to position [3999, 0]
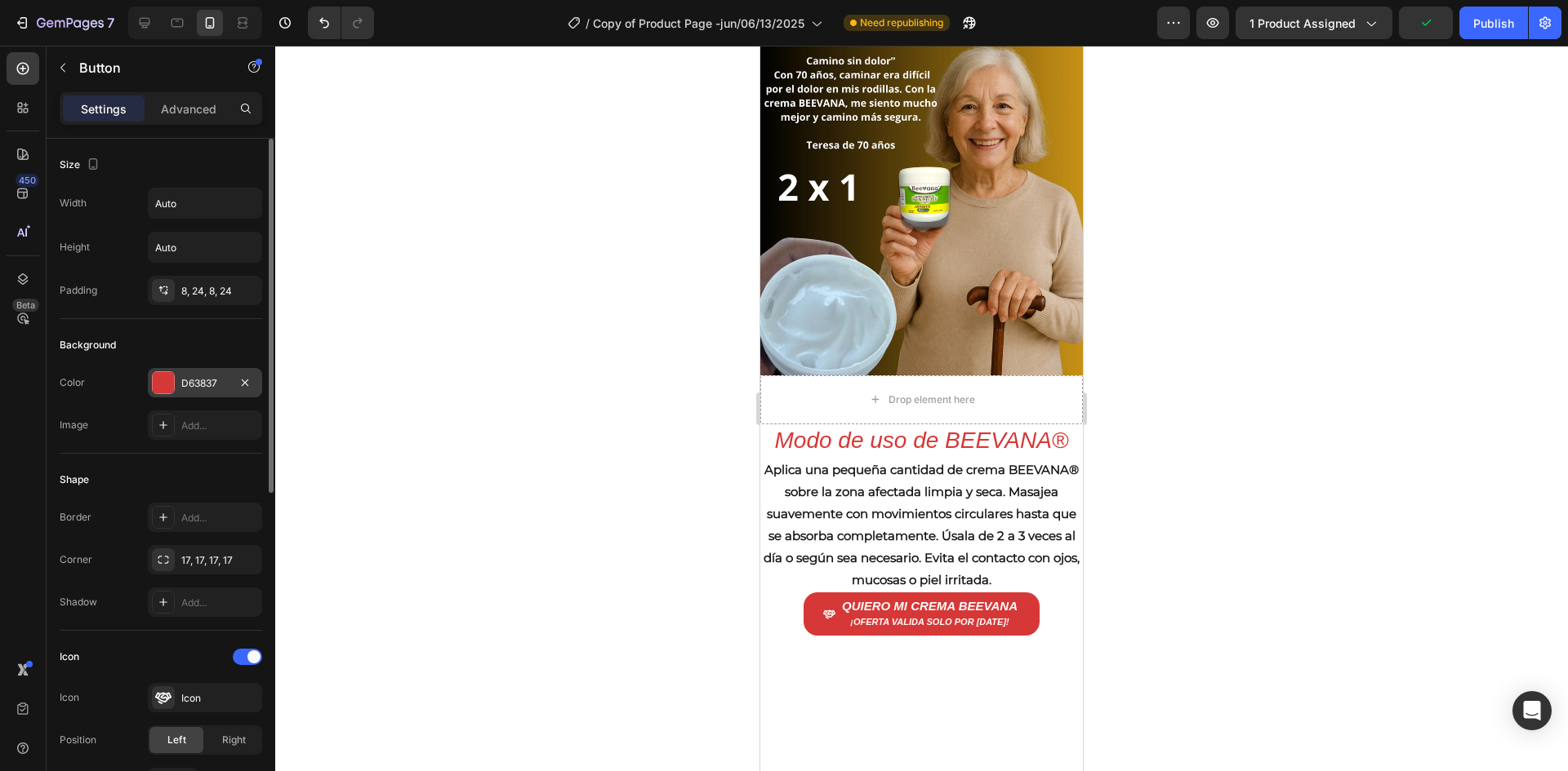
click at [162, 376] on div at bounding box center [164, 383] width 22 height 22
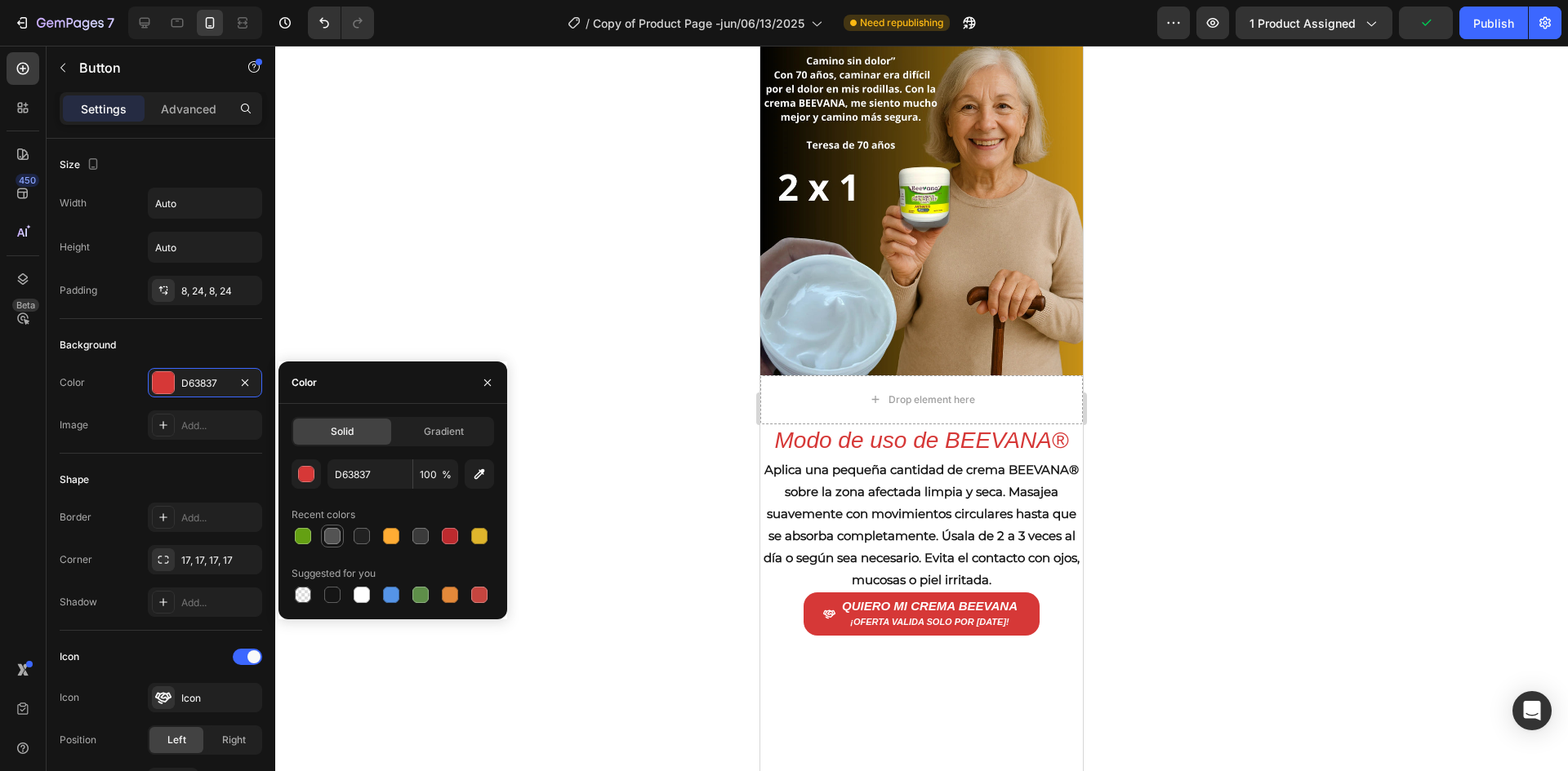
drag, startPoint x: 296, startPoint y: 533, endPoint x: 322, endPoint y: 530, distance: 26.2
click at [297, 533] on div at bounding box center [302, 536] width 17 height 17
type input "64A013"
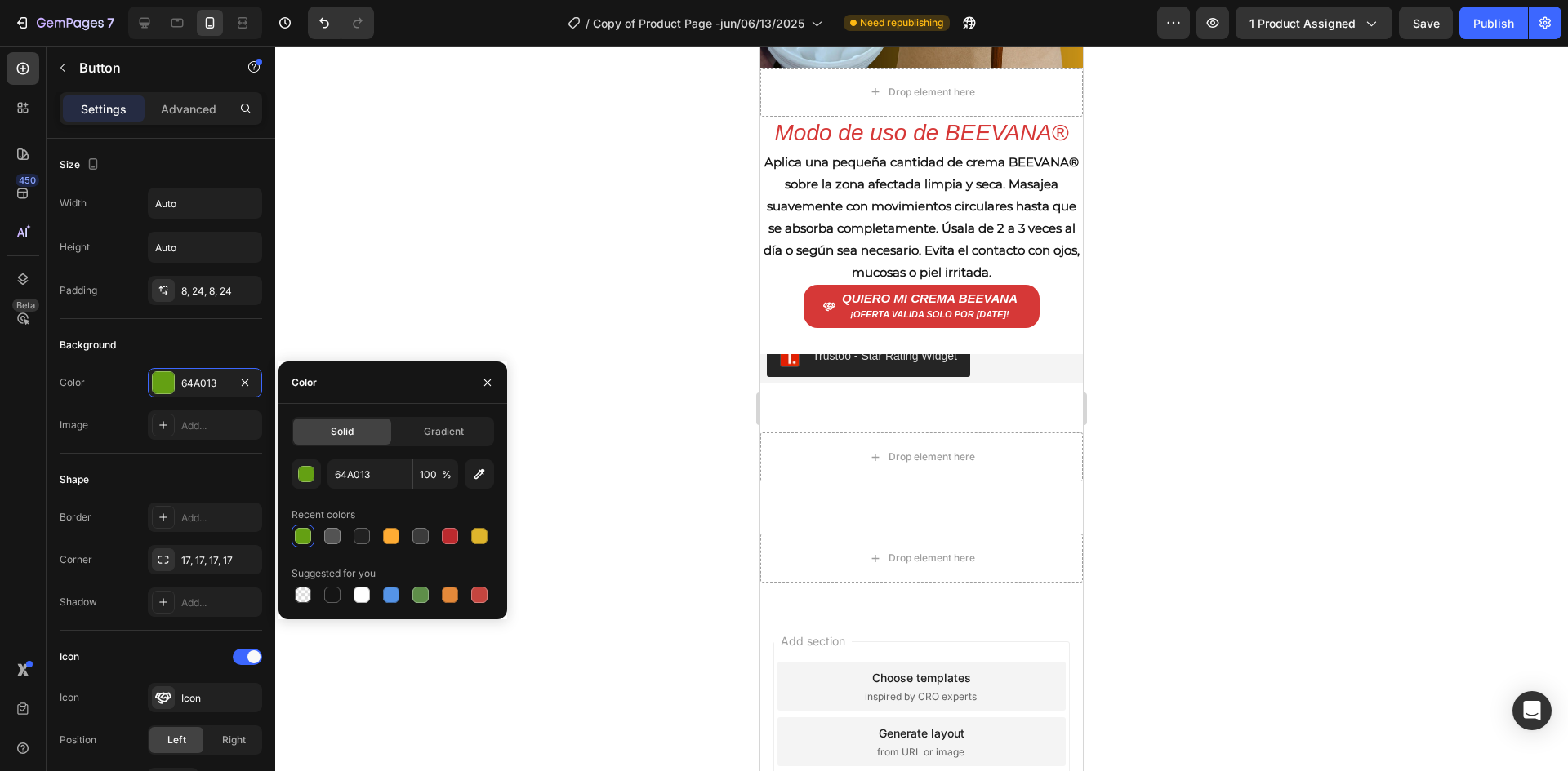
scroll to position [5061, 0]
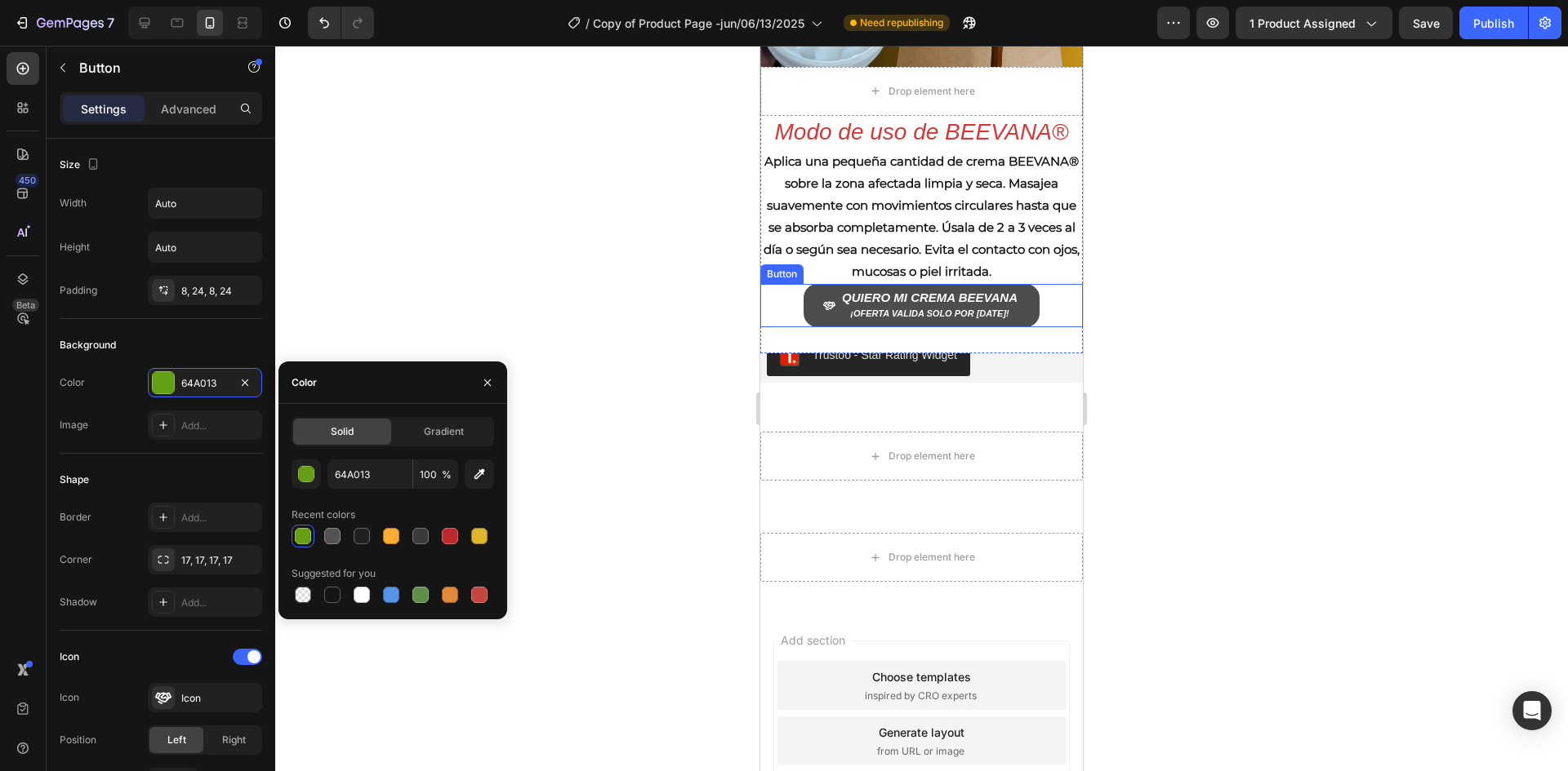
click at [807, 284] on button "QUIERO MI CREMA BEEVANA ¡OFERTA VALIDA SOLO POR [DATE]!" at bounding box center [921, 306] width 235 height 43
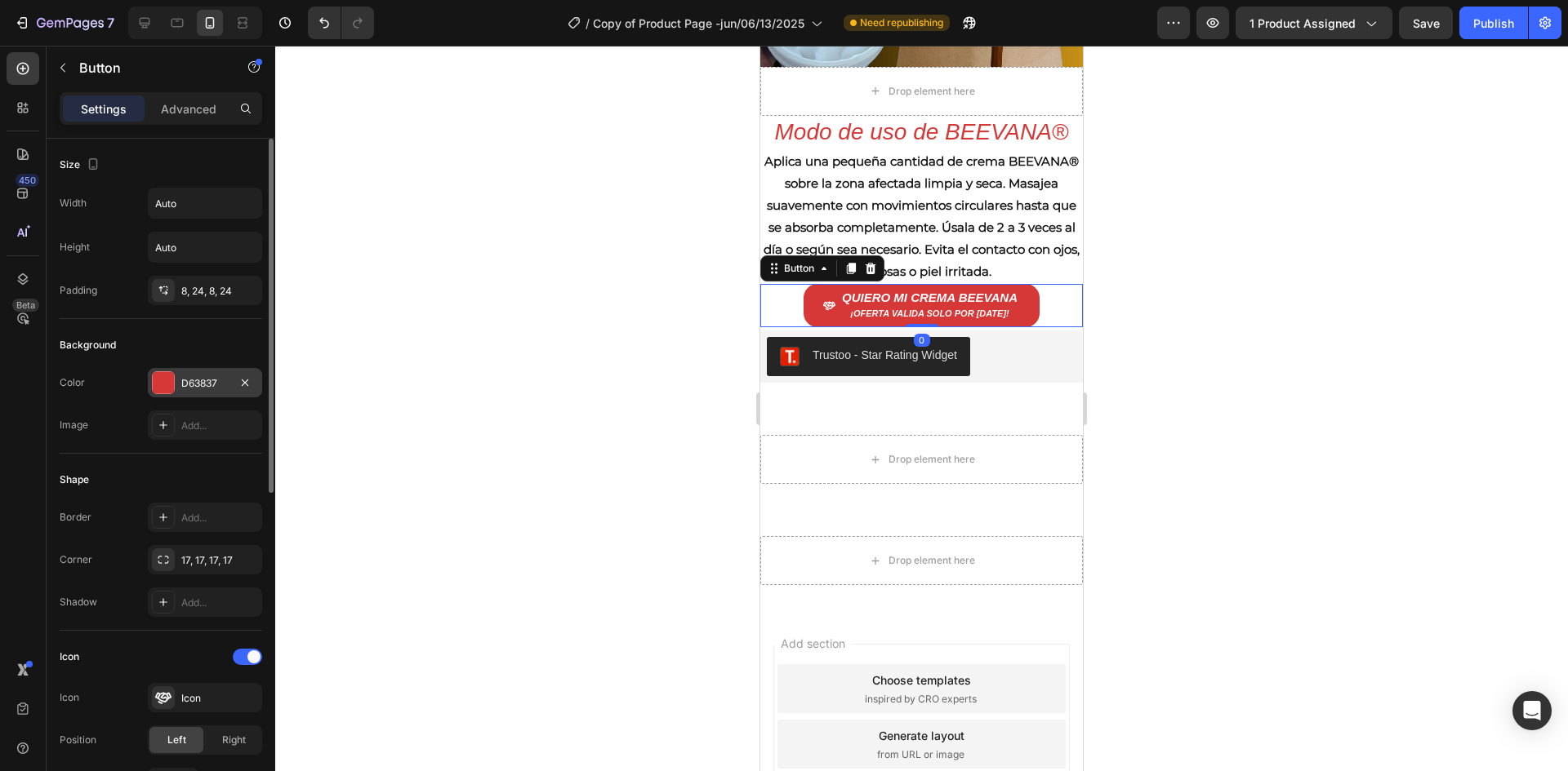
click at [175, 377] on div "D63837" at bounding box center [205, 383] width 114 height 29
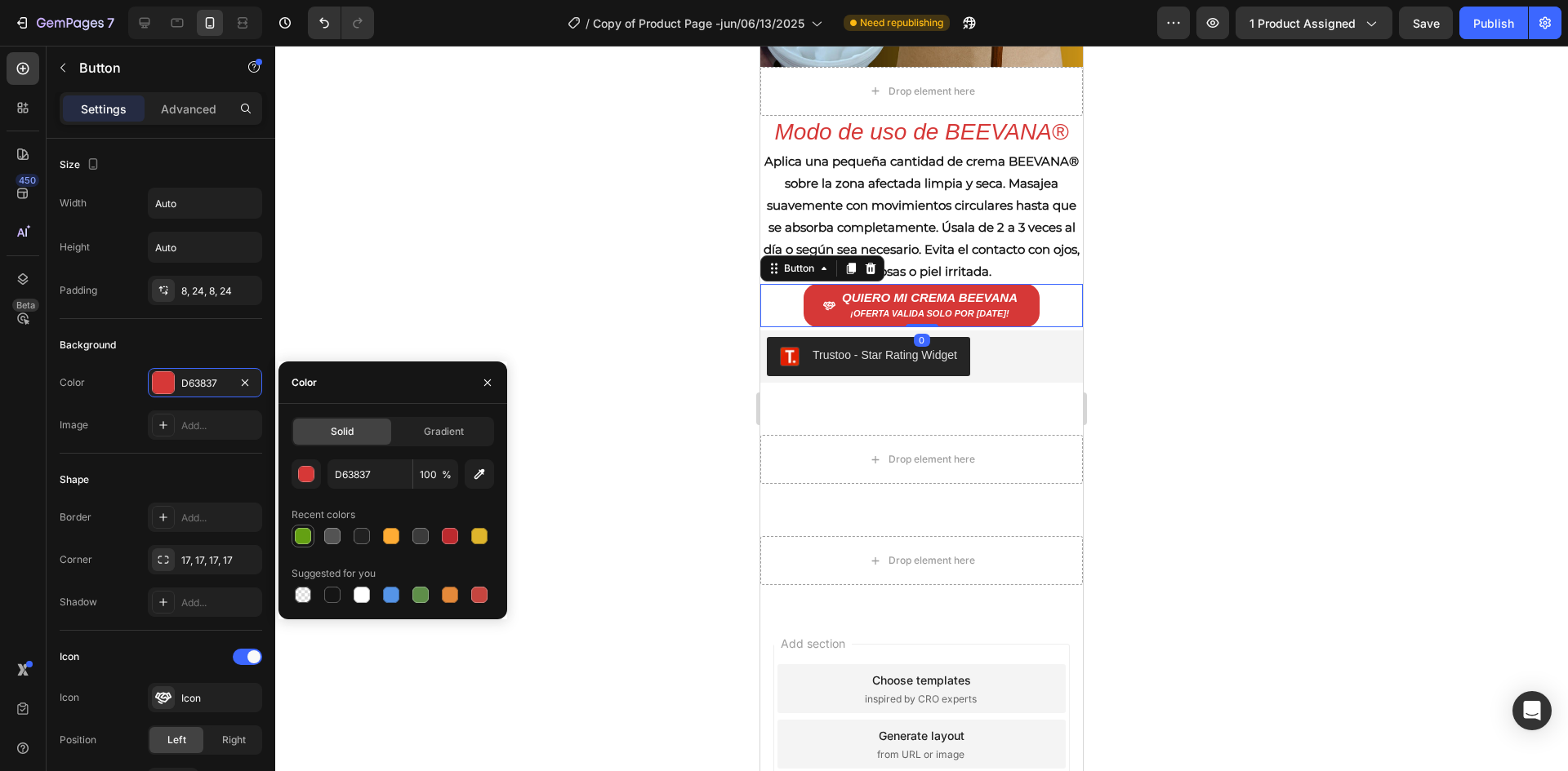
click at [299, 539] on div at bounding box center [302, 536] width 17 height 17
type input "64A013"
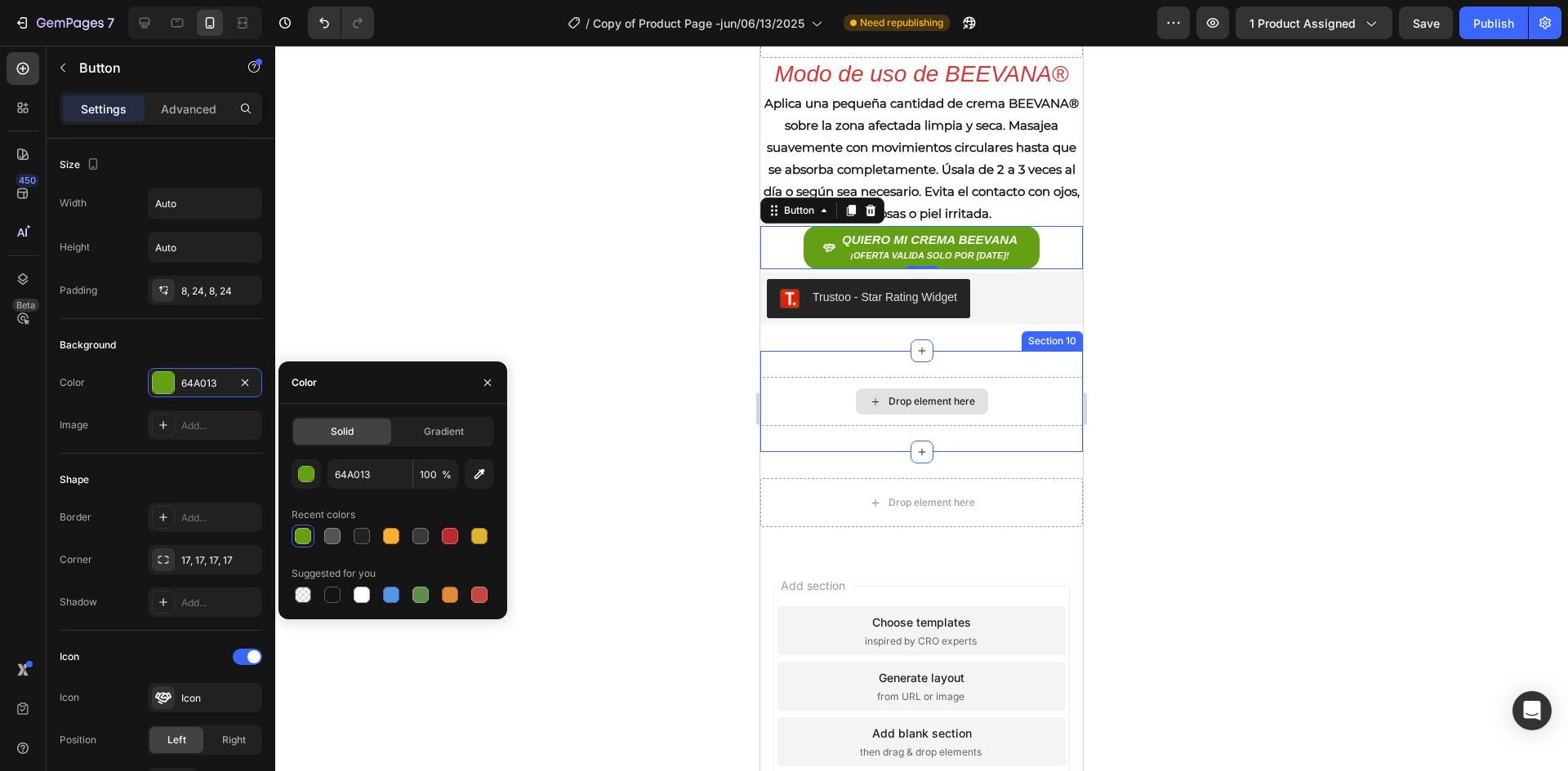
scroll to position [5188, 0]
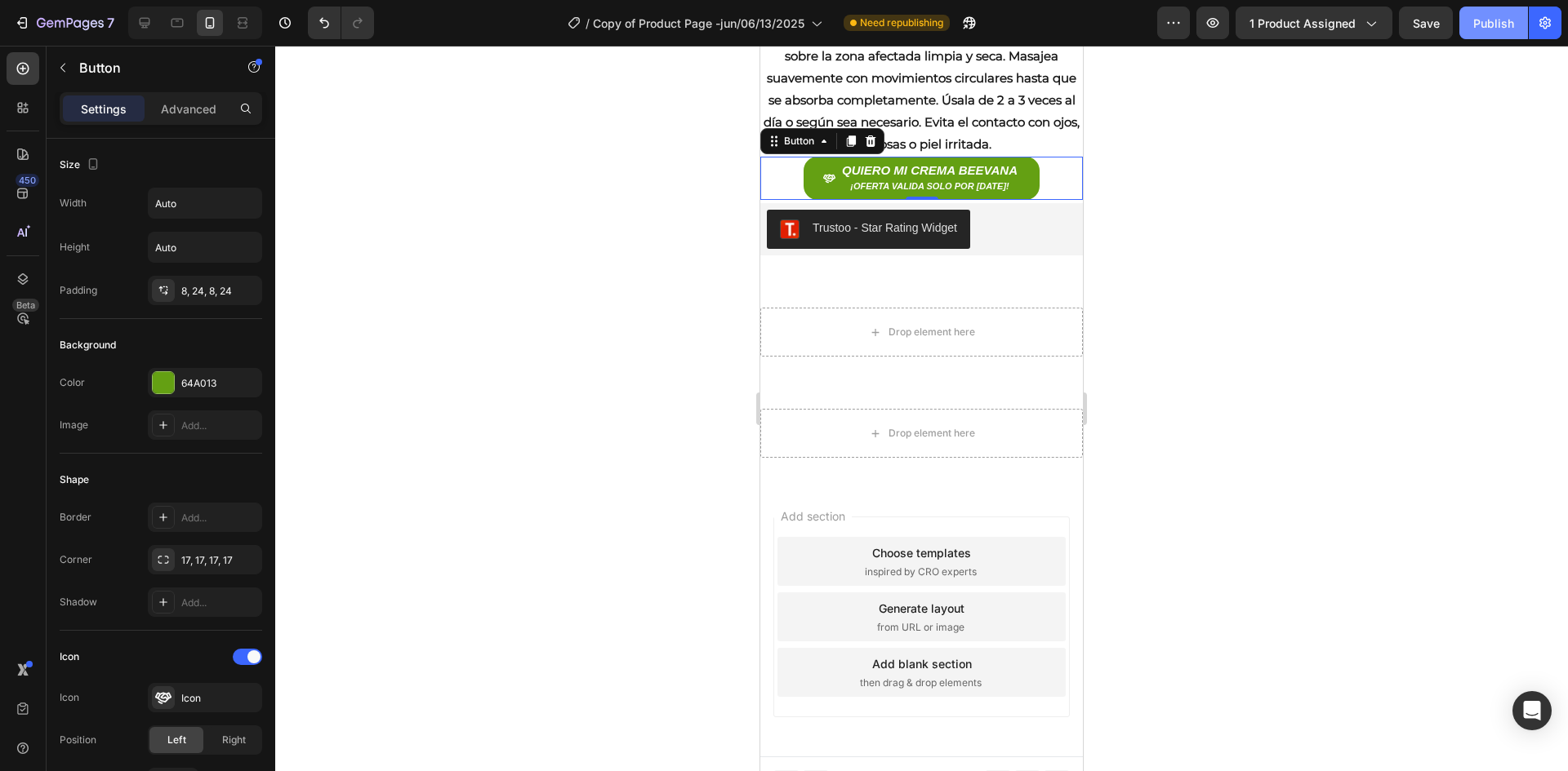
click at [1490, 23] on div "Publish" at bounding box center [1493, 23] width 41 height 17
click at [89, 17] on icon "button" at bounding box center [70, 24] width 67 height 14
